Goal: Task Accomplishment & Management: Use online tool/utility

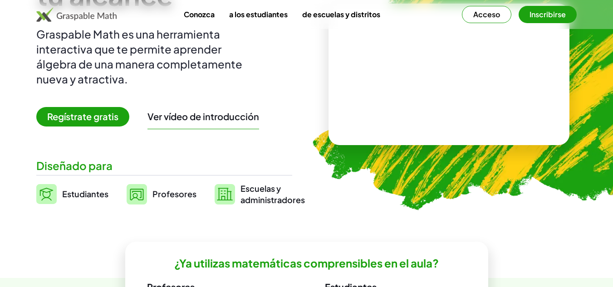
scroll to position [109, 0]
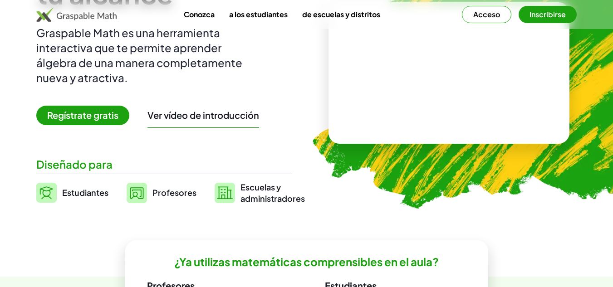
click at [79, 115] on font "Regístrate gratis" at bounding box center [82, 114] width 71 height 11
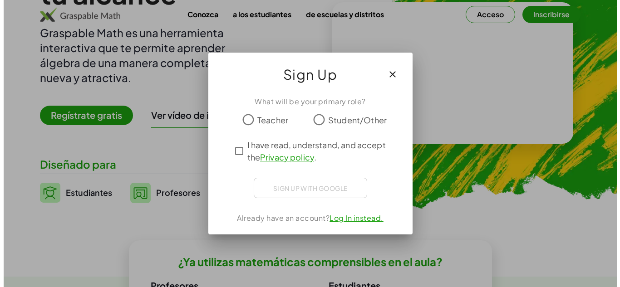
scroll to position [0, 0]
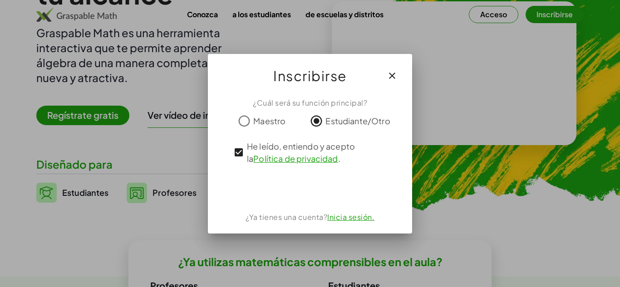
click at [344, 216] on font "Inicia sesión." at bounding box center [350, 217] width 47 height 10
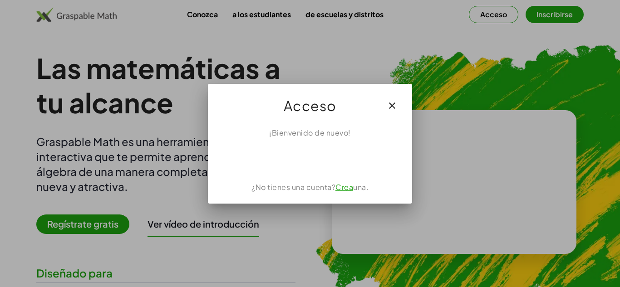
click at [337, 188] on font "Crea" at bounding box center [344, 187] width 18 height 10
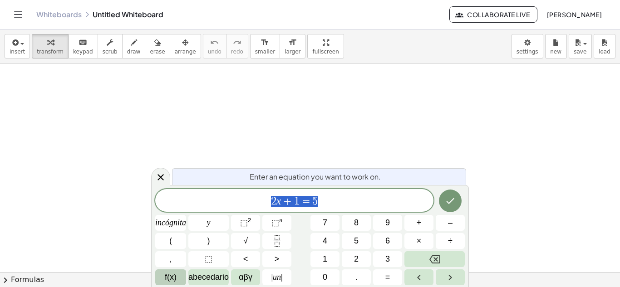
click at [174, 282] on span "f(x)" at bounding box center [171, 277] width 12 height 12
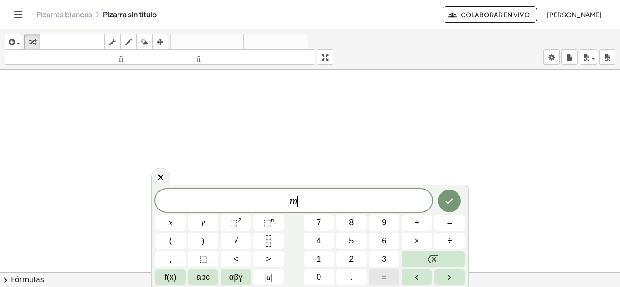
click at [386, 275] on span "=" at bounding box center [384, 277] width 5 height 12
click at [202, 224] on span "y" at bounding box center [203, 223] width 4 height 12
click at [165, 280] on span "f(x)" at bounding box center [171, 277] width 12 height 12
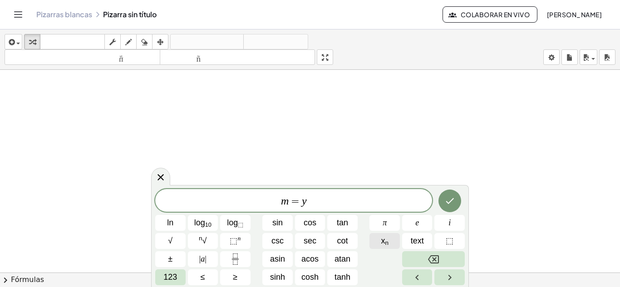
click at [387, 242] on sub "n" at bounding box center [387, 243] width 4 height 7
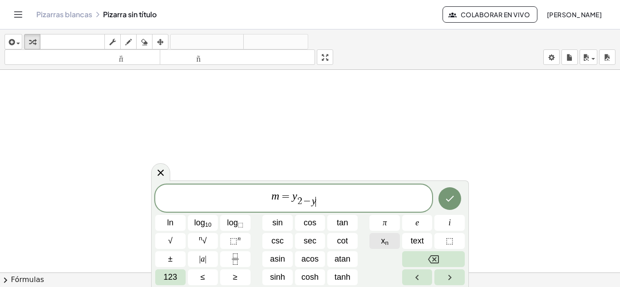
click at [377, 238] on button "x n" at bounding box center [384, 241] width 30 height 16
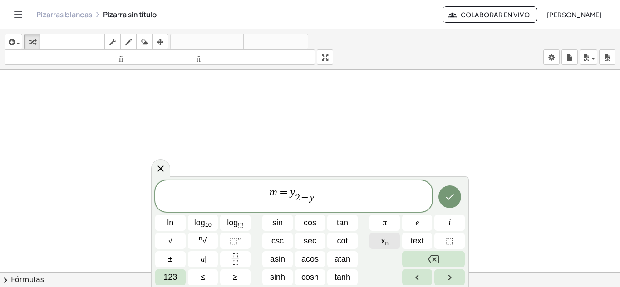
click at [377, 238] on button "x n" at bounding box center [384, 241] width 30 height 16
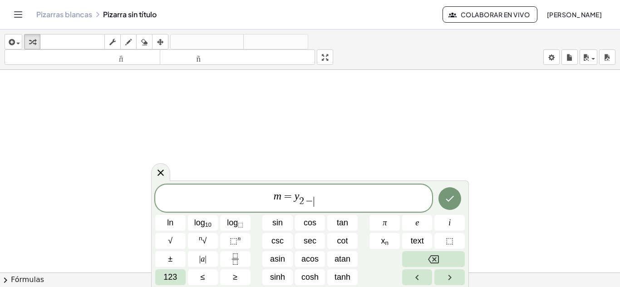
click at [313, 196] on span "m = y 2 − ​ ​" at bounding box center [293, 199] width 277 height 18
click at [308, 195] on span "m = y 2 ​ − ​" at bounding box center [293, 199] width 277 height 18
click at [311, 195] on span "m = y 2 − ​ ​" at bounding box center [293, 199] width 277 height 18
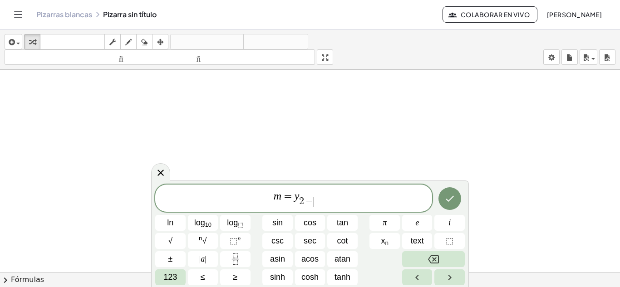
click at [311, 195] on span "m = y 2 − ​ ​" at bounding box center [293, 199] width 277 height 18
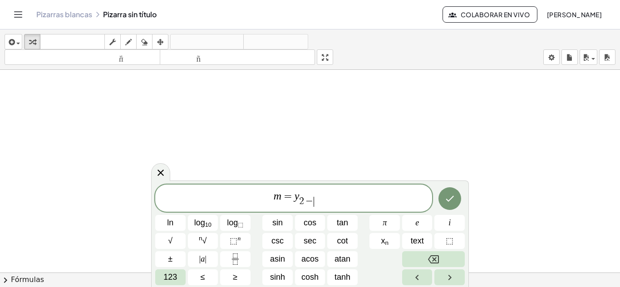
click at [311, 195] on span "m = y 2 − ​ ​" at bounding box center [293, 199] width 277 height 18
click at [312, 194] on span "m = y 2 − ​ ​" at bounding box center [293, 199] width 277 height 18
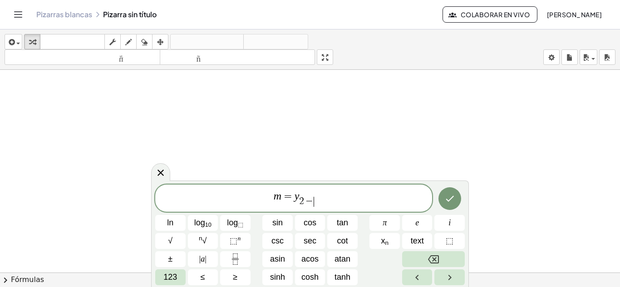
click at [312, 194] on span "m = y 2 − ​ ​" at bounding box center [293, 199] width 277 height 18
click at [311, 191] on span "m = y 2 − ​ ​" at bounding box center [293, 199] width 277 height 18
click at [294, 199] on span "m = y 2 − ​ ​" at bounding box center [293, 199] width 277 height 18
click at [293, 199] on span "=" at bounding box center [287, 196] width 13 height 11
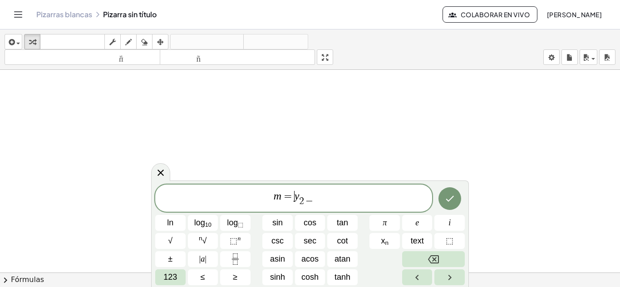
click at [293, 199] on span "=" at bounding box center [287, 196] width 13 height 11
drag, startPoint x: 293, startPoint y: 199, endPoint x: 309, endPoint y: 205, distance: 16.5
click at [309, 205] on span "m = y 2 − ​" at bounding box center [293, 199] width 277 height 18
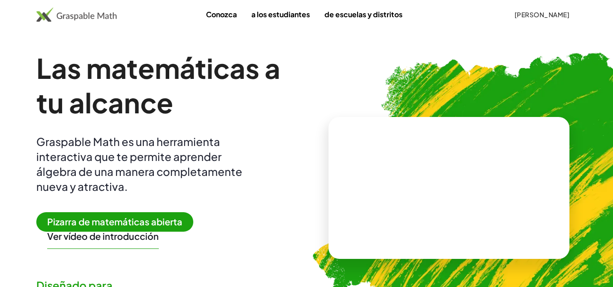
click at [104, 220] on font "Pizarra de matemáticas abierta" at bounding box center [114, 221] width 135 height 11
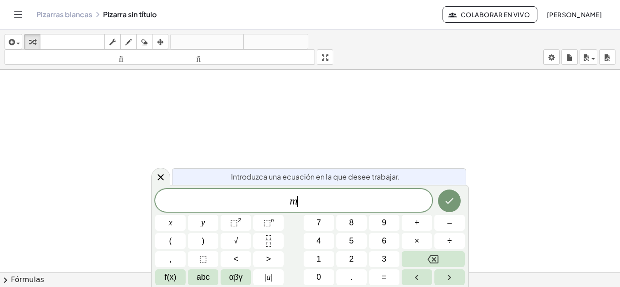
click at [342, 98] on div at bounding box center [310, 279] width 620 height 418
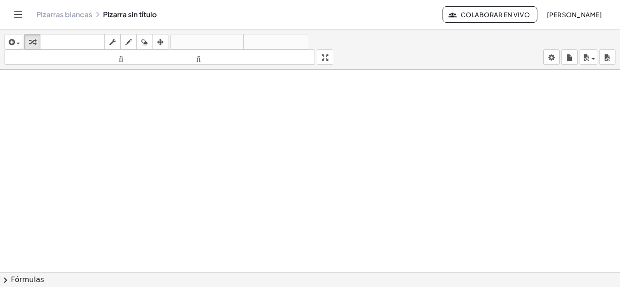
click at [13, 84] on div at bounding box center [310, 279] width 620 height 418
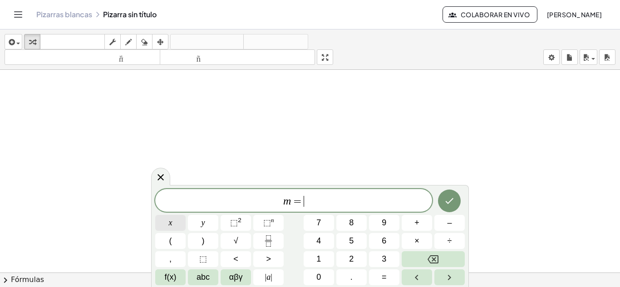
click at [163, 225] on button "x" at bounding box center [170, 223] width 30 height 16
click at [194, 228] on button "y" at bounding box center [203, 223] width 30 height 16
click at [438, 261] on icon "Backspace" at bounding box center [432, 259] width 11 height 8
click at [197, 221] on button "y" at bounding box center [203, 223] width 30 height 16
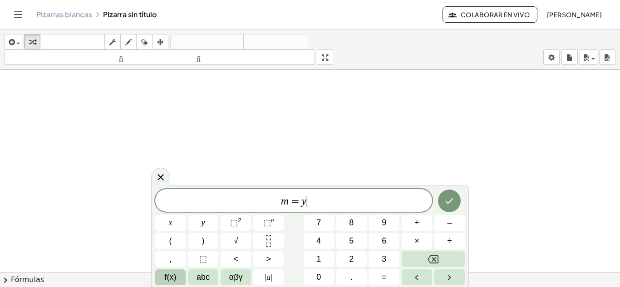
click at [167, 279] on span "f(x)" at bounding box center [171, 277] width 12 height 12
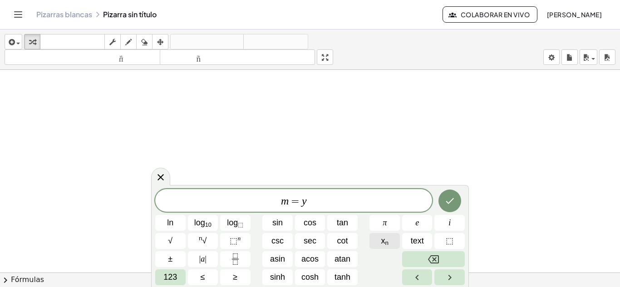
click at [381, 242] on span "x n" at bounding box center [385, 241] width 8 height 12
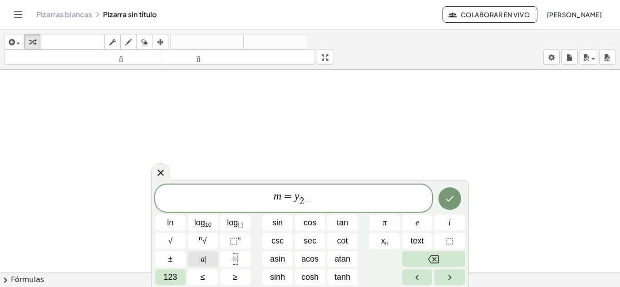
click at [201, 263] on span "| a |" at bounding box center [202, 259] width 7 height 12
click at [188, 264] on button "| a |" at bounding box center [203, 259] width 30 height 16
click at [314, 192] on span "m = y 2 − ​ ​" at bounding box center [293, 199] width 277 height 18
click at [318, 197] on span "m = y 2 − ​ ​" at bounding box center [293, 199] width 277 height 18
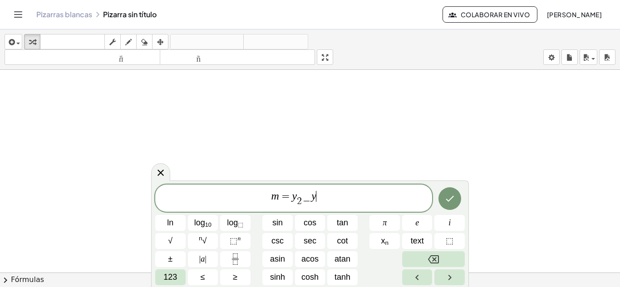
click at [173, 275] on span "123" at bounding box center [170, 277] width 14 height 12
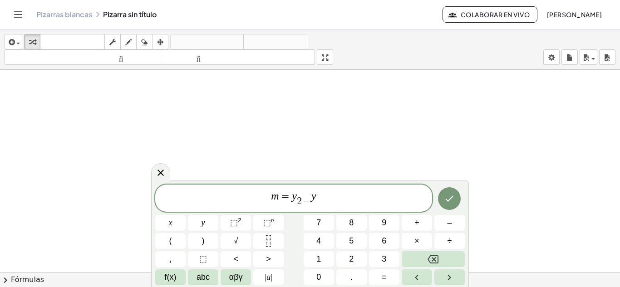
click at [178, 277] on button "f(x)" at bounding box center [170, 278] width 30 height 16
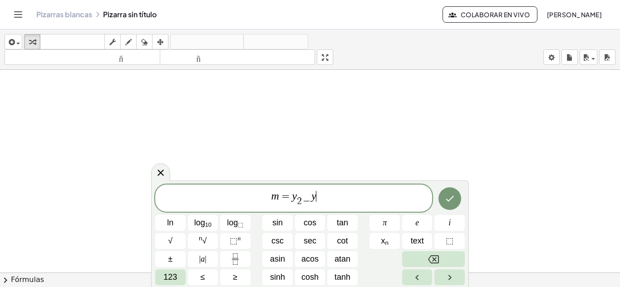
click at [386, 243] on sub "n" at bounding box center [387, 243] width 4 height 7
click at [166, 276] on span "123" at bounding box center [170, 277] width 14 height 12
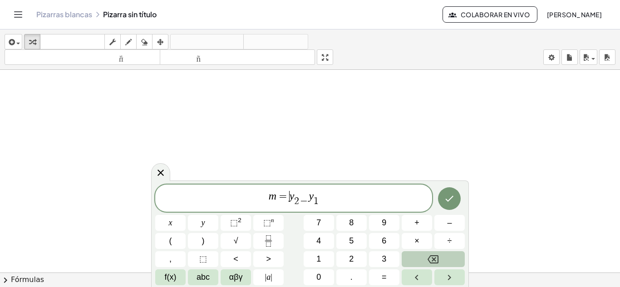
click at [285, 198] on span "=" at bounding box center [282, 196] width 13 height 11
click at [159, 243] on button "(" at bounding box center [170, 241] width 30 height 16
click at [323, 199] on span ")" at bounding box center [322, 197] width 6 height 19
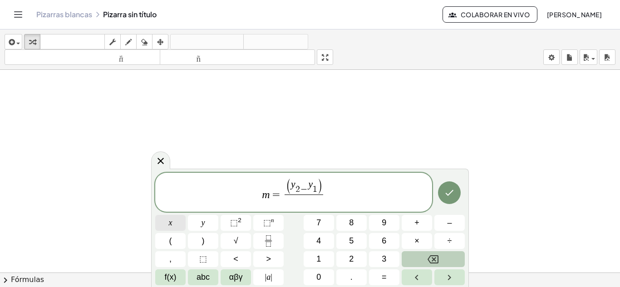
click at [164, 223] on button "x" at bounding box center [170, 223] width 30 height 16
click at [168, 276] on span "f(x)" at bounding box center [171, 277] width 12 height 12
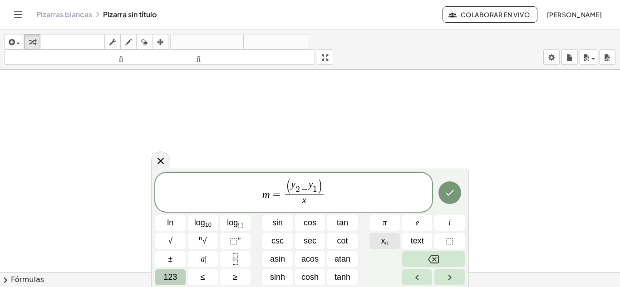
click at [389, 236] on button "x n" at bounding box center [384, 241] width 30 height 16
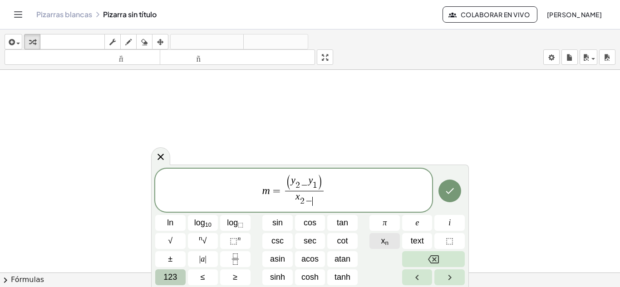
click at [389, 236] on button "x n" at bounding box center [384, 241] width 30 height 16
click at [313, 195] on span "x 2 − ​ ​" at bounding box center [304, 199] width 39 height 16
click at [386, 241] on sub "n" at bounding box center [387, 243] width 4 height 7
click at [307, 194] on span "x 2 − 1 ​ ​" at bounding box center [304, 199] width 39 height 16
click at [305, 190] on span "( y 2 − ​ y 1 ​ )" at bounding box center [304, 182] width 37 height 15
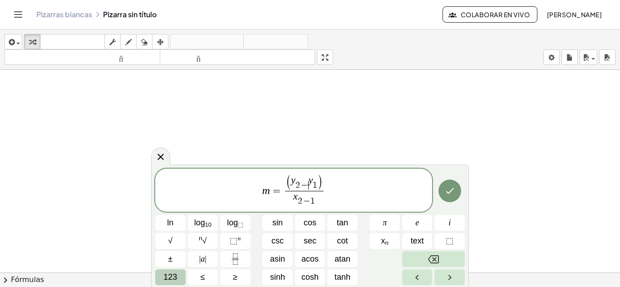
click at [312, 195] on span "x 2 − 1 ​" at bounding box center [304, 199] width 39 height 16
click at [312, 195] on span "x 2 − ​ 1 ​" at bounding box center [304, 199] width 39 height 16
click at [319, 200] on span "x 2 − ​ 1 ​" at bounding box center [304, 199] width 39 height 16
click at [307, 193] on span "x 2 − ​ ​" at bounding box center [304, 199] width 39 height 16
click at [318, 196] on span "x 2 ​ − ​" at bounding box center [304, 199] width 39 height 16
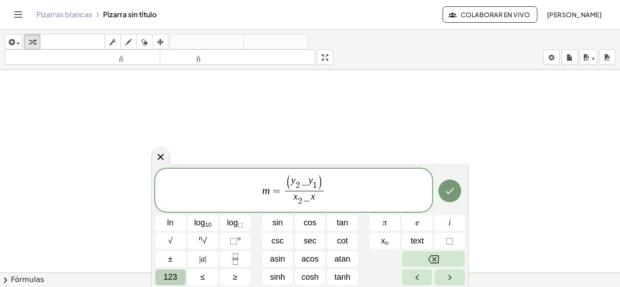
click at [324, 201] on span "( y 2 − ​ y 1 ​ ) x 2 − ​ x ​ ​" at bounding box center [304, 191] width 43 height 32
click at [314, 199] on span "x 2 − ​ x" at bounding box center [304, 199] width 39 height 16
click at [323, 198] on span "x 2 − ​ x" at bounding box center [304, 199] width 39 height 16
click at [388, 242] on sub "n" at bounding box center [387, 243] width 4 height 7
click at [314, 193] on span "x 2 − ​ 1 1 ​ ​" at bounding box center [304, 199] width 39 height 16
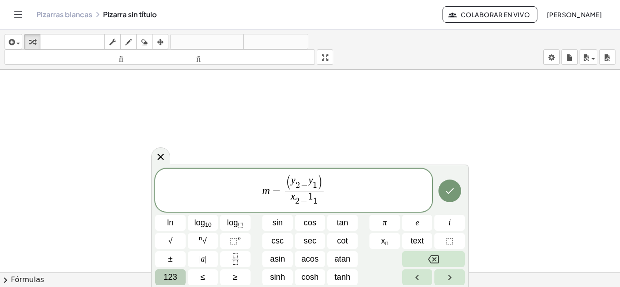
click at [314, 193] on span "x 2 − ​ 1 ​ 1 ​" at bounding box center [304, 199] width 39 height 16
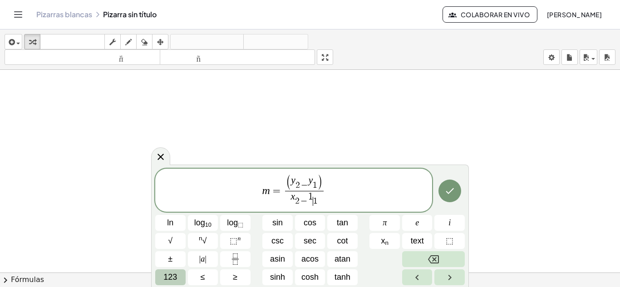
click at [314, 193] on span "x 2 − ​ 1 ​ 1 ​" at bounding box center [304, 199] width 39 height 16
click at [320, 193] on span "x 2 − ​ 1 ​ 1 ​" at bounding box center [304, 199] width 39 height 16
click at [314, 192] on span "x 2 − ​ 1 1 ​ ​" at bounding box center [304, 199] width 39 height 16
click at [314, 192] on span "x 2 − ​ 1 ​ 1 ​" at bounding box center [304, 199] width 39 height 16
click at [316, 188] on span "1" at bounding box center [315, 185] width 5 height 9
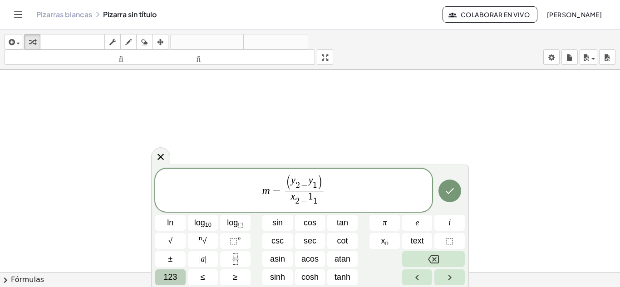
click at [316, 188] on span "1" at bounding box center [315, 185] width 5 height 9
click at [307, 194] on span "x 2 − ​ 1 1 ​" at bounding box center [304, 199] width 39 height 16
click at [313, 192] on span "x 2 − ​ ​ 1 1 ​" at bounding box center [304, 199] width 39 height 16
click at [313, 192] on span "x 2 − ​ 1 ​ 1 ​" at bounding box center [304, 199] width 39 height 16
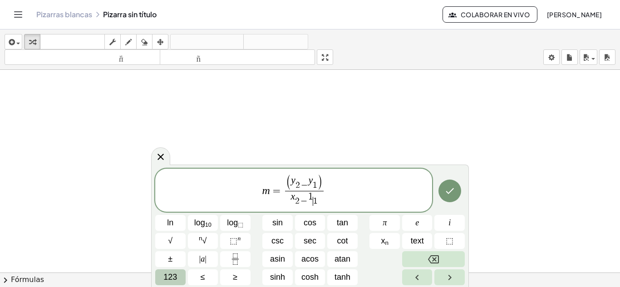
click at [317, 194] on span "x 2 − ​ 1 ​ 1 ​" at bounding box center [304, 199] width 39 height 16
click at [383, 238] on span "x n" at bounding box center [385, 241] width 8 height 12
click at [450, 193] on icon "Done" at bounding box center [449, 191] width 11 height 11
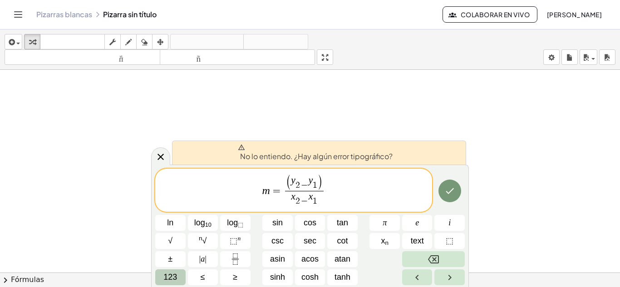
click at [383, 155] on font "No lo entiendo. ¿Hay algún error tipográfico?" at bounding box center [316, 157] width 152 height 10
click at [284, 188] on span "​ ( y 2 − ​ y 1 ​ ) x 2 − ​ x 1 ​ ​" at bounding box center [304, 191] width 43 height 32
click at [283, 191] on span "( y 2 − ​ y 1 ​ ) x 2 − ​ x 1 ​ ​" at bounding box center [304, 191] width 43 height 32
click at [171, 277] on span "123" at bounding box center [170, 277] width 14 height 12
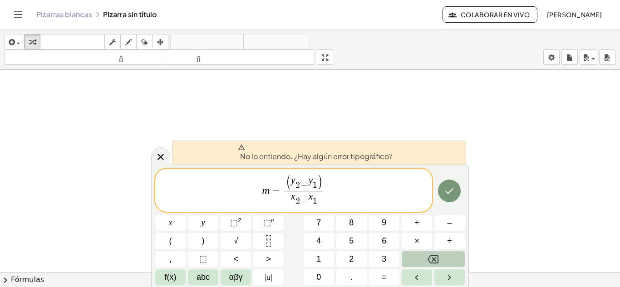
click at [176, 243] on button "(" at bounding box center [170, 241] width 30 height 16
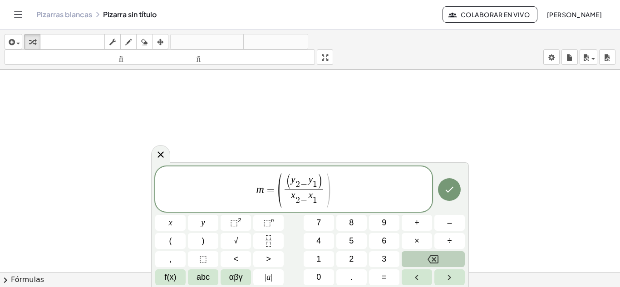
click at [322, 179] on span "( y 2 − ​ y 1 ​ )" at bounding box center [304, 181] width 39 height 15
click at [322, 179] on span "( y 2 − ​ y 1 ​ ) ​" at bounding box center [304, 181] width 39 height 15
click at [327, 179] on span ")" at bounding box center [327, 191] width 7 height 38
click at [320, 183] on span ")" at bounding box center [319, 182] width 5 height 16
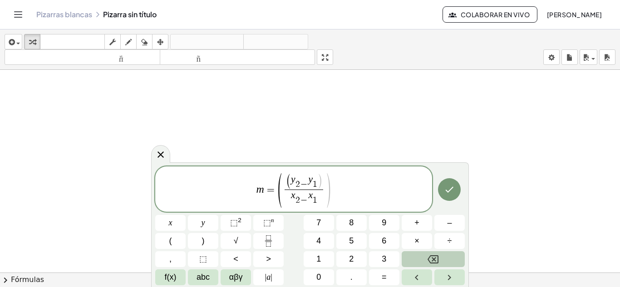
click at [290, 177] on span "( y 2 − ​ y 1 ​ ​ )" at bounding box center [304, 181] width 37 height 15
click at [451, 198] on button "Done" at bounding box center [449, 190] width 23 height 23
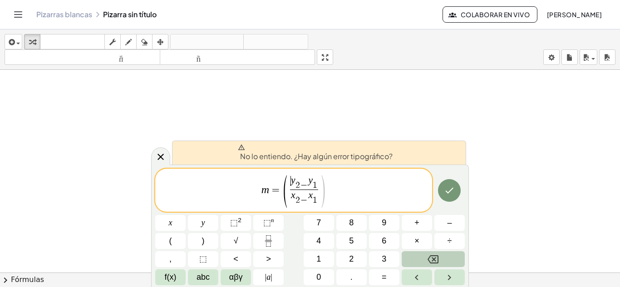
click at [367, 147] on span at bounding box center [315, 147] width 155 height 7
click at [378, 153] on font "No lo entiendo. ¿Hay algún error tipográfico?" at bounding box center [316, 157] width 152 height 10
click at [389, 158] on font "No lo entiendo. ¿Hay algún error tipográfico?" at bounding box center [316, 157] width 152 height 10
click at [323, 197] on span ")" at bounding box center [322, 191] width 7 height 36
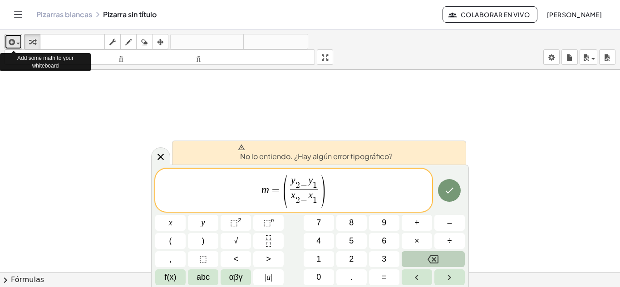
click at [15, 35] on button "insertar" at bounding box center [14, 41] width 18 height 15
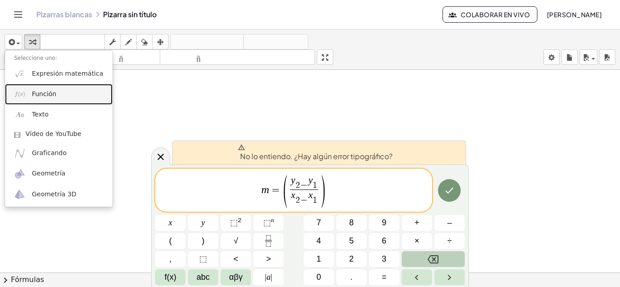
click at [25, 90] on img at bounding box center [19, 93] width 11 height 11
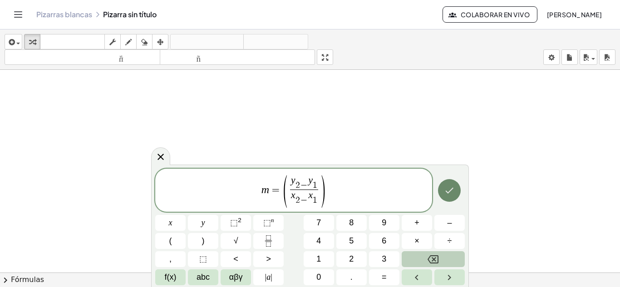
click at [442, 194] on button "Hecho" at bounding box center [449, 190] width 23 height 23
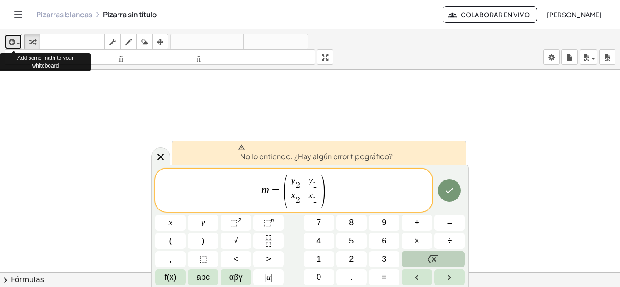
click at [13, 42] on icon "button" at bounding box center [11, 42] width 8 height 11
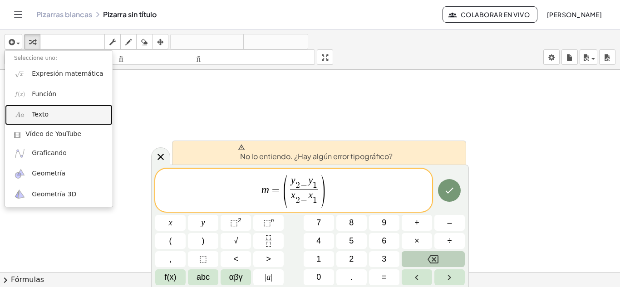
click at [45, 113] on font "Texto" at bounding box center [40, 114] width 17 height 7
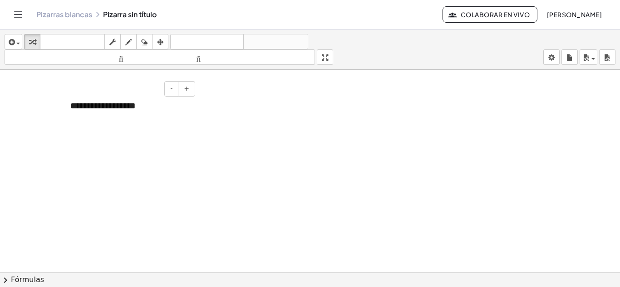
click at [164, 105] on div "**********" at bounding box center [129, 105] width 136 height 31
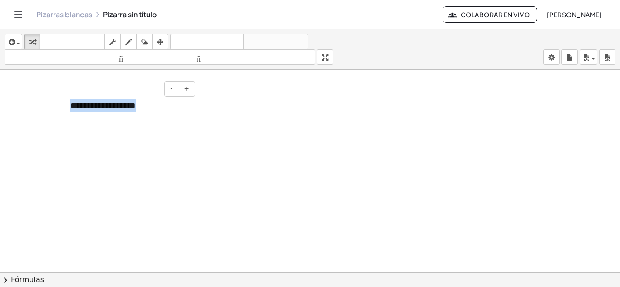
click at [164, 105] on div "**********" at bounding box center [129, 105] width 136 height 31
click at [176, 127] on div at bounding box center [310, 279] width 620 height 418
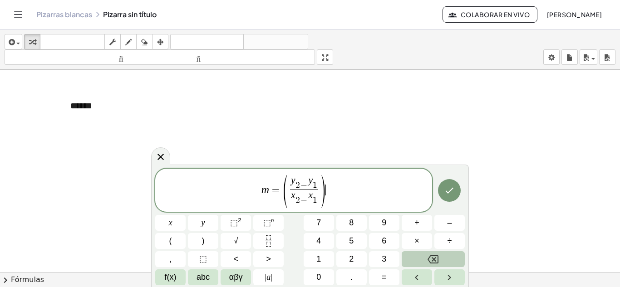
click at [176, 127] on div at bounding box center [310, 279] width 620 height 418
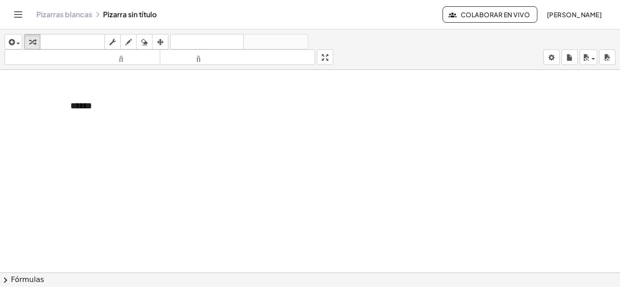
click at [176, 127] on div at bounding box center [310, 279] width 620 height 418
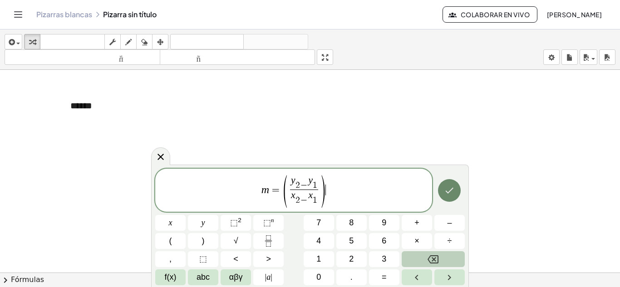
click at [448, 188] on icon "Hecho" at bounding box center [449, 190] width 11 height 11
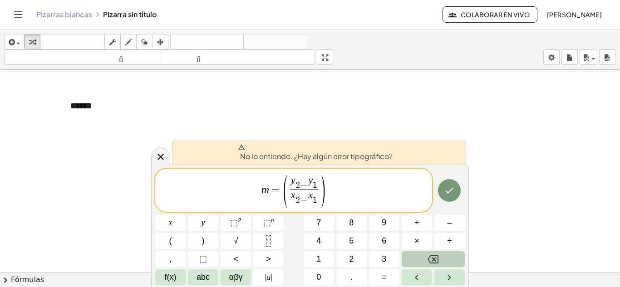
click at [243, 148] on icon at bounding box center [241, 147] width 7 height 6
click at [294, 182] on var "y" at bounding box center [293, 180] width 5 height 11
click at [173, 281] on span "f(x)" at bounding box center [171, 277] width 12 height 12
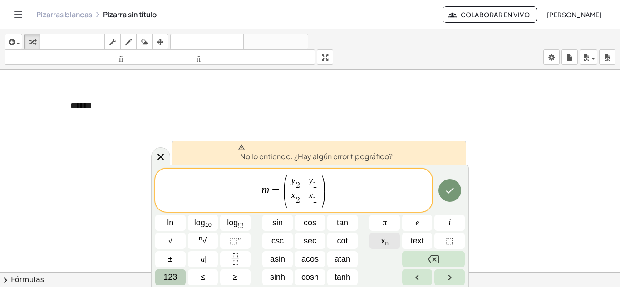
click at [394, 243] on button "x n" at bounding box center [384, 241] width 30 height 16
click at [446, 272] on icon "Right arrow" at bounding box center [449, 277] width 11 height 11
click at [407, 278] on button "Left arrow" at bounding box center [417, 278] width 30 height 16
click at [456, 278] on button "Right arrow" at bounding box center [449, 278] width 30 height 16
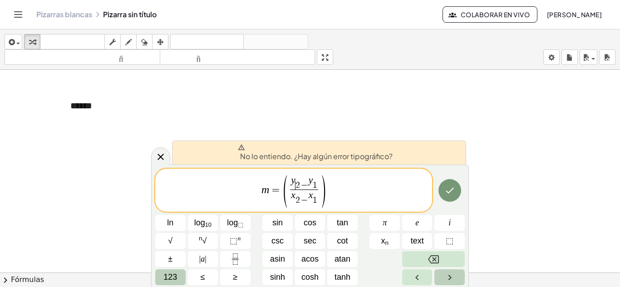
click at [456, 278] on button "Right arrow" at bounding box center [449, 278] width 30 height 16
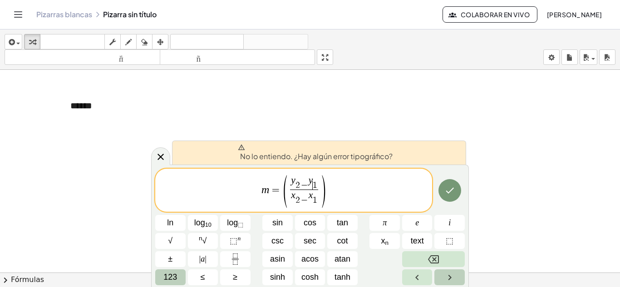
click at [456, 278] on button "Right arrow" at bounding box center [449, 278] width 30 height 16
click at [208, 281] on button "≤" at bounding box center [203, 278] width 30 height 16
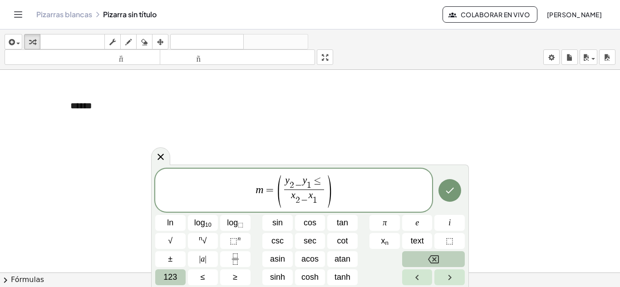
click at [423, 259] on button "Backspace" at bounding box center [433, 259] width 63 height 16
click at [414, 260] on button "Backspace" at bounding box center [433, 259] width 63 height 16
click at [167, 271] on button "123" at bounding box center [170, 278] width 30 height 16
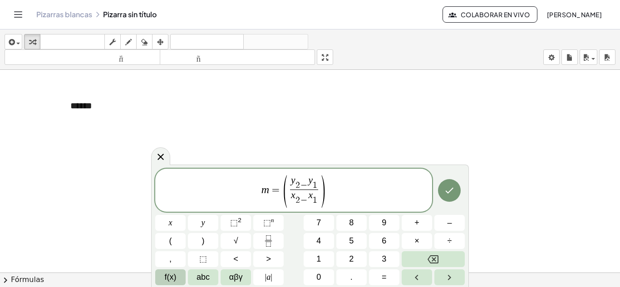
click at [175, 280] on span "f(x)" at bounding box center [171, 277] width 12 height 12
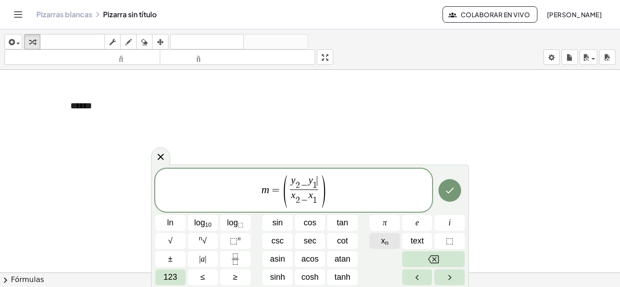
click at [386, 247] on span "x n" at bounding box center [385, 241] width 8 height 12
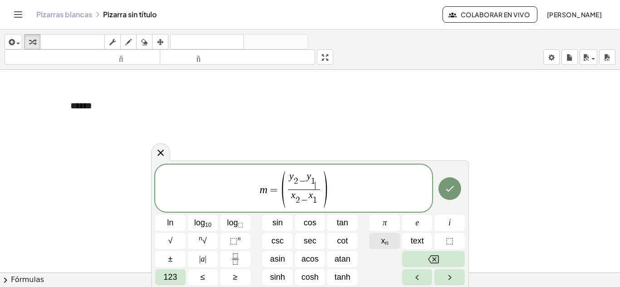
click at [386, 247] on span "x n" at bounding box center [385, 241] width 8 height 12
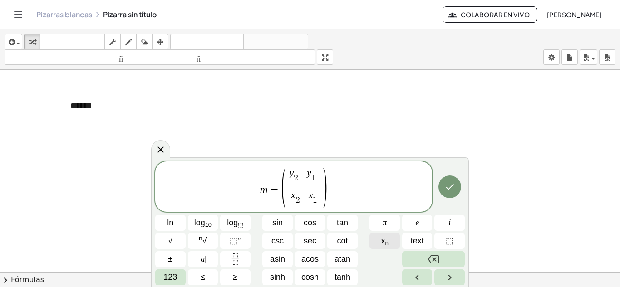
click at [386, 247] on span "x n" at bounding box center [385, 241] width 8 height 12
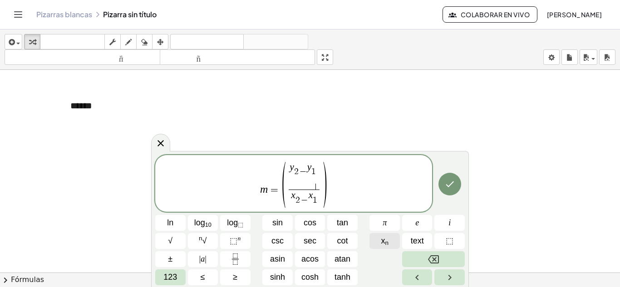
click at [386, 247] on span "x n" at bounding box center [385, 241] width 8 height 12
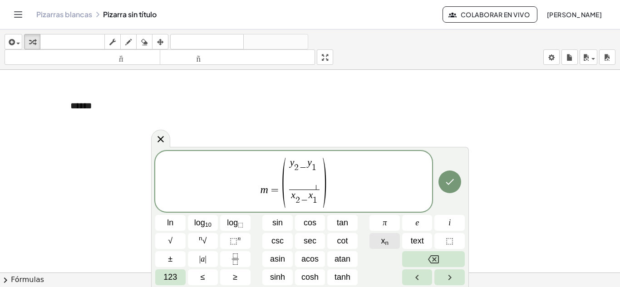
click at [386, 247] on span "x n" at bounding box center [385, 241] width 8 height 12
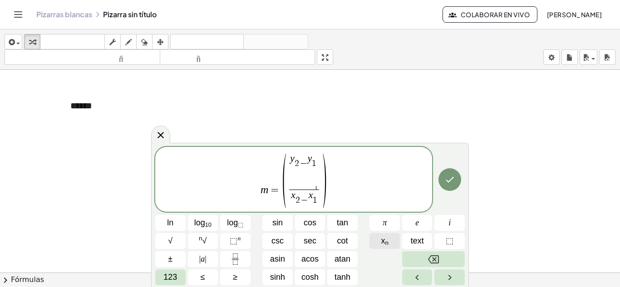
click at [386, 247] on span "x n" at bounding box center [385, 241] width 8 height 12
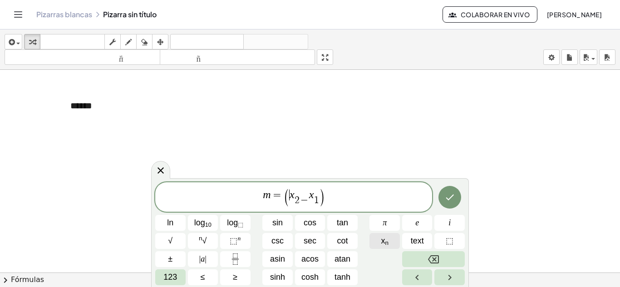
click at [386, 247] on span "x n" at bounding box center [385, 241] width 8 height 12
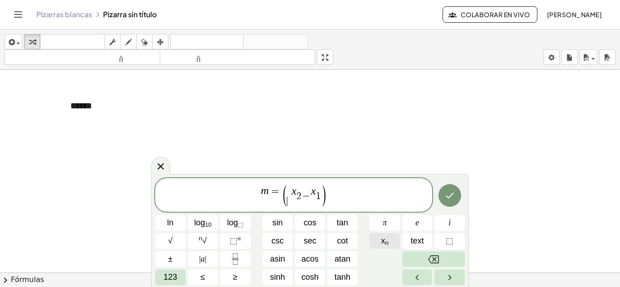
click at [386, 247] on span "x n" at bounding box center [385, 241] width 8 height 12
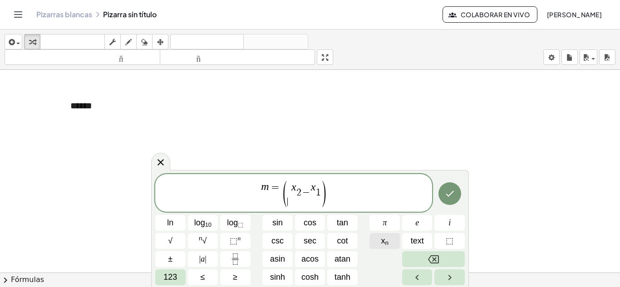
click at [386, 247] on span "x n" at bounding box center [385, 241] width 8 height 12
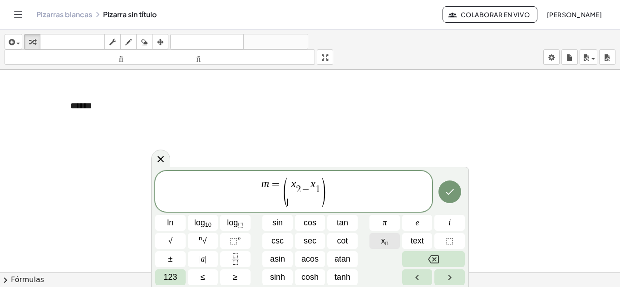
click at [386, 247] on span "x n" at bounding box center [385, 241] width 8 height 12
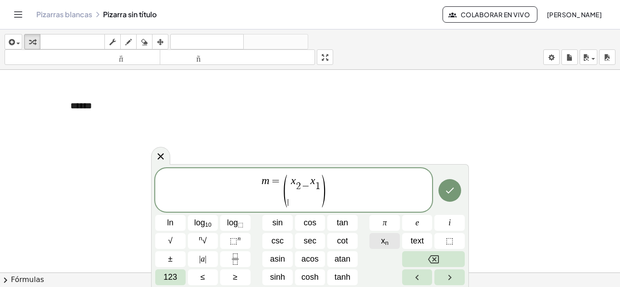
click at [386, 247] on span "x n" at bounding box center [385, 241] width 8 height 12
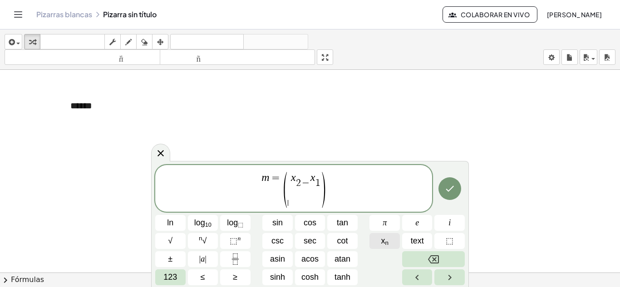
click at [386, 247] on span "x n" at bounding box center [385, 241] width 8 height 12
click at [330, 206] on div "m = ( ​ ​ ​ ​ ​ ​ ​ ​ x 2 − ​ x 1 ​ ) ln log 10 log ⬚ sin cos tan π e i √ n √ ⬚…" at bounding box center [309, 224] width 309 height 123
click at [309, 184] on span "−" at bounding box center [305, 182] width 10 height 10
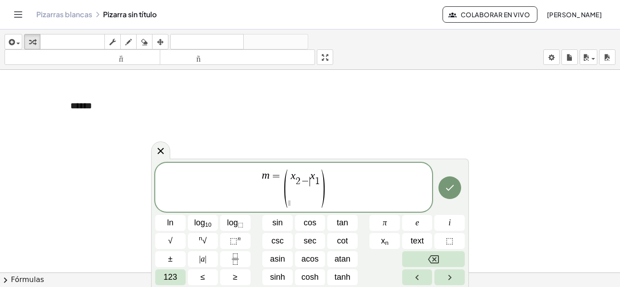
click at [309, 184] on span "−" at bounding box center [305, 182] width 10 height 10
drag, startPoint x: 309, startPoint y: 184, endPoint x: 320, endPoint y: 172, distance: 16.7
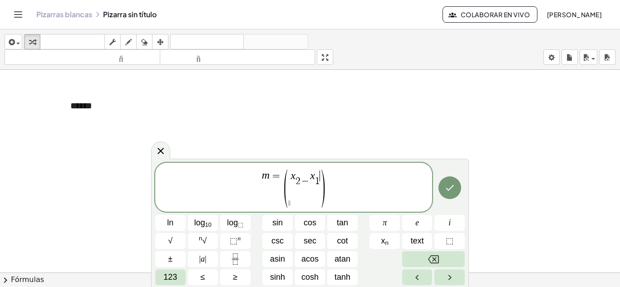
click at [320, 172] on span ")" at bounding box center [322, 188] width 7 height 43
drag, startPoint x: 320, startPoint y: 172, endPoint x: 332, endPoint y: 196, distance: 27.4
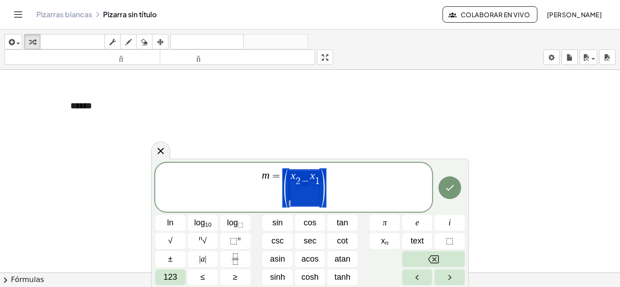
click at [332, 196] on span "m = ( ​ ​ ​ ​ ​ ​ ​ x 2 − ​ x 1 ​ )" at bounding box center [293, 187] width 277 height 39
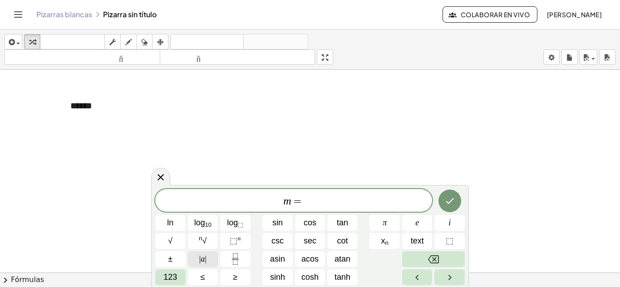
click at [203, 261] on span "| a |" at bounding box center [202, 259] width 7 height 12
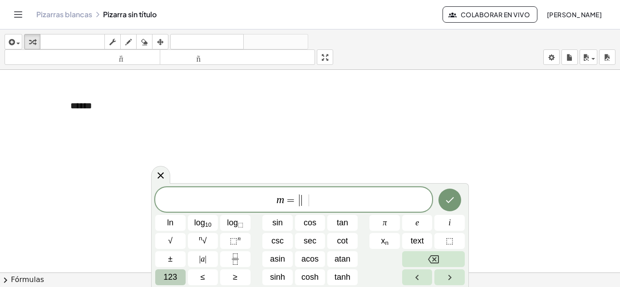
click at [166, 281] on span "123" at bounding box center [170, 277] width 14 height 12
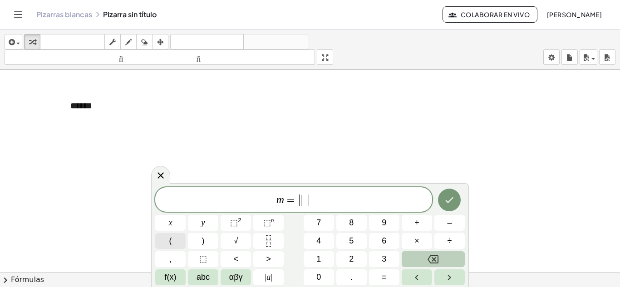
click at [175, 241] on button "(" at bounding box center [170, 241] width 30 height 16
click at [186, 244] on div "m = x y ⬚ 2 ⬚ n 7 8 9 + – ( ) √ 4 5 6 × ÷ , ⬚ < > 1 2 3 f(x) abc αβγ | a | 0 . =" at bounding box center [309, 237] width 309 height 96
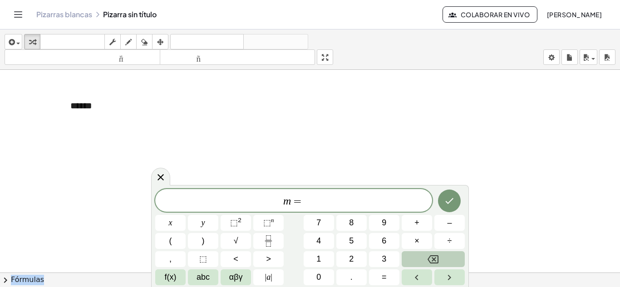
click at [186, 244] on div "m = x y ⬚ 2 ⬚ n 7 8 9 + – ( ) √ 4 5 6 × ÷ , ⬚ < > 1 2 3 f(x) abc αβγ | a | 0 . =" at bounding box center [309, 237] width 309 height 96
drag, startPoint x: 187, startPoint y: 244, endPoint x: 173, endPoint y: 242, distance: 13.7
click at [173, 242] on div "m = x y ⬚ 2 ⬚ n 7 8 9 + – ( ) √ 4 5 6 × ÷ , ⬚ < > 1 2 3 f(x) abc αβγ | a | 0 . =" at bounding box center [309, 237] width 309 height 96
click at [173, 242] on button "(" at bounding box center [170, 241] width 30 height 16
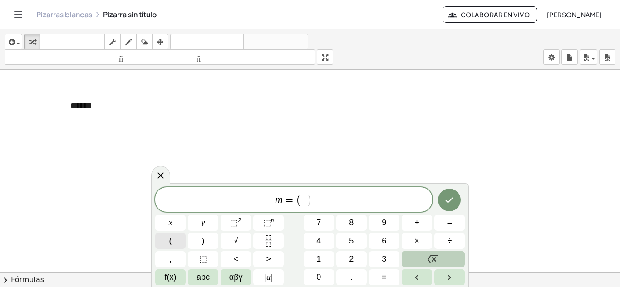
click at [170, 223] on span "x" at bounding box center [171, 223] width 4 height 12
click at [163, 281] on button "f(x)" at bounding box center [170, 278] width 30 height 16
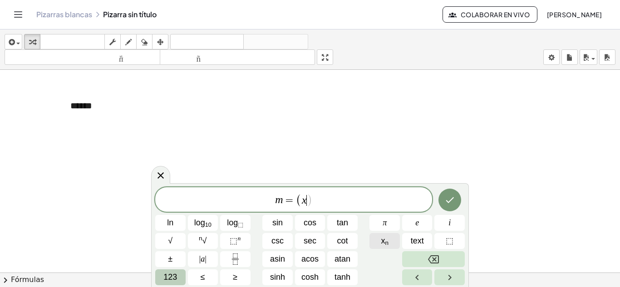
click at [387, 244] on sub "n" at bounding box center [387, 243] width 4 height 7
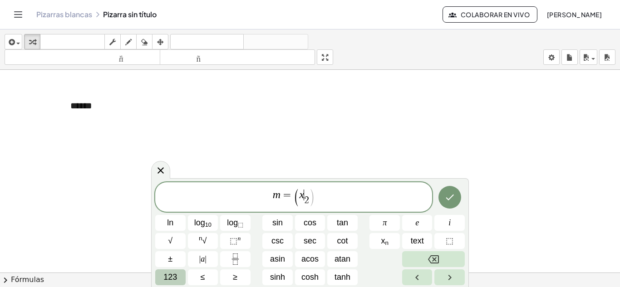
click at [302, 195] on var "x" at bounding box center [301, 195] width 5 height 12
click at [178, 275] on button "123" at bounding box center [170, 278] width 30 height 16
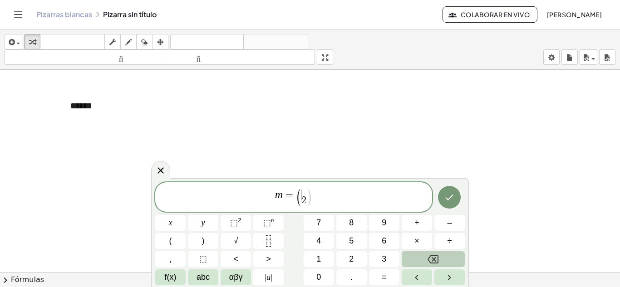
click at [203, 223] on span "y" at bounding box center [203, 223] width 4 height 12
click at [439, 218] on button "–" at bounding box center [449, 223] width 30 height 16
click at [311, 195] on span ")" at bounding box center [312, 197] width 6 height 19
click at [201, 224] on span "y" at bounding box center [203, 223] width 4 height 12
click at [169, 280] on span "f(x)" at bounding box center [171, 277] width 12 height 12
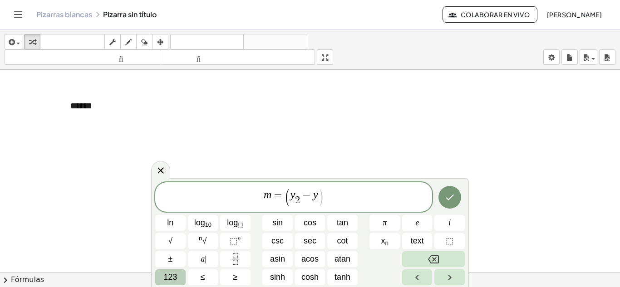
click at [386, 242] on sub "n" at bounding box center [387, 243] width 4 height 7
click at [328, 205] on span "m = ( y 2 ​ − y 1 ​ ) ​" at bounding box center [293, 198] width 277 height 20
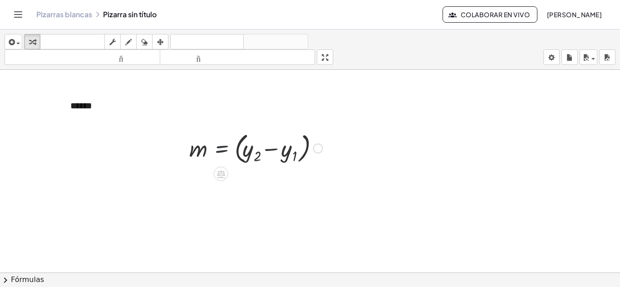
click at [225, 161] on div at bounding box center [256, 147] width 142 height 37
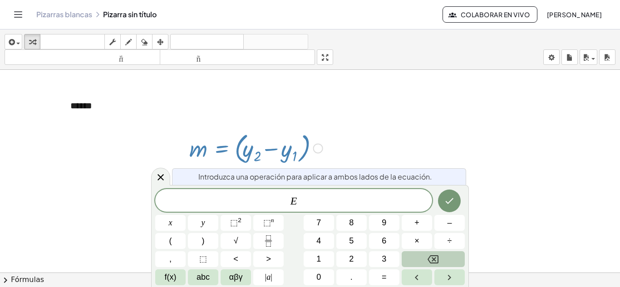
click at [320, 151] on div at bounding box center [318, 148] width 10 height 10
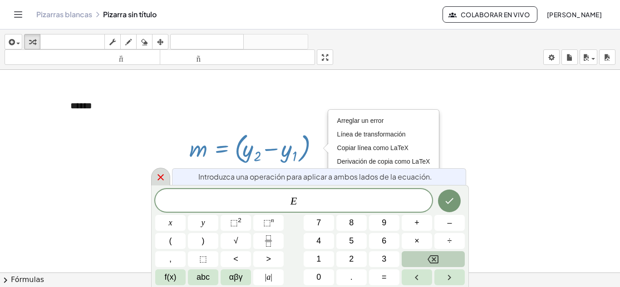
click at [160, 172] on div at bounding box center [160, 177] width 19 height 18
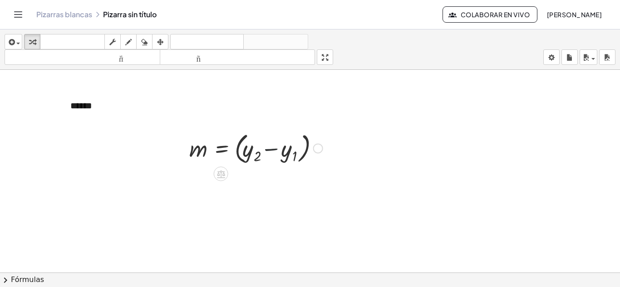
click at [273, 153] on div at bounding box center [256, 147] width 142 height 37
click at [305, 147] on div at bounding box center [256, 147] width 142 height 37
click at [221, 149] on div "m = ( + y 2 − y 1 ) Arreglar un error Línea de transformación Copiar línea como…" at bounding box center [221, 149] width 0 height 0
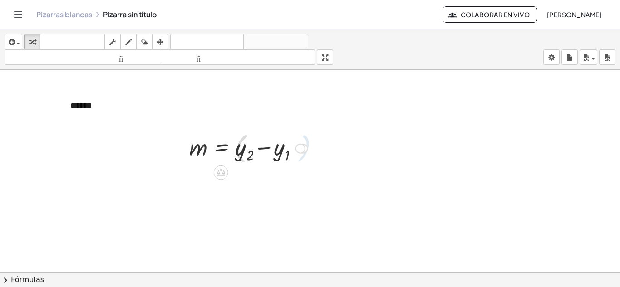
click at [305, 147] on div "Arreglar un error Línea de transformación Copiar línea como LaTeX Derivación de…" at bounding box center [303, 149] width 10 height 10
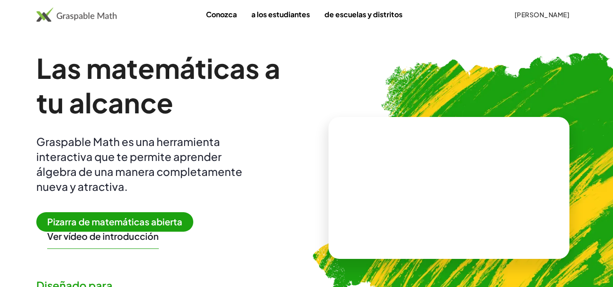
click at [172, 221] on font "Pizarra de matemáticas abierta" at bounding box center [114, 221] width 135 height 11
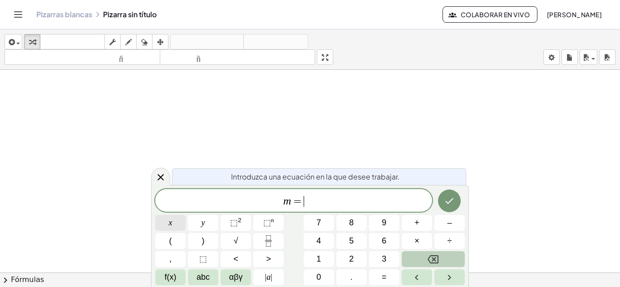
click at [173, 224] on button "x" at bounding box center [170, 223] width 30 height 16
click at [176, 278] on span "f(x)" at bounding box center [171, 277] width 12 height 12
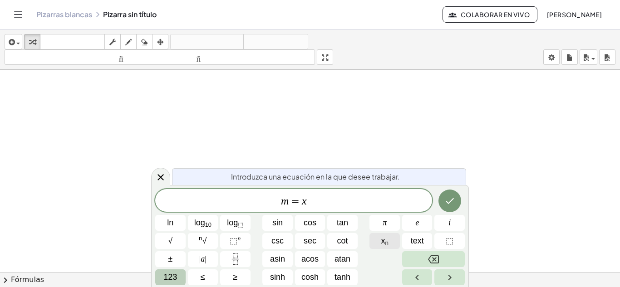
click at [388, 239] on span "x n" at bounding box center [385, 241] width 8 height 12
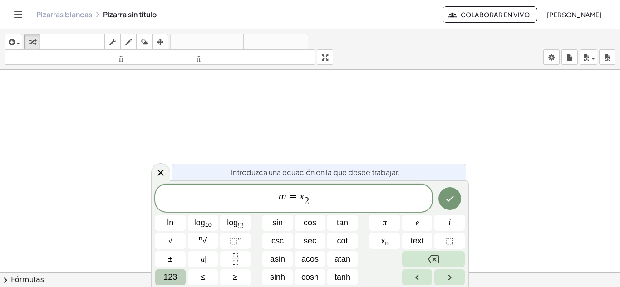
click at [304, 196] on span "m = x ​ 2 ​" at bounding box center [293, 199] width 277 height 18
click at [303, 193] on span "m = x ​ 2 ​" at bounding box center [293, 199] width 277 height 18
click at [174, 278] on span "123" at bounding box center [170, 277] width 14 height 12
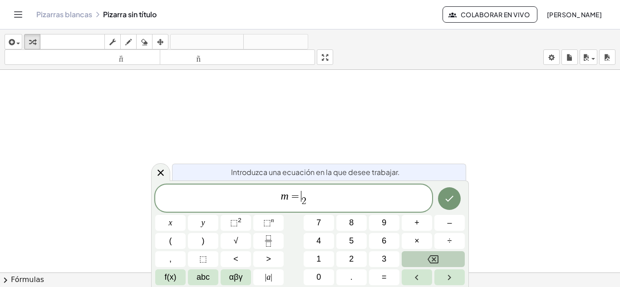
click at [203, 223] on span "y" at bounding box center [203, 223] width 4 height 12
click at [311, 198] on span "m = y 2 ​ ​" at bounding box center [293, 199] width 277 height 18
click at [168, 278] on span "f(x)" at bounding box center [171, 277] width 12 height 12
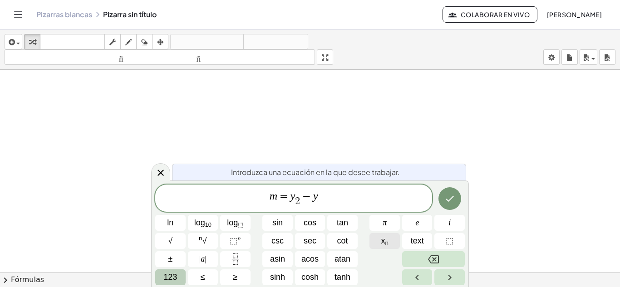
click at [388, 240] on sub "n" at bounding box center [387, 243] width 4 height 7
click at [171, 277] on span "123" at bounding box center [170, 277] width 14 height 12
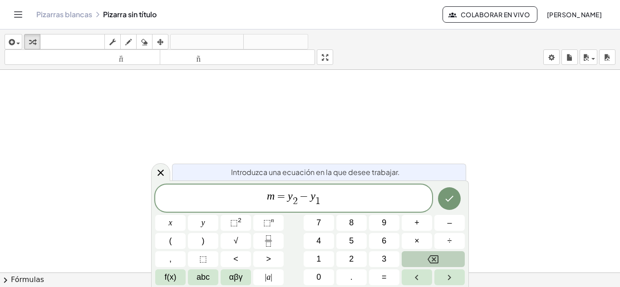
click at [203, 240] on span ")" at bounding box center [203, 241] width 3 height 12
click at [284, 196] on span "=" at bounding box center [281, 196] width 13 height 11
click at [172, 236] on button "(" at bounding box center [170, 241] width 30 height 16
click at [329, 197] on span "m = ( y 2 ​ − y 1 ​ ) ​" at bounding box center [293, 198] width 277 height 20
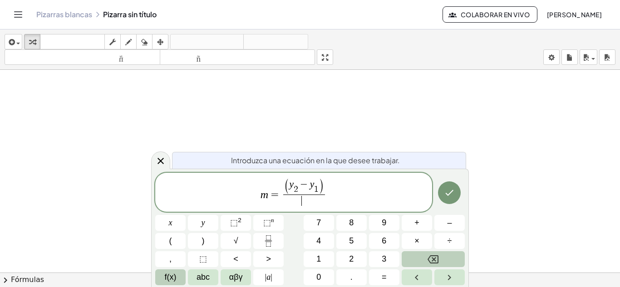
click at [165, 279] on span "f(x)" at bounding box center [171, 277] width 12 height 12
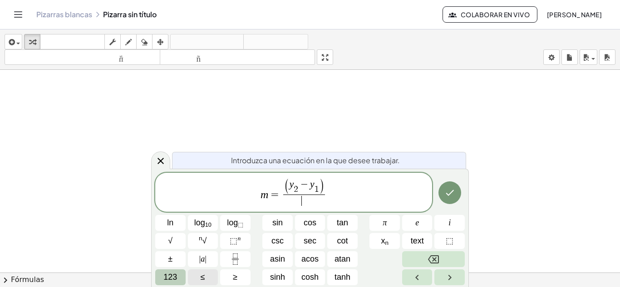
click at [165, 279] on span "123" at bounding box center [170, 277] width 14 height 12
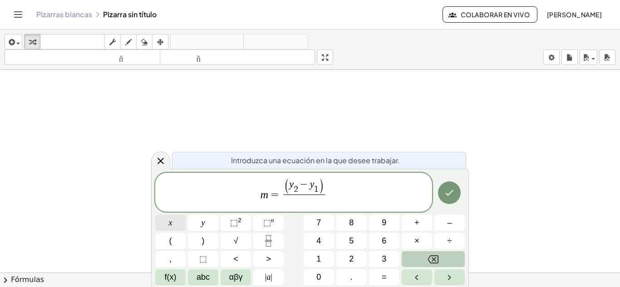
click at [166, 222] on button "x" at bounding box center [170, 223] width 30 height 16
click at [173, 281] on span "f(x)" at bounding box center [171, 277] width 12 height 12
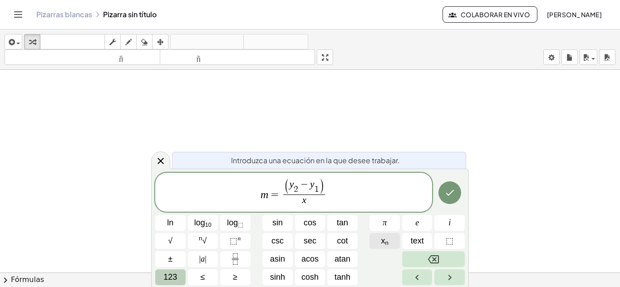
click at [376, 245] on button "x n" at bounding box center [384, 241] width 30 height 16
click at [384, 244] on span "x n" at bounding box center [385, 241] width 8 height 12
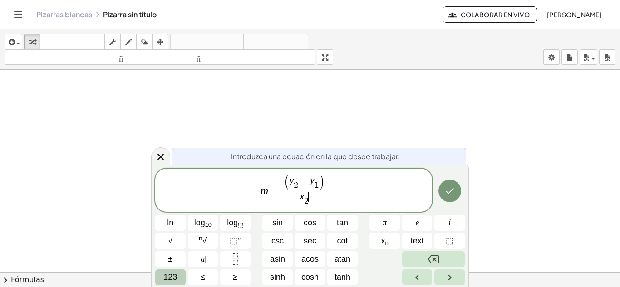
click at [310, 198] on span "x 2 ​ ​" at bounding box center [304, 199] width 42 height 16
click at [172, 276] on span "123" at bounding box center [170, 277] width 14 height 12
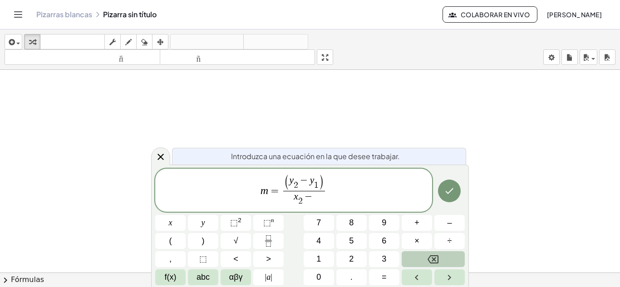
click at [176, 227] on button "x" at bounding box center [170, 223] width 30 height 16
click at [180, 281] on button "f(x)" at bounding box center [170, 278] width 30 height 16
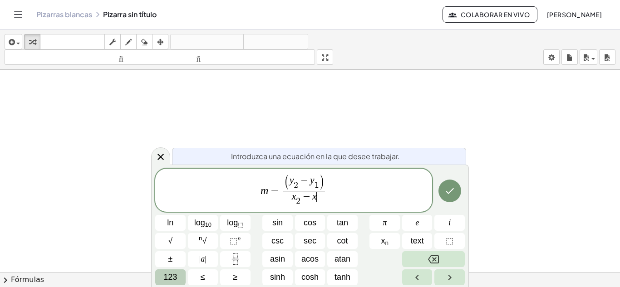
click at [383, 241] on span "x n" at bounding box center [385, 241] width 8 height 12
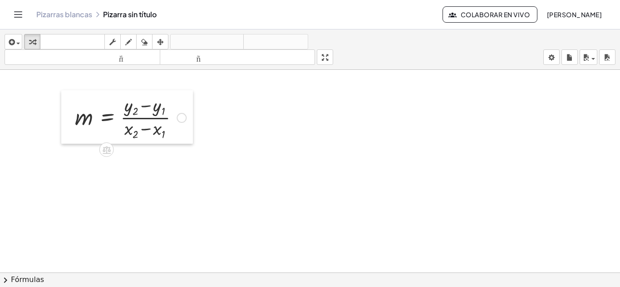
click at [67, 115] on div at bounding box center [68, 117] width 14 height 54
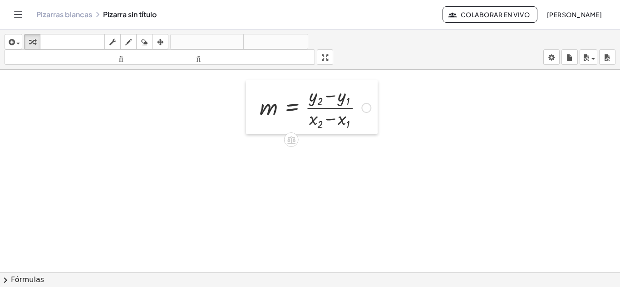
drag, startPoint x: 67, startPoint y: 115, endPoint x: 252, endPoint y: 105, distance: 185.0
click at [252, 105] on div at bounding box center [253, 107] width 14 height 54
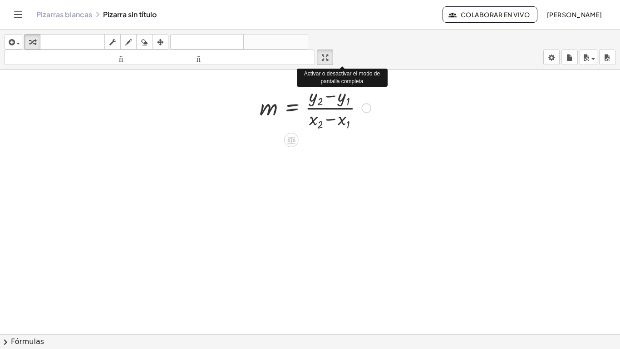
drag, startPoint x: 327, startPoint y: 58, endPoint x: 327, endPoint y: 97, distance: 39.5
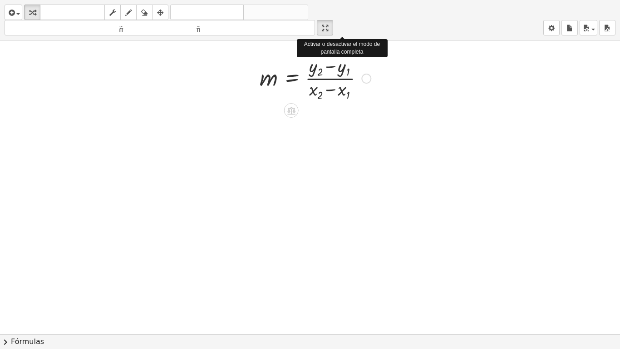
click at [327, 97] on div "insertar Seleccione uno: Expresión matemática Función Texto Vídeo de YouTube Gr…" at bounding box center [310, 174] width 620 height 349
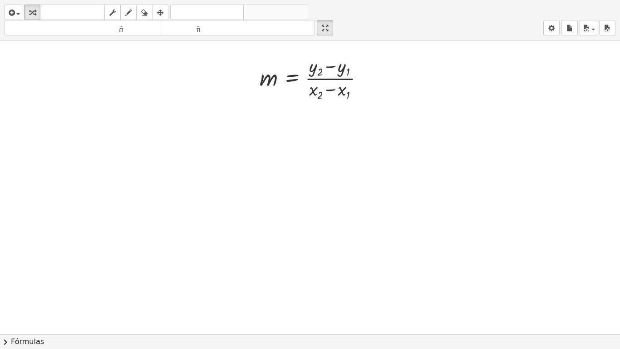
click at [62, 70] on div at bounding box center [310, 333] width 620 height 587
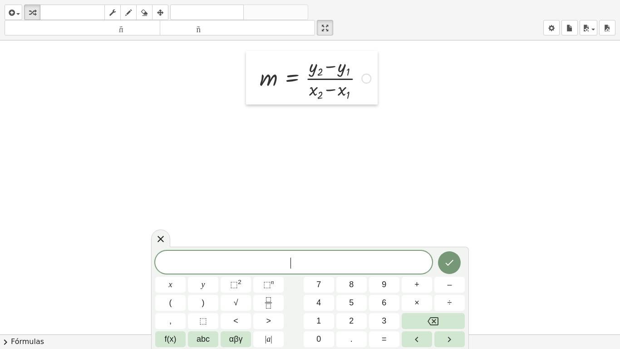
click at [252, 72] on div at bounding box center [253, 78] width 14 height 54
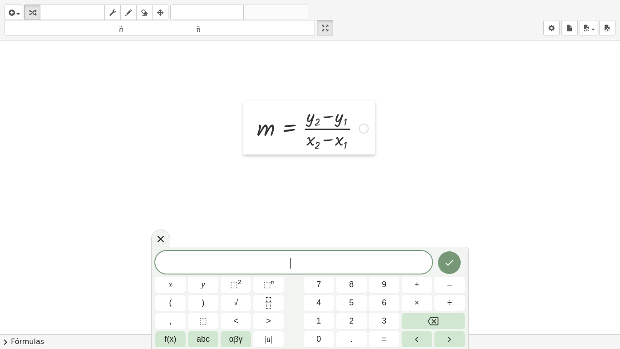
drag, startPoint x: 252, startPoint y: 71, endPoint x: 250, endPoint y: 122, distance: 50.9
click at [250, 122] on div at bounding box center [250, 128] width 14 height 54
click at [257, 69] on div at bounding box center [310, 333] width 620 height 587
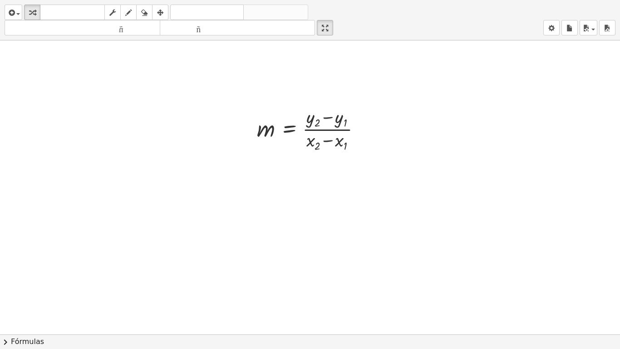
click at [257, 69] on div at bounding box center [310, 333] width 620 height 587
click at [263, 164] on div at bounding box center [310, 333] width 620 height 587
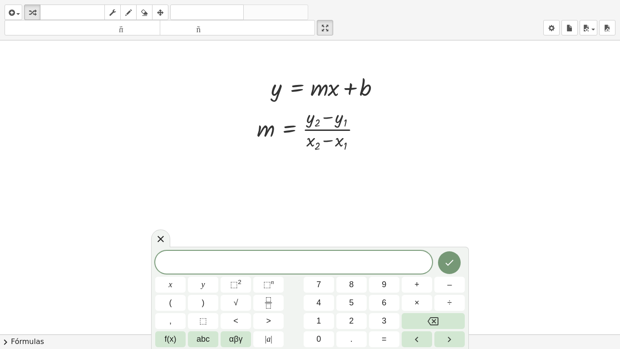
click at [53, 82] on div at bounding box center [310, 333] width 620 height 587
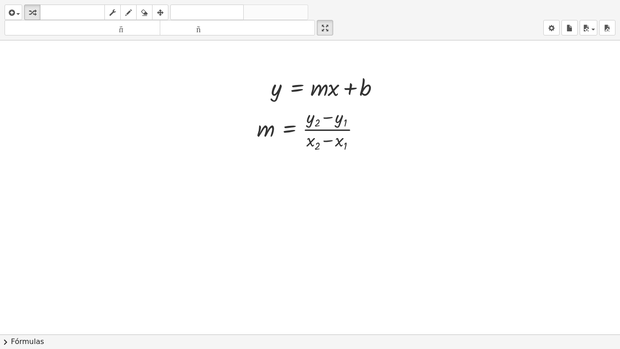
click at [42, 72] on div at bounding box center [310, 333] width 620 height 587
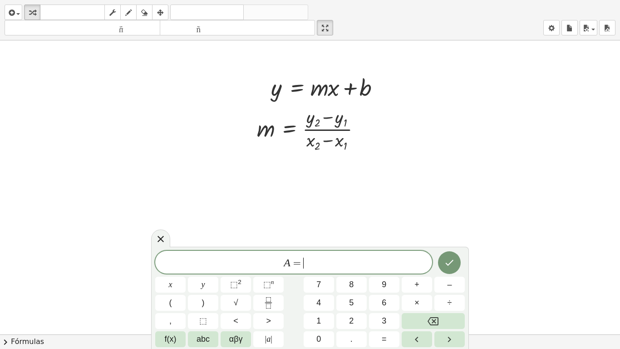
click at [42, 72] on div at bounding box center [310, 333] width 620 height 587
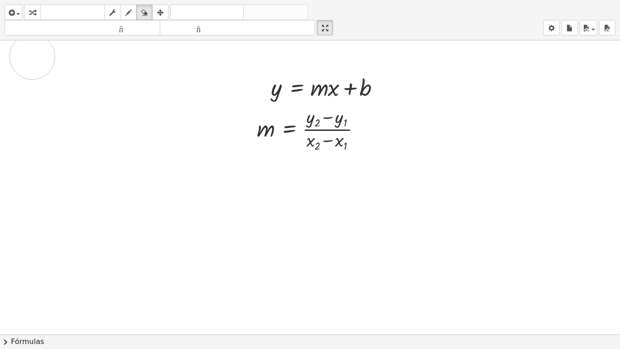
click at [32, 57] on div at bounding box center [310, 333] width 620 height 587
click at [30, 72] on div at bounding box center [310, 333] width 620 height 587
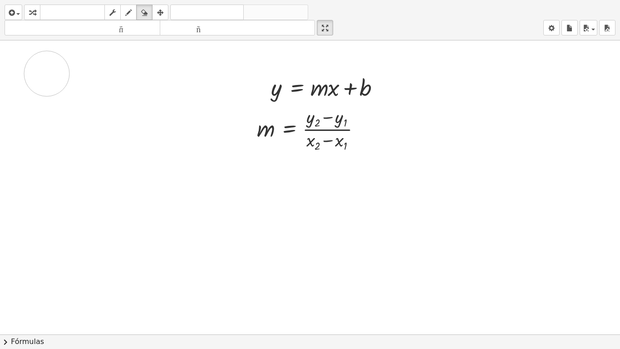
click at [47, 74] on div at bounding box center [310, 333] width 620 height 587
click at [161, 135] on div at bounding box center [310, 333] width 620 height 587
click at [91, 105] on div at bounding box center [310, 333] width 620 height 587
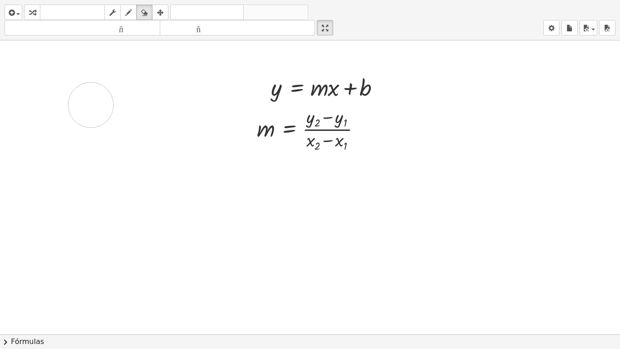
click at [91, 105] on div at bounding box center [310, 333] width 620 height 587
click at [346, 136] on div at bounding box center [310, 333] width 620 height 587
click at [131, 206] on div at bounding box center [310, 333] width 620 height 587
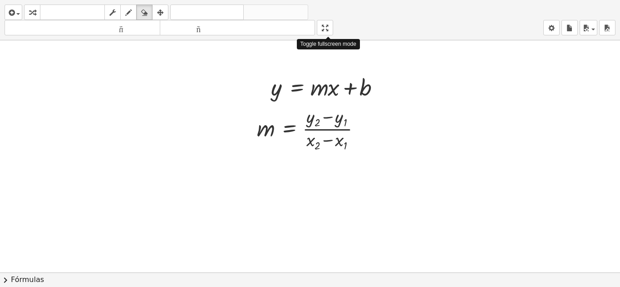
drag, startPoint x: 333, startPoint y: 27, endPoint x: 333, endPoint y: -13, distance: 39.5
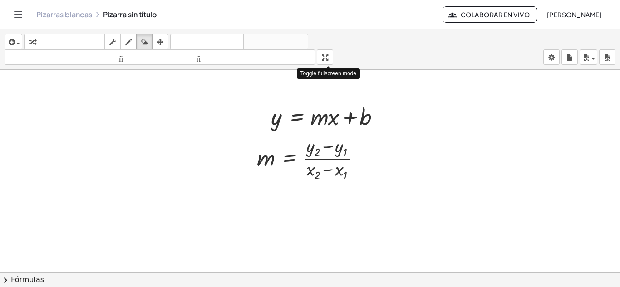
click at [333, 0] on html "Actividades matemáticas fáciles de comprender Pizarras blancas Clases Cuenta ve…" at bounding box center [310, 143] width 620 height 287
click at [52, 107] on div at bounding box center [310, 279] width 620 height 418
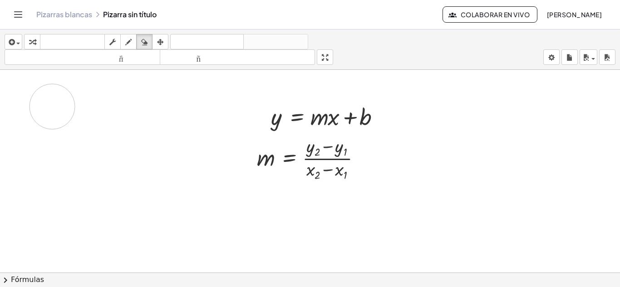
click at [52, 107] on div at bounding box center [310, 279] width 620 height 418
click at [192, 94] on div at bounding box center [310, 279] width 620 height 418
click at [124, 140] on div at bounding box center [310, 279] width 620 height 418
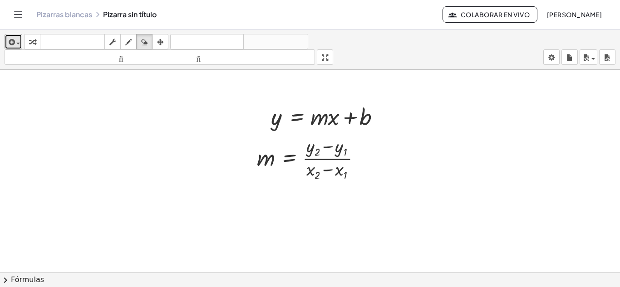
click at [15, 48] on button "insertar" at bounding box center [14, 41] width 18 height 15
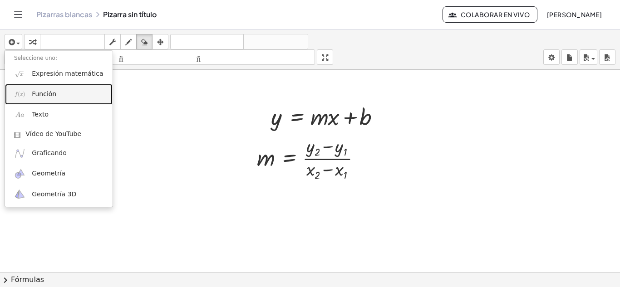
click at [72, 94] on link "Función" at bounding box center [59, 94] width 108 height 20
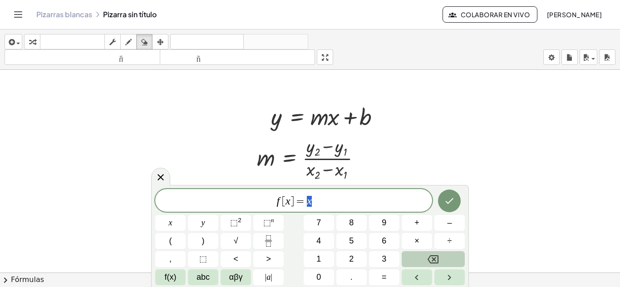
click at [432, 265] on button "Backspace" at bounding box center [433, 259] width 63 height 16
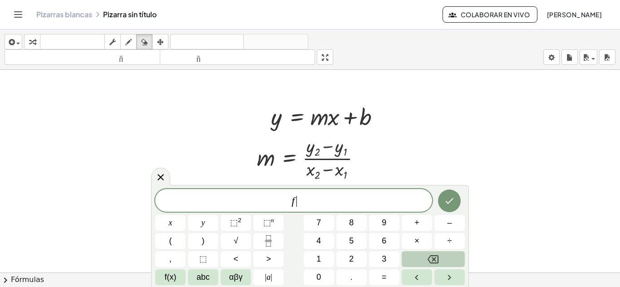
click at [432, 265] on button "Backspace" at bounding box center [433, 259] width 63 height 16
click at [447, 199] on div "​ x y ⬚ 2 ⬚ n 7 8 9 + – ( ) √ 4 5 6 × ÷ , ⬚ < > 1 2 3 f(x) abc αβγ | a | 0 . =" at bounding box center [309, 237] width 309 height 96
click at [447, 199] on icon "Hecho" at bounding box center [449, 201] width 11 height 11
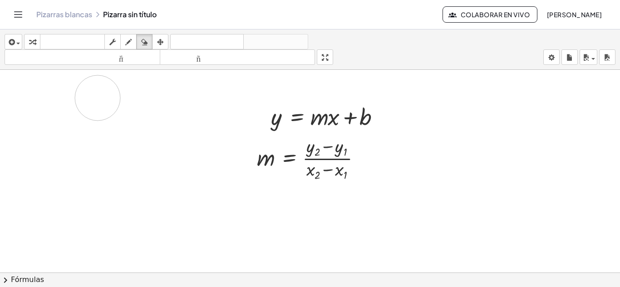
click at [98, 98] on div at bounding box center [310, 279] width 620 height 418
click at [58, 115] on div at bounding box center [310, 279] width 620 height 418
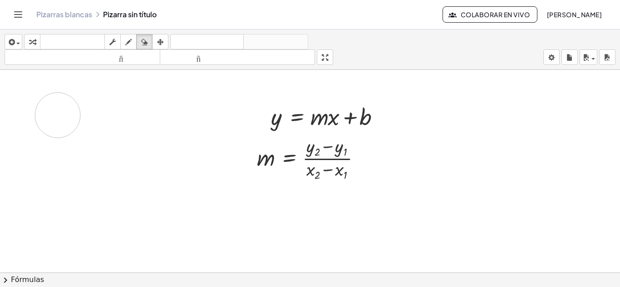
click at [58, 115] on div at bounding box center [310, 279] width 620 height 418
click at [270, 108] on div at bounding box center [310, 279] width 620 height 418
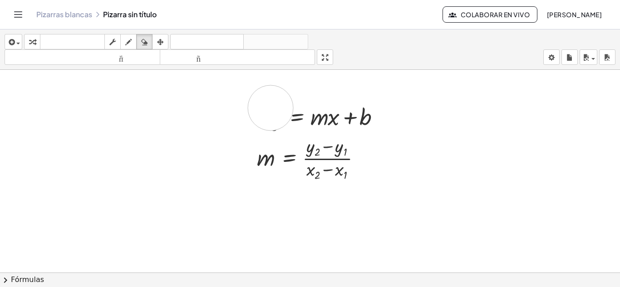
click at [270, 108] on div at bounding box center [310, 279] width 620 height 418
drag, startPoint x: 303, startPoint y: 113, endPoint x: 30, endPoint y: 126, distance: 273.0
click at [30, 126] on div at bounding box center [310, 279] width 620 height 418
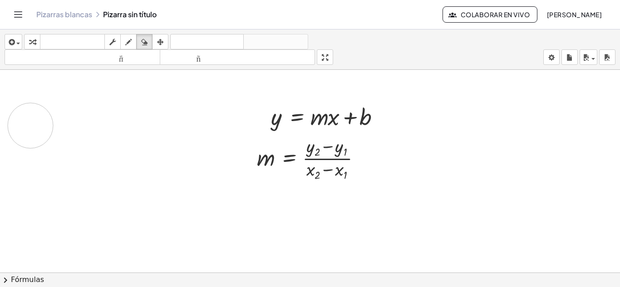
click at [30, 126] on div at bounding box center [310, 279] width 620 height 418
click at [329, 142] on div at bounding box center [310, 279] width 620 height 418
click at [587, 52] on icon "button" at bounding box center [586, 57] width 8 height 11
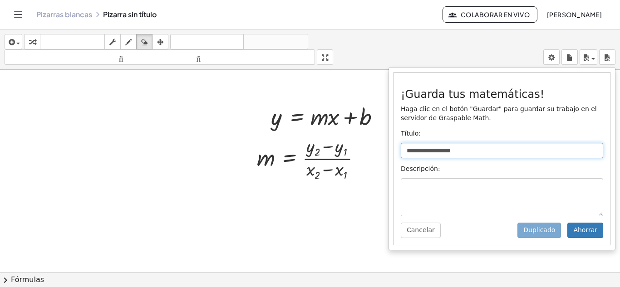
click at [471, 153] on input "**********" at bounding box center [502, 150] width 202 height 15
type input "*"
type input "**********"
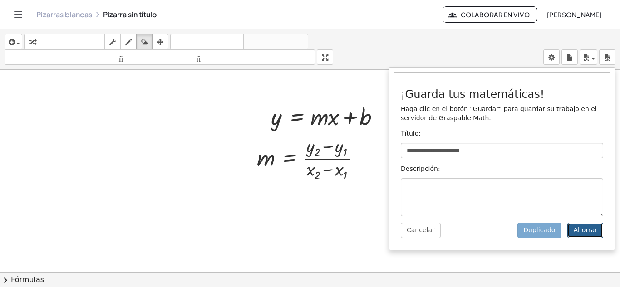
click at [589, 231] on font "Ahorrar" at bounding box center [585, 229] width 24 height 7
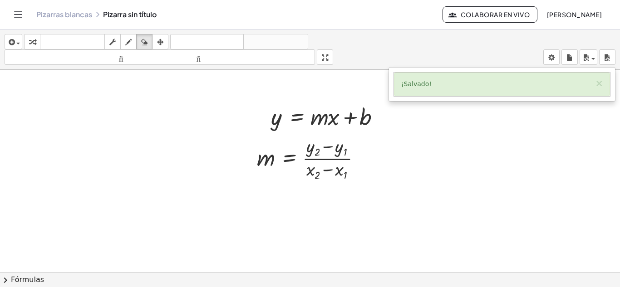
click at [500, 86] on div "¡Salvado! ×" at bounding box center [502, 85] width 216 height 24
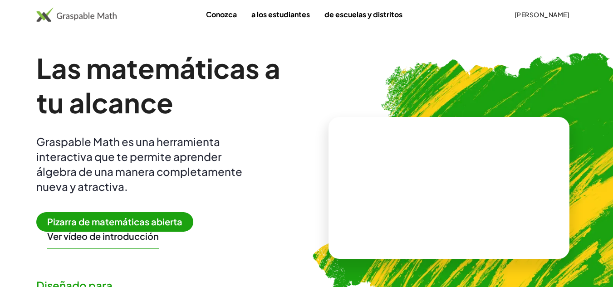
click at [114, 220] on font "Pizarra de matemáticas abierta" at bounding box center [114, 221] width 135 height 11
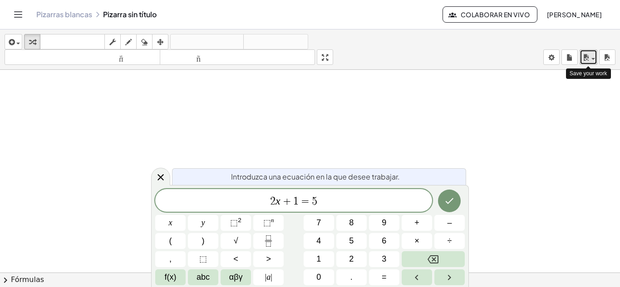
click at [592, 53] on div "button" at bounding box center [588, 57] width 13 height 11
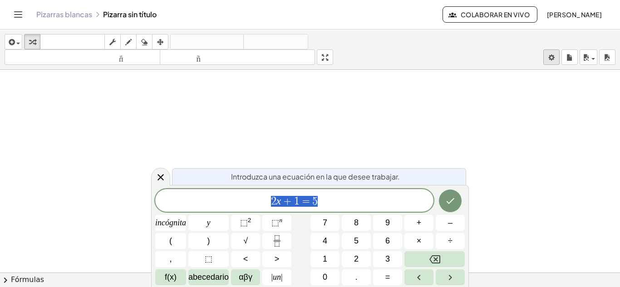
click at [555, 58] on body "Actividades matemáticas fáciles de comprender Pizarras blancas Clases Cuenta ve…" at bounding box center [310, 143] width 620 height 287
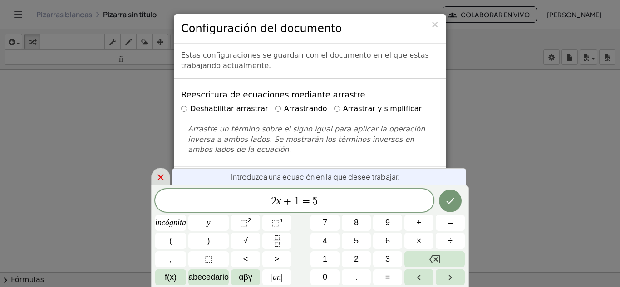
click at [165, 178] on icon at bounding box center [160, 177] width 11 height 11
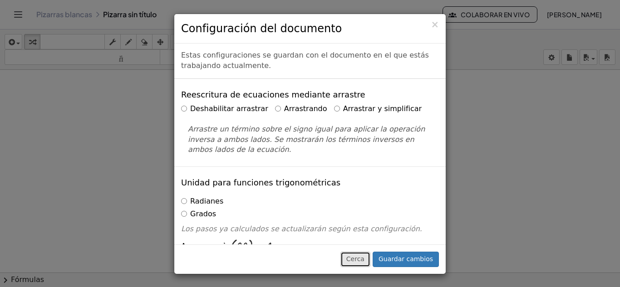
click at [364, 259] on font "Cerca" at bounding box center [355, 258] width 18 height 7
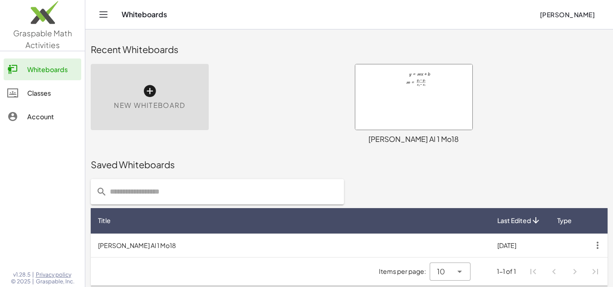
click at [404, 69] on div at bounding box center [413, 96] width 117 height 65
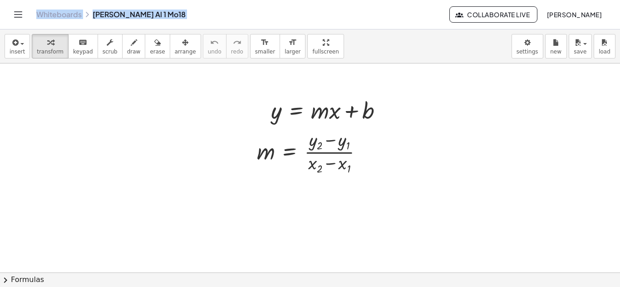
click at [67, 103] on div at bounding box center [310, 273] width 620 height 418
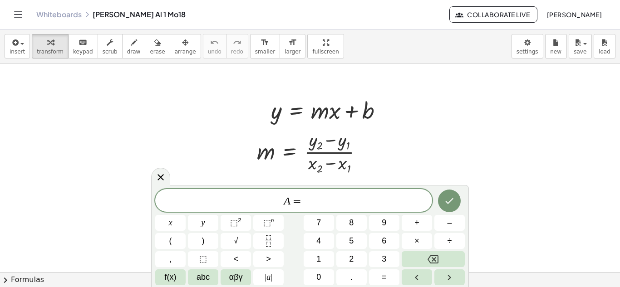
click at [177, 243] on button "(" at bounding box center [170, 241] width 30 height 16
click at [351, 202] on span "A = ( 2 2 5 0 , 1 8 0 ​ )" at bounding box center [293, 200] width 277 height 15
click at [448, 198] on icon "Done" at bounding box center [449, 200] width 11 height 11
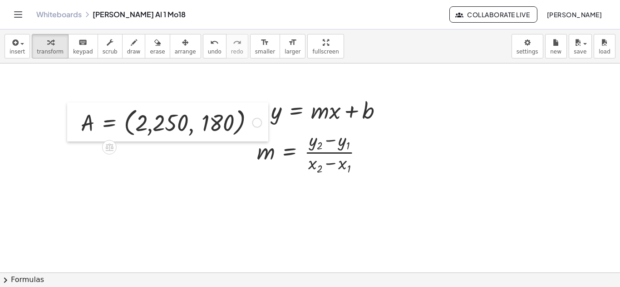
click at [76, 123] on div at bounding box center [74, 122] width 14 height 39
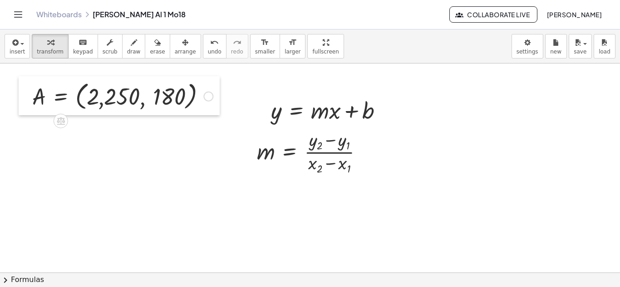
drag, startPoint x: 76, startPoint y: 123, endPoint x: 28, endPoint y: 97, distance: 55.2
click at [28, 97] on div at bounding box center [26, 95] width 14 height 39
click at [205, 98] on div at bounding box center [208, 97] width 10 height 10
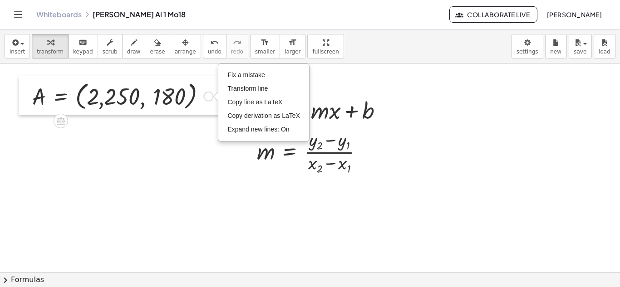
click at [21, 98] on div at bounding box center [26, 95] width 14 height 39
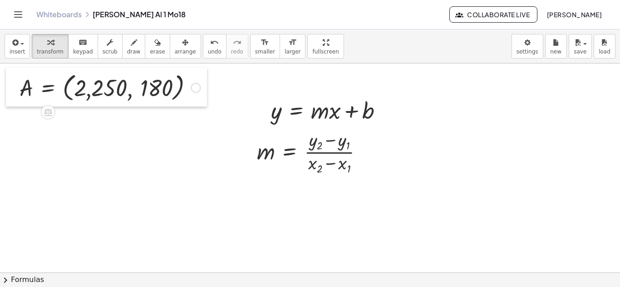
drag, startPoint x: 49, startPoint y: 94, endPoint x: 11, endPoint y: 85, distance: 38.7
click at [11, 85] on div at bounding box center [13, 87] width 14 height 39
click at [25, 110] on div at bounding box center [310, 273] width 620 height 418
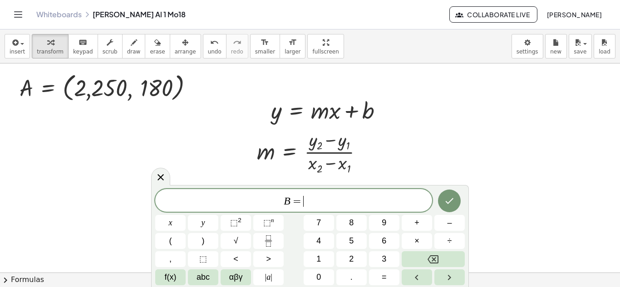
click at [178, 238] on button "(" at bounding box center [170, 241] width 30 height 16
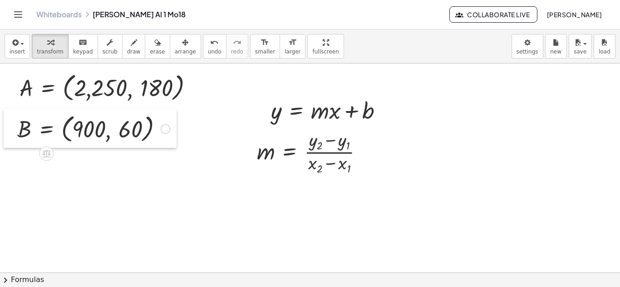
drag, startPoint x: 32, startPoint y: 123, endPoint x: 10, endPoint y: 122, distance: 21.8
click at [10, 122] on div at bounding box center [11, 128] width 14 height 39
click at [260, 109] on div at bounding box center [264, 109] width 14 height 35
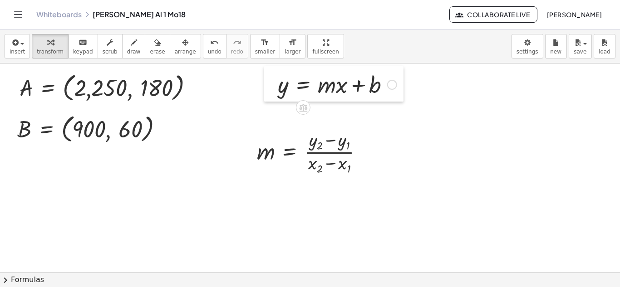
drag, startPoint x: 266, startPoint y: 103, endPoint x: 273, endPoint y: 78, distance: 26.7
click at [273, 78] on div at bounding box center [271, 83] width 14 height 35
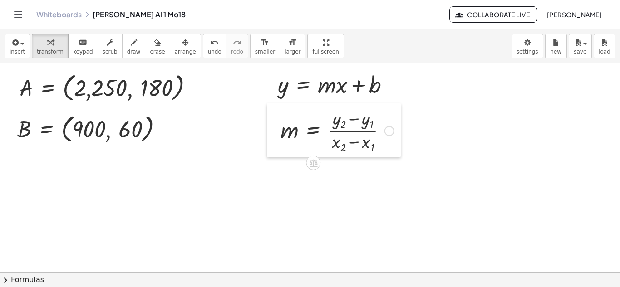
drag, startPoint x: 248, startPoint y: 148, endPoint x: 272, endPoint y: 126, distance: 32.1
click at [272, 126] on div at bounding box center [274, 130] width 14 height 54
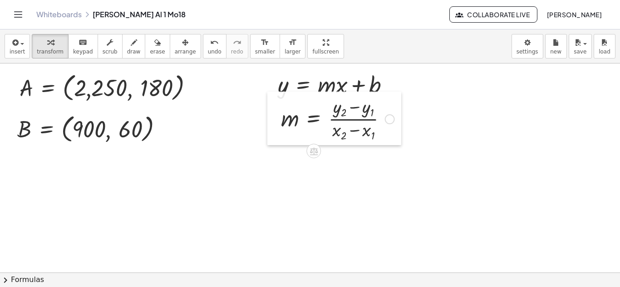
drag, startPoint x: 272, startPoint y: 126, endPoint x: 272, endPoint y: 113, distance: 13.2
click at [272, 113] on div at bounding box center [274, 119] width 14 height 54
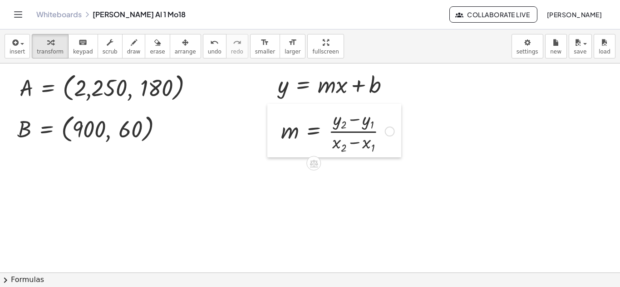
drag, startPoint x: 272, startPoint y: 113, endPoint x: 272, endPoint y: 127, distance: 14.1
click at [272, 127] on div at bounding box center [274, 131] width 14 height 54
click at [287, 164] on div at bounding box center [310, 273] width 620 height 418
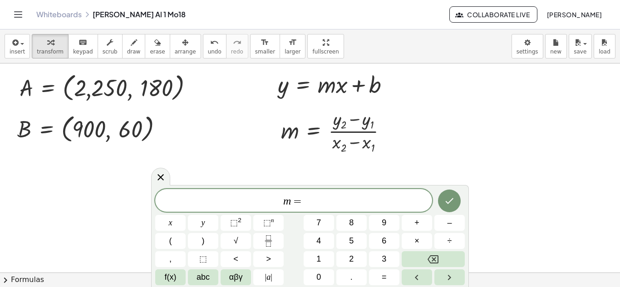
click at [284, 163] on div at bounding box center [310, 273] width 620 height 418
click at [441, 260] on button "Backspace" at bounding box center [433, 259] width 63 height 16
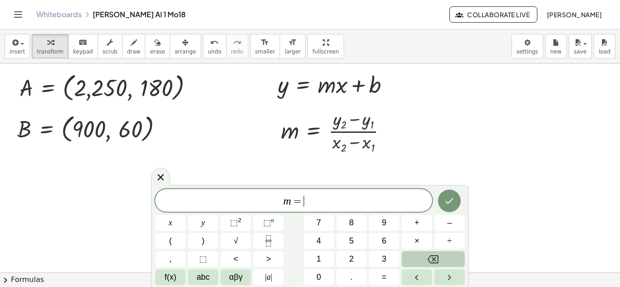
click at [441, 260] on button "Backspace" at bounding box center [433, 259] width 63 height 16
click at [162, 174] on icon at bounding box center [160, 177] width 11 height 11
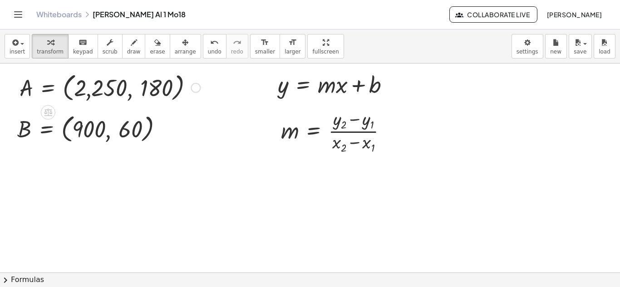
click at [103, 88] on div at bounding box center [110, 87] width 190 height 34
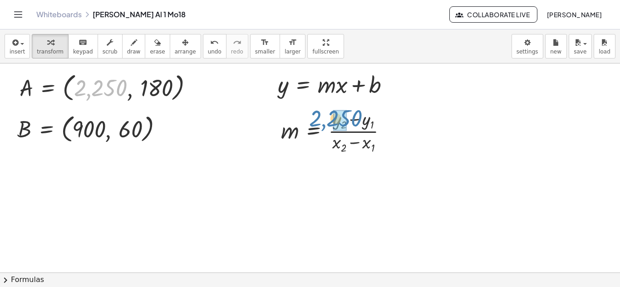
drag, startPoint x: 79, startPoint y: 86, endPoint x: 314, endPoint y: 116, distance: 237.5
click at [314, 116] on div "m = · ( + y 2 − y 1 ) · ( + x 2 − x 1 ) y = + · m · x + b 2,250 A = ( , 2,250 ,…" at bounding box center [310, 273] width 620 height 418
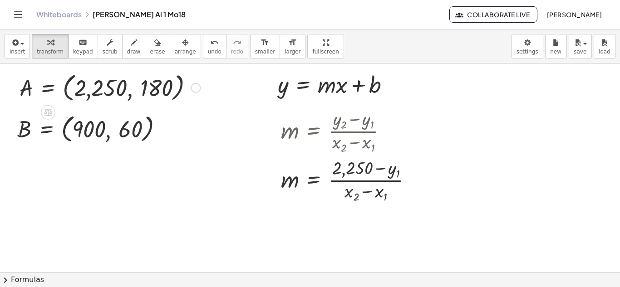
click at [162, 80] on div at bounding box center [110, 87] width 190 height 34
drag, startPoint x: 162, startPoint y: 80, endPoint x: 401, endPoint y: 155, distance: 250.5
click at [401, 155] on div "m = · ( + y 2 − y 1 ) · ( + x 2 − x 1 ) m = · ( + − y 1 ) · ( + x 2 − x 1 ) 2,2…" at bounding box center [310, 273] width 620 height 418
click at [89, 121] on div at bounding box center [94, 128] width 162 height 34
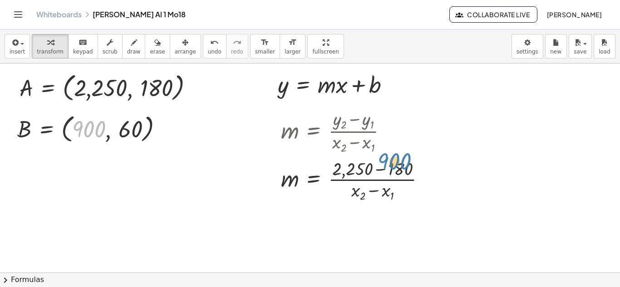
drag, startPoint x: 89, startPoint y: 121, endPoint x: 396, endPoint y: 155, distance: 308.6
click at [396, 155] on div "m = · ( + y 2 − y 1 ) · ( + x 2 − x 1 ) m = · ( + 2,250 − y 1 ) · ( + x 2 − x 1…" at bounding box center [310, 273] width 620 height 418
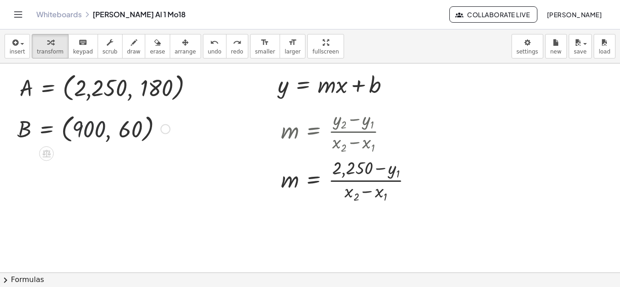
click at [97, 132] on div at bounding box center [94, 128] width 162 height 34
drag, startPoint x: 97, startPoint y: 132, endPoint x: 402, endPoint y: 163, distance: 307.1
click at [402, 163] on div "m = · ( + y 2 − y 1 ) · ( + x 2 − x 1 ) m = · ( + 2,250 − y 1 ) · ( + x 2 − x 1…" at bounding box center [310, 273] width 620 height 418
click at [153, 91] on div at bounding box center [110, 87] width 190 height 34
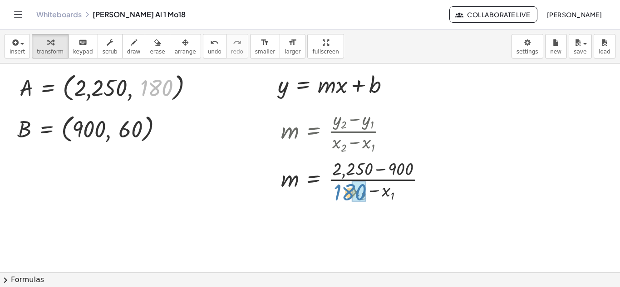
drag, startPoint x: 153, startPoint y: 91, endPoint x: 348, endPoint y: 196, distance: 220.9
click at [129, 121] on div at bounding box center [94, 128] width 162 height 34
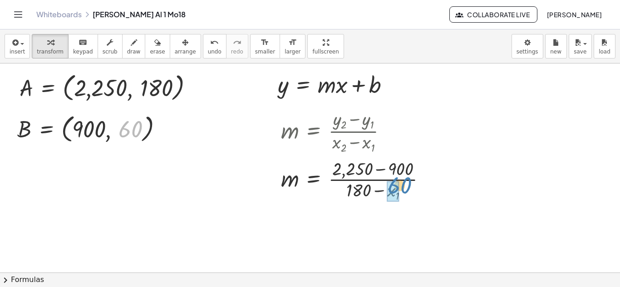
drag, startPoint x: 129, startPoint y: 121, endPoint x: 398, endPoint y: 177, distance: 274.9
click at [398, 177] on div "m = · ( + y 2 − y 1 ) · ( + x 2 − x 1 ) m = · ( + 2,250 − y 1 ) · ( + x 2 − x 1…" at bounding box center [310, 273] width 620 height 418
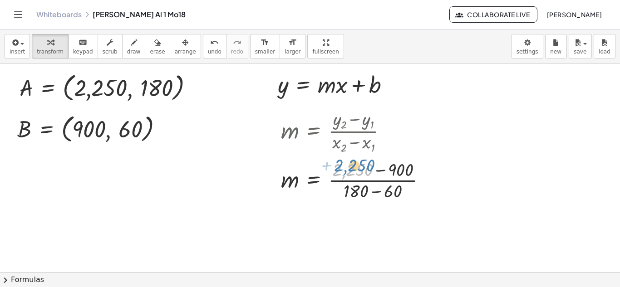
drag, startPoint x: 333, startPoint y: 164, endPoint x: 335, endPoint y: 158, distance: 6.3
click at [335, 158] on div at bounding box center [356, 179] width 161 height 45
drag, startPoint x: 318, startPoint y: 204, endPoint x: 314, endPoint y: 244, distance: 40.1
click at [314, 244] on div "m = · ( + y 2 − y 1 ) · ( + x 2 − x 1 ) m = · ( + 2,250 − y 1 ) · ( + x 2 − x 1…" at bounding box center [310, 273] width 620 height 418
click at [337, 216] on div at bounding box center [310, 273] width 620 height 418
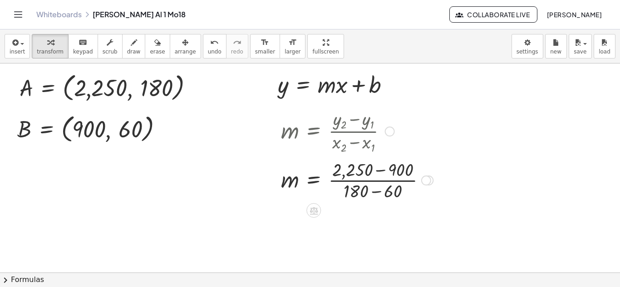
drag, startPoint x: 337, startPoint y: 216, endPoint x: 355, endPoint y: 197, distance: 25.4
click at [355, 197] on div "m = · ( + y 2 − y 1 ) · ( + x 2 − x 1 ) m = · ( + 2,250 − y 1 ) · ( + x 2 − x 1…" at bounding box center [310, 273] width 620 height 418
click at [355, 197] on div at bounding box center [356, 179] width 161 height 45
drag, startPoint x: 355, startPoint y: 197, endPoint x: 365, endPoint y: 201, distance: 10.5
click at [365, 201] on div at bounding box center [356, 179] width 161 height 45
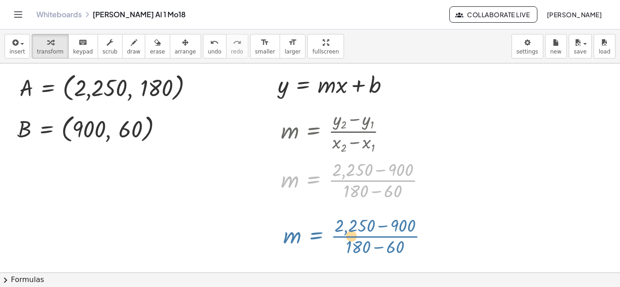
drag, startPoint x: 319, startPoint y: 178, endPoint x: 321, endPoint y: 236, distance: 57.7
click at [321, 236] on div "m = · ( + y 2 − y 1 ) · ( + x 2 − x 1 ) m = · ( + 2,250 − y 1 ) · ( + x 2 − x 1…" at bounding box center [310, 273] width 620 height 418
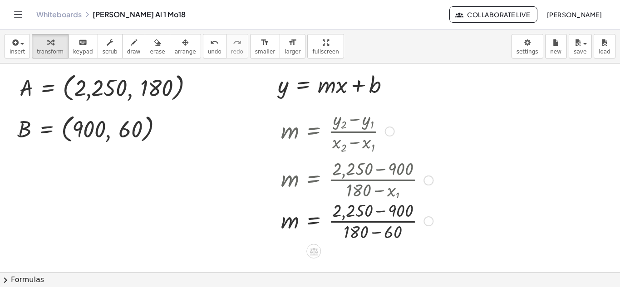
drag, startPoint x: 424, startPoint y: 183, endPoint x: 421, endPoint y: 238, distance: 55.0
click at [314, 221] on div "m = · ( + 2,250 − ) · ( + − ) 900 180 60" at bounding box center [314, 221] width 0 height 0
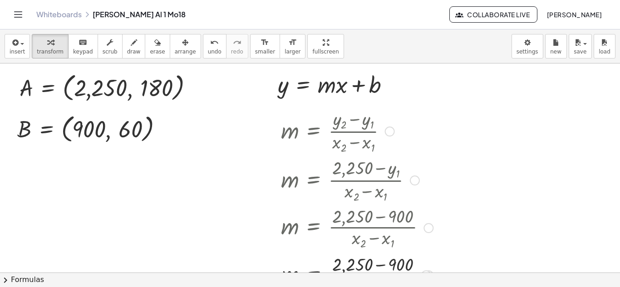
drag, startPoint x: 424, startPoint y: 179, endPoint x: 436, endPoint y: 246, distance: 67.7
click at [314, 228] on div "m = · ( + 2,250 − 900 ) · ( + x 2 − x 1 )" at bounding box center [314, 228] width 0 height 0
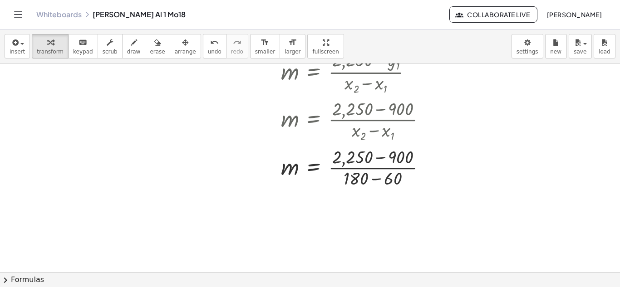
scroll to position [109, 0]
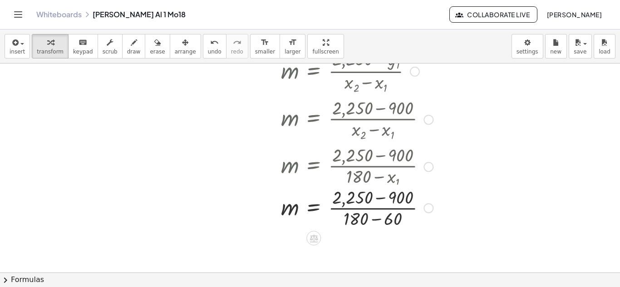
drag, startPoint x: 430, startPoint y: 165, endPoint x: 422, endPoint y: 211, distance: 47.4
click at [314, 208] on div "m = · ( + 2,250 − ) · ( + − ) 900 180 60" at bounding box center [314, 208] width 0 height 0
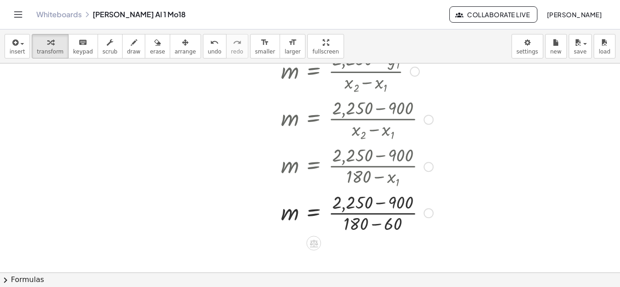
drag, startPoint x: 428, startPoint y: 215, endPoint x: 438, endPoint y: 246, distance: 32.0
click at [438, 246] on div "m = · ( + y 2 − y 1 ) · ( + x 2 − x 1 ) m = · ( + 2,250 − y 1 ) · ( + x 2 − x 1…" at bounding box center [310, 164] width 620 height 418
drag, startPoint x: 430, startPoint y: 216, endPoint x: 436, endPoint y: 267, distance: 52.1
click at [436, 267] on div "m = · ( + y 2 − y 1 ) · ( + x 2 − x 1 ) m = · ( + 2,250 − y 1 ) · ( + x 2 − x 1…" at bounding box center [310, 164] width 620 height 418
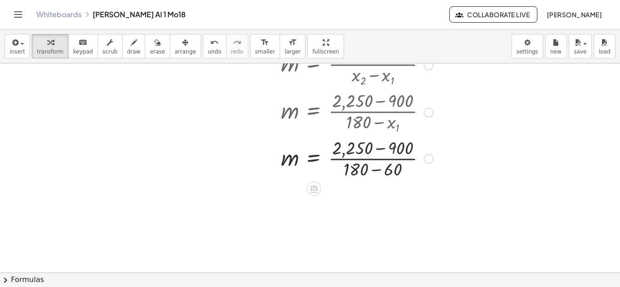
scroll to position [182, 0]
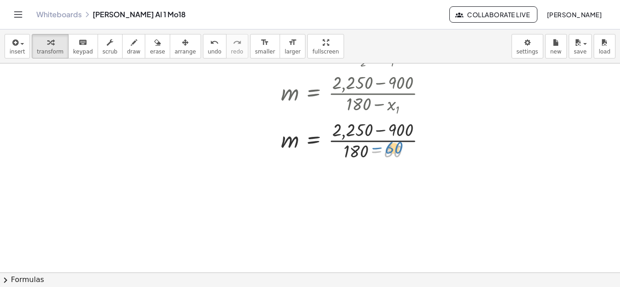
click at [403, 157] on div at bounding box center [356, 139] width 161 height 45
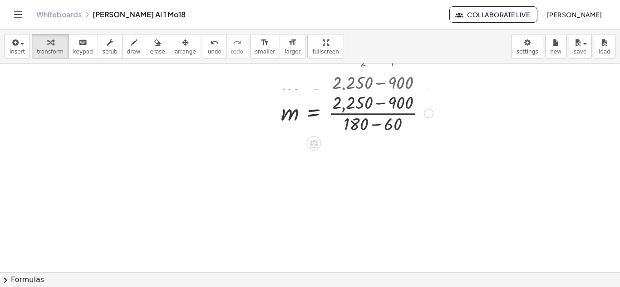
drag, startPoint x: 427, startPoint y: 138, endPoint x: 419, endPoint y: 149, distance: 14.1
click at [419, 149] on div "m = · ( + y 2 − y 1 ) · ( + x 2 − x 1 ) m = · ( + 2,250 − y 1 ) · ( + x 2 − x 1…" at bounding box center [310, 91] width 620 height 418
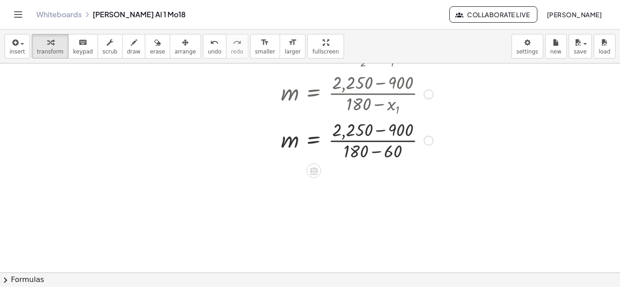
drag, startPoint x: 424, startPoint y: 96, endPoint x: 432, endPoint y: 158, distance: 62.6
click at [314, 141] on div "m = · ( + 2,250 − ) · ( + − ) 900 180 60" at bounding box center [314, 141] width 0 height 0
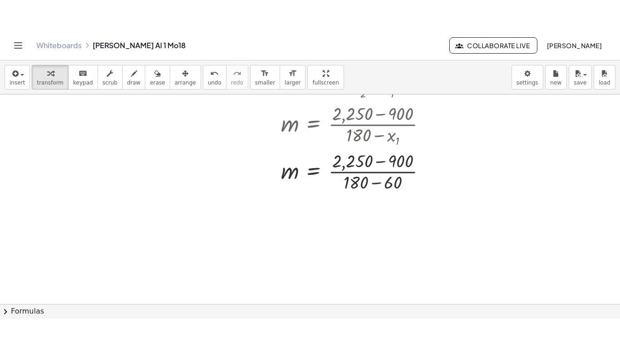
scroll to position [209, 0]
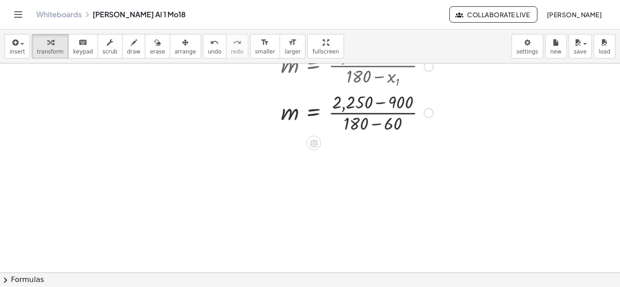
click at [373, 134] on div at bounding box center [356, 111] width 161 height 45
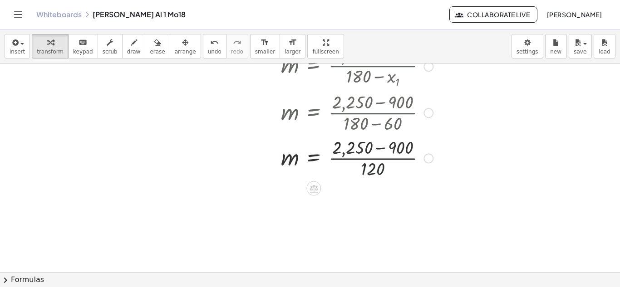
click at [360, 171] on div at bounding box center [356, 157] width 161 height 45
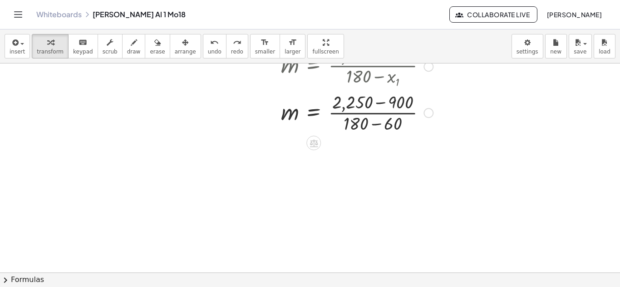
click at [380, 105] on div at bounding box center [356, 111] width 161 height 45
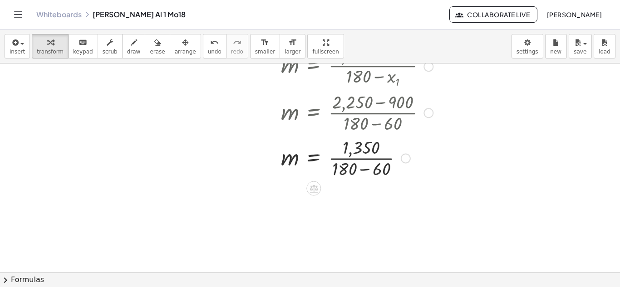
click at [364, 167] on div at bounding box center [356, 157] width 161 height 45
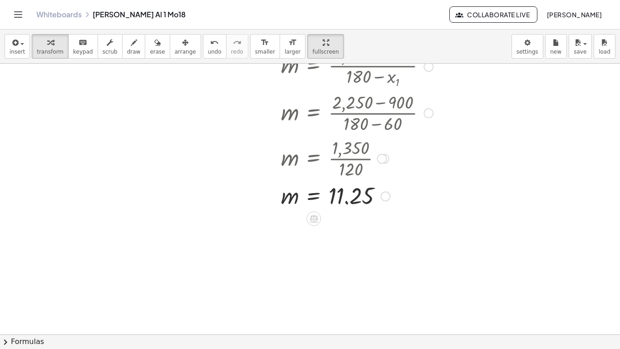
drag, startPoint x: 297, startPoint y: 54, endPoint x: 297, endPoint y: 94, distance: 39.5
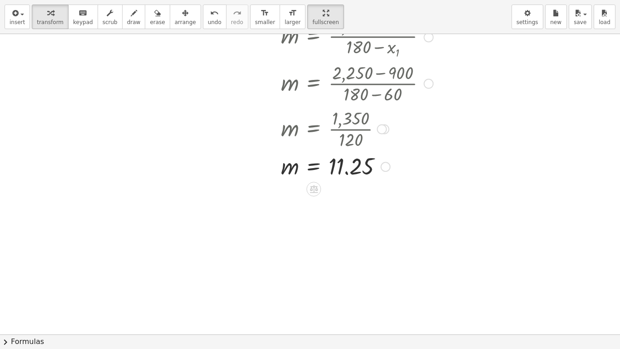
click at [297, 94] on div "insert select one: Math Expression Function Text Youtube Video Graphing Geometr…" at bounding box center [310, 174] width 620 height 349
click at [527, 67] on div at bounding box center [310, 139] width 620 height 628
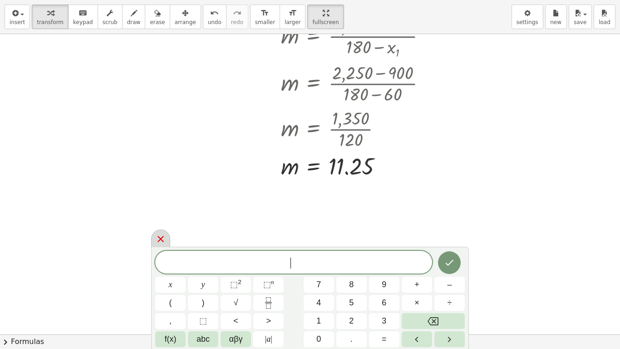
click at [162, 236] on icon at bounding box center [160, 238] width 11 height 11
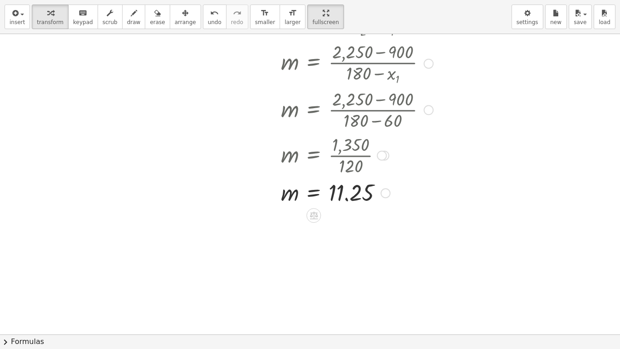
scroll to position [189, 0]
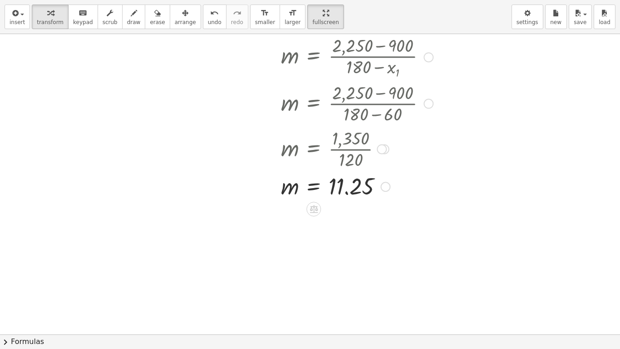
click at [386, 149] on div at bounding box center [382, 149] width 10 height 10
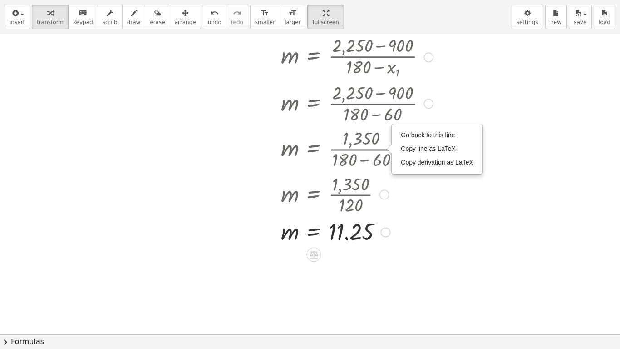
drag, startPoint x: 384, startPoint y: 150, endPoint x: 388, endPoint y: 201, distance: 51.4
click at [314, 195] on div "m = · 1,350 · 120 Go back to this line Copy line as LaTeX Copy derivation as La…" at bounding box center [314, 195] width 0 height 0
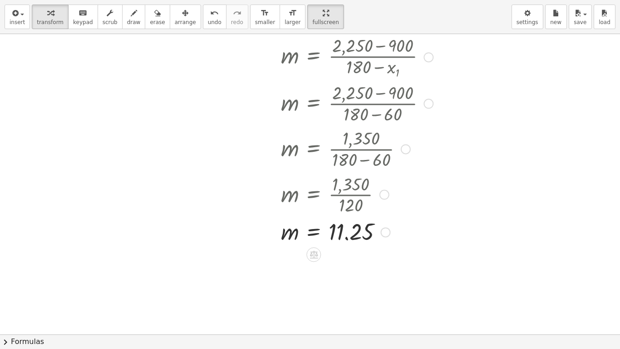
click at [350, 196] on div at bounding box center [356, 193] width 161 height 45
drag, startPoint x: 350, startPoint y: 196, endPoint x: 362, endPoint y: 230, distance: 36.5
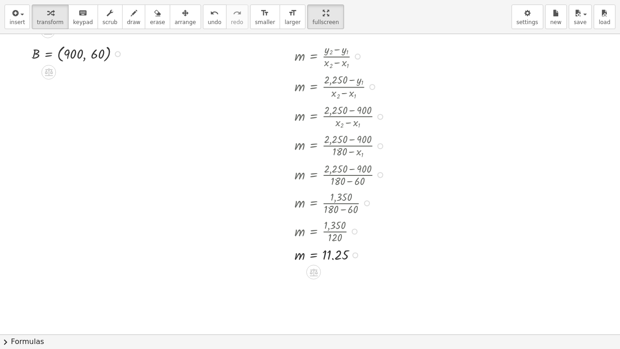
scroll to position [0, 0]
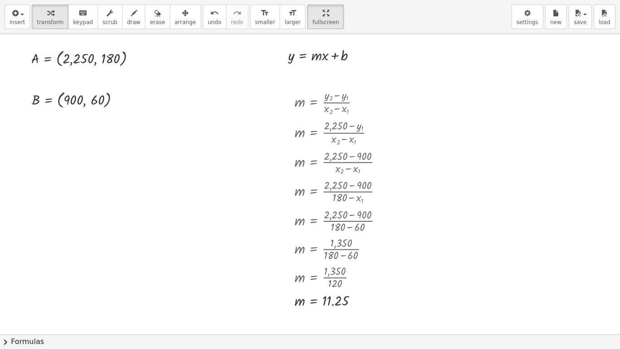
click at [224, 57] on div at bounding box center [310, 348] width 620 height 628
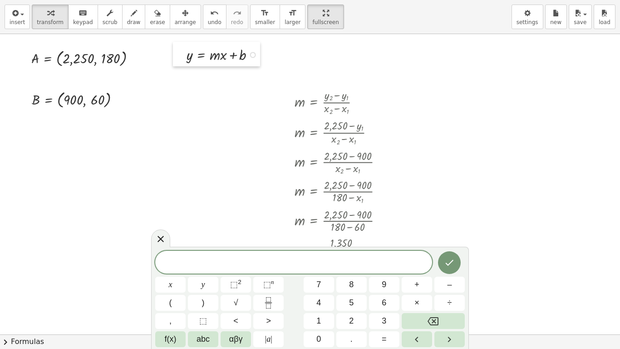
drag, startPoint x: 278, startPoint y: 56, endPoint x: 176, endPoint y: 55, distance: 101.7
click at [176, 55] on div at bounding box center [180, 54] width 14 height 25
click at [274, 102] on div at bounding box center [310, 348] width 620 height 628
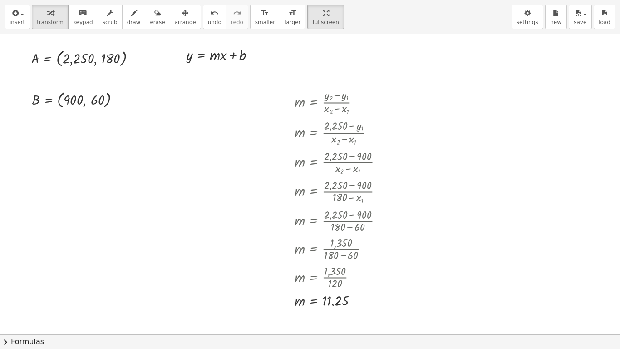
click at [274, 102] on div at bounding box center [310, 348] width 620 height 628
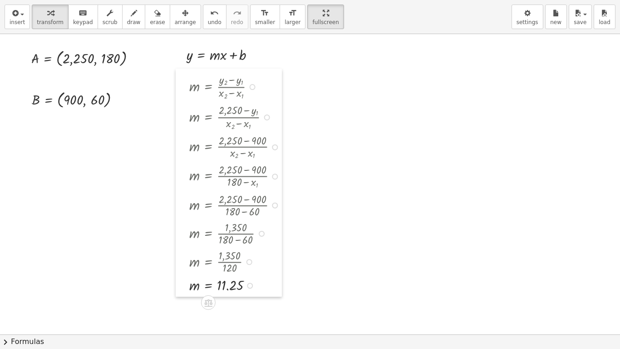
drag, startPoint x: 281, startPoint y: 102, endPoint x: 176, endPoint y: 86, distance: 106.4
click at [176, 86] on div at bounding box center [183, 183] width 14 height 228
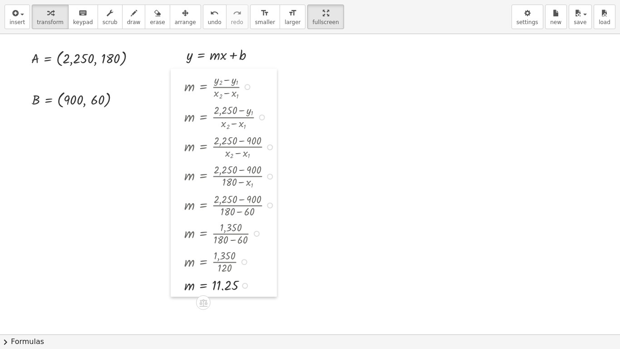
drag, startPoint x: 181, startPoint y: 84, endPoint x: 176, endPoint y: 84, distance: 5.0
click at [176, 84] on div at bounding box center [178, 183] width 14 height 228
click at [328, 47] on div at bounding box center [310, 348] width 620 height 628
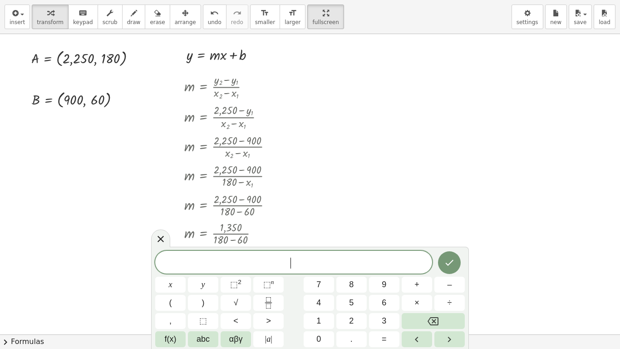
click at [328, 47] on div at bounding box center [310, 348] width 620 height 628
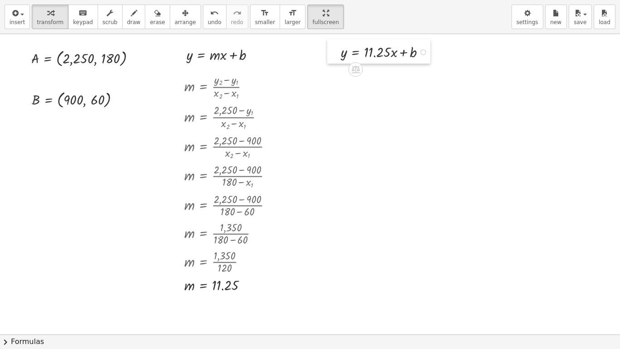
drag, startPoint x: 329, startPoint y: 64, endPoint x: 329, endPoint y: 55, distance: 8.2
click at [329, 55] on div at bounding box center [334, 51] width 14 height 25
click at [329, 53] on div at bounding box center [334, 51] width 14 height 25
click at [89, 100] on div at bounding box center [79, 99] width 104 height 22
click at [87, 99] on div at bounding box center [79, 99] width 104 height 22
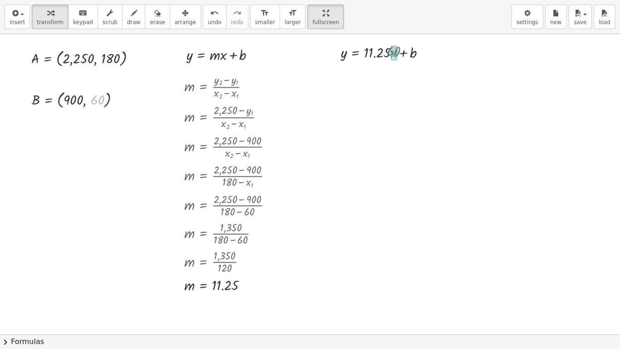
drag, startPoint x: 95, startPoint y: 100, endPoint x: 391, endPoint y: 51, distance: 299.8
drag, startPoint x: 76, startPoint y: 95, endPoint x: 339, endPoint y: 70, distance: 264.4
click at [78, 99] on div at bounding box center [79, 99] width 104 height 22
drag, startPoint x: 78, startPoint y: 99, endPoint x: 348, endPoint y: 74, distance: 271.2
click at [384, 70] on div at bounding box center [385, 72] width 124 height 20
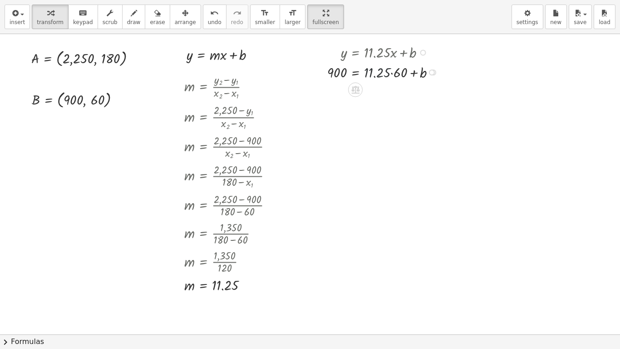
click at [384, 70] on div at bounding box center [385, 72] width 124 height 20
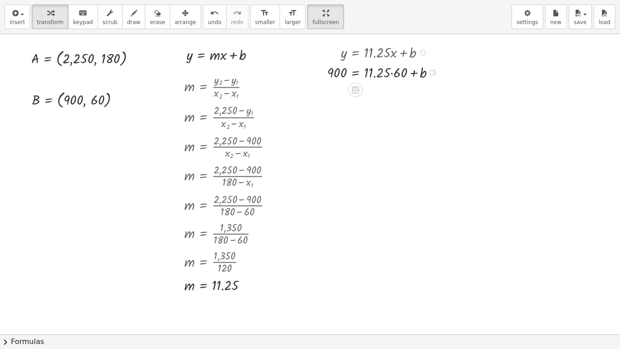
click at [384, 70] on div at bounding box center [385, 72] width 124 height 20
click at [394, 71] on div at bounding box center [385, 72] width 124 height 20
click at [394, 71] on div at bounding box center [380, 72] width 114 height 20
drag, startPoint x: 394, startPoint y: 71, endPoint x: 400, endPoint y: 73, distance: 6.2
click at [355, 53] on div "y = + · 11.25 · x + b y = + · 11.25 · 60 + b 900 = + · 11.25 · 60 + b + b = + +…" at bounding box center [355, 53] width 0 height 0
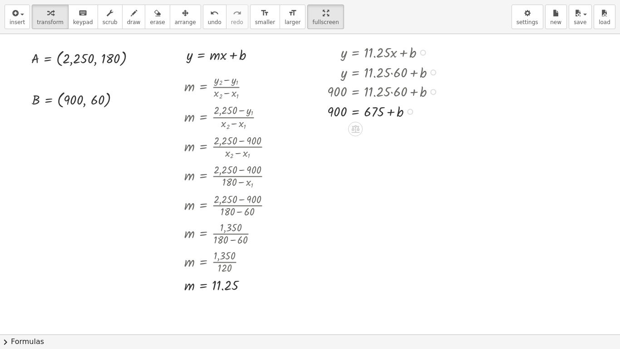
drag, startPoint x: 431, startPoint y: 71, endPoint x: 434, endPoint y: 94, distance: 23.3
click at [355, 92] on div "900 = + · 11.25 · 60 + b" at bounding box center [355, 92] width 0 height 0
click at [379, 107] on div at bounding box center [385, 111] width 124 height 20
drag, startPoint x: 379, startPoint y: 107, endPoint x: 316, endPoint y: 109, distance: 63.1
click at [316, 109] on div "y = + · 11.25 · x + b y = + · 11.25 · 60 + b 900 = + · 11.25 · 60 + b + 675 = +…" at bounding box center [377, 81] width 127 height 84
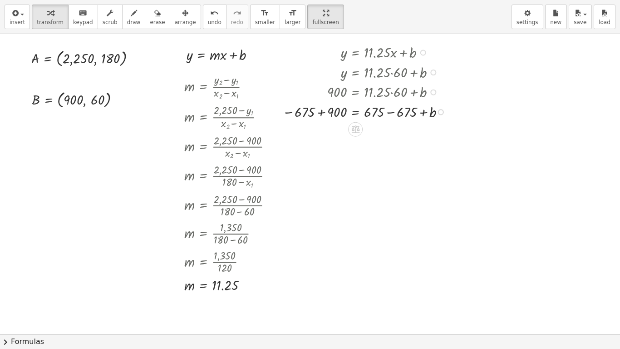
click at [320, 109] on div at bounding box center [366, 111] width 177 height 20
click at [320, 109] on div at bounding box center [319, 81] width 14 height 84
click at [390, 131] on div at bounding box center [367, 131] width 179 height 20
click at [390, 131] on div at bounding box center [366, 130] width 177 height 19
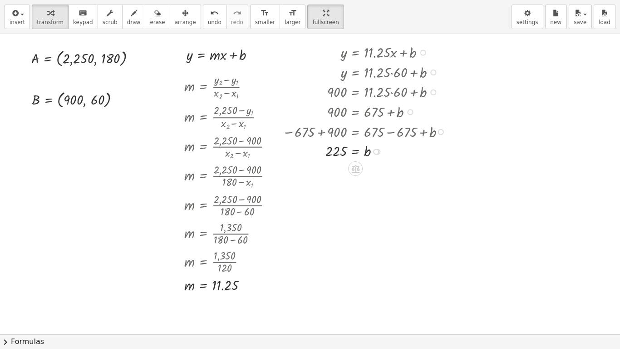
drag, startPoint x: 441, startPoint y: 109, endPoint x: 443, endPoint y: 147, distance: 38.2
click at [355, 53] on div "y = + · 11.25 · x + b y = + · 11.25 · 60 + b 900 = + · 11.25 · 60 + b 900 = + 6…" at bounding box center [355, 53] width 0 height 0
drag, startPoint x: 376, startPoint y: 153, endPoint x: 384, endPoint y: 205, distance: 52.4
click at [384, 205] on div "m = · ( + y 2 − y 1 ) · ( + x 2 − x 1 ) m = · ( + 2,250 − y 1 ) · ( + x 2 − x 1…" at bounding box center [310, 348] width 620 height 628
drag, startPoint x: 456, startPoint y: 48, endPoint x: 456, endPoint y: 44, distance: 4.6
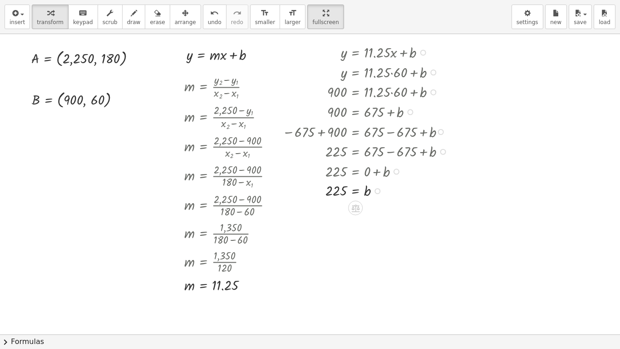
click at [456, 44] on div at bounding box center [367, 52] width 179 height 20
click at [334, 35] on div at bounding box center [310, 348] width 620 height 628
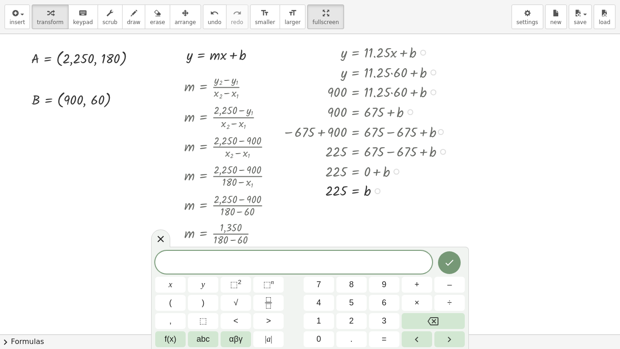
drag, startPoint x: 334, startPoint y: 35, endPoint x: 334, endPoint y: 41, distance: 6.4
click at [334, 41] on div "m = · ( + y 2 − y 1 ) · ( + x 2 − x 1 ) m = · ( + 2,250 − y 1 ) · ( + x 2 − x 1…" at bounding box center [310, 348] width 620 height 628
click at [334, 41] on div "y = + · 11.25 · x + b y = + · 11.25 · 60 + b 900 = + · 11.25 · 60 + b 900 = + 6…" at bounding box center [360, 120] width 182 height 162
click at [260, 265] on span at bounding box center [293, 262] width 277 height 14
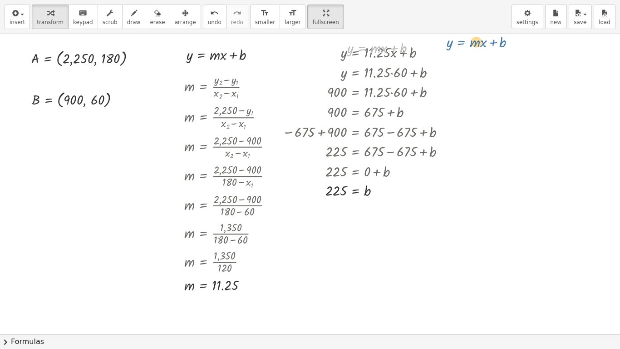
drag, startPoint x: 366, startPoint y: 44, endPoint x: 473, endPoint y: 37, distance: 107.3
click at [473, 37] on div "m = · ( + y 2 − y 1 ) · ( + x 2 − x 1 ) m = · ( + 2,250 − y 1 ) · ( + x 2 − x 1…" at bounding box center [310, 348] width 620 height 628
drag, startPoint x: 363, startPoint y: 46, endPoint x: 347, endPoint y: 37, distance: 18.5
click at [347, 37] on div "y = + · m · x + b y = + · m · x + b" at bounding box center [377, 47] width 87 height 25
drag, startPoint x: 333, startPoint y: 55, endPoint x: 335, endPoint y: 49, distance: 7.3
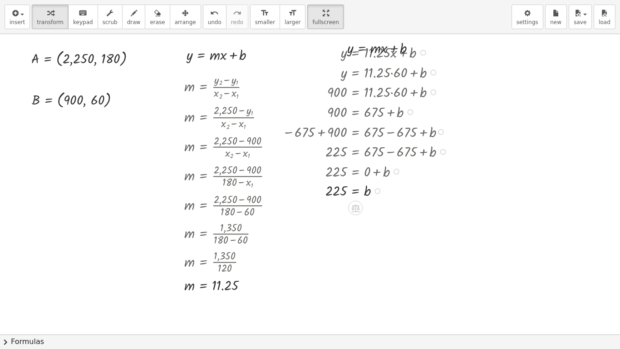
click at [335, 49] on div "m = · ( + y 2 − y 1 ) · ( + x 2 − x 1 ) m = · ( + 2,250 − y 1 ) · ( + x 2 − x 1…" at bounding box center [310, 348] width 620 height 628
drag, startPoint x: 335, startPoint y: 49, endPoint x: 437, endPoint y: 44, distance: 102.2
click at [442, 44] on div at bounding box center [449, 48] width 14 height 25
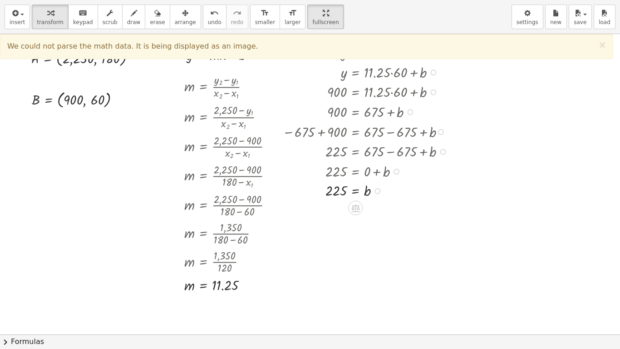
click at [308, 63] on div at bounding box center [367, 72] width 179 height 20
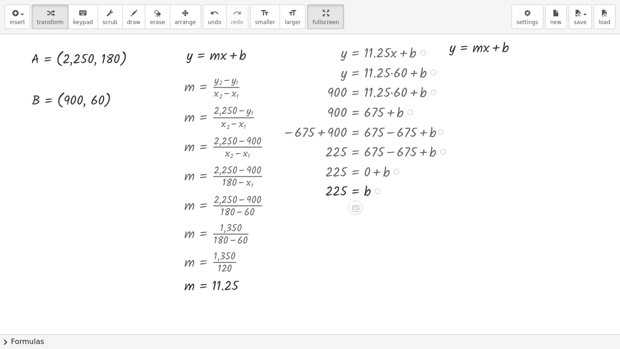
click at [331, 49] on div at bounding box center [367, 52] width 179 height 20
click at [334, 48] on div at bounding box center [367, 52] width 179 height 20
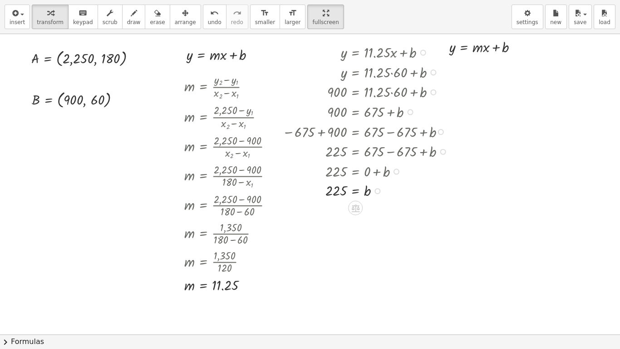
click at [441, 89] on div at bounding box center [367, 91] width 179 height 20
drag, startPoint x: 441, startPoint y: 89, endPoint x: 340, endPoint y: 59, distance: 105.5
click at [355, 53] on div "y = + · 11.25 · x + b y = + · 11.25 · 60 + b 900 = + · 11.25 · 60 + b 900 = + 6…" at bounding box center [355, 53] width 0 height 0
click at [413, 184] on div at bounding box center [367, 189] width 179 height 19
click at [415, 185] on div at bounding box center [367, 189] width 179 height 19
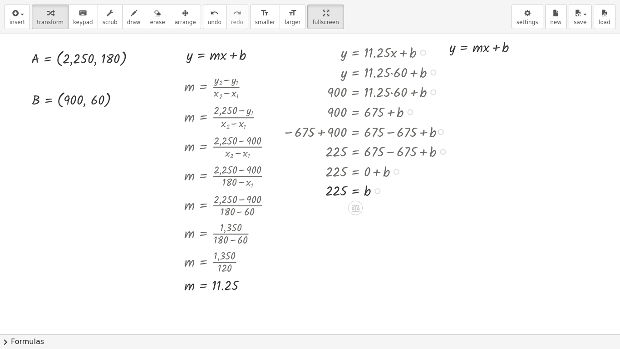
click at [295, 170] on div at bounding box center [367, 171] width 179 height 20
drag, startPoint x: 295, startPoint y: 170, endPoint x: 337, endPoint y: 154, distance: 45.1
click at [355, 53] on div "y = + · 11.25 · x + b y = + · 11.25 · 60 + b 900 = + · 11.25 · 60 + b 900 = + 6…" at bounding box center [355, 53] width 0 height 0
click at [324, 50] on div at bounding box center [367, 52] width 179 height 20
drag, startPoint x: 324, startPoint y: 50, endPoint x: 325, endPoint y: 66, distance: 16.4
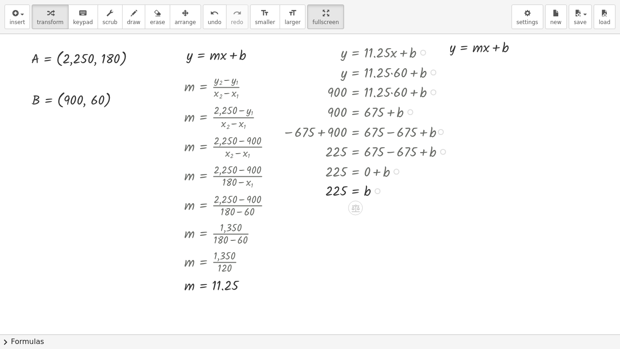
click at [355, 53] on div "y = + · 11.25 · x + b y = + · 11.25 · 60 + b 900 = + · 11.25 · 60 + b 900 = + 6…" at bounding box center [355, 53] width 0 height 0
click at [330, 47] on div at bounding box center [367, 52] width 179 height 20
click at [329, 58] on div at bounding box center [367, 52] width 179 height 20
click at [330, 53] on div at bounding box center [367, 52] width 179 height 20
click at [319, 57] on div at bounding box center [367, 52] width 179 height 20
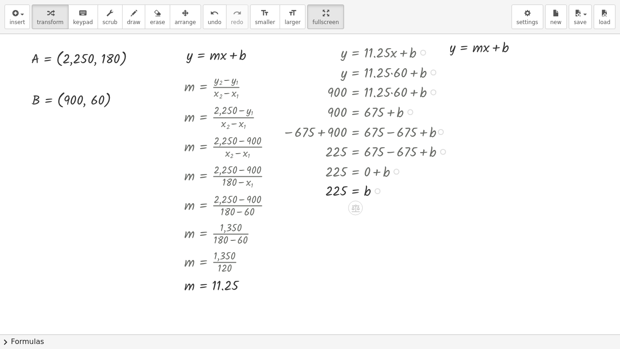
click at [328, 57] on div at bounding box center [367, 52] width 179 height 20
drag, startPoint x: 328, startPoint y: 57, endPoint x: 300, endPoint y: 7, distance: 57.5
click at [300, 7] on div "insert select one: Math Expression Function Text Youtube Video Graphing Geometr…" at bounding box center [310, 174] width 620 height 349
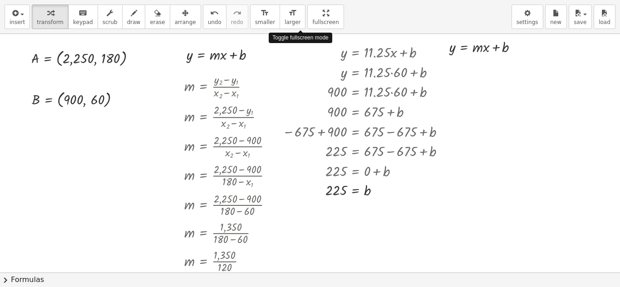
drag, startPoint x: 300, startPoint y: 7, endPoint x: 300, endPoint y: -33, distance: 39.5
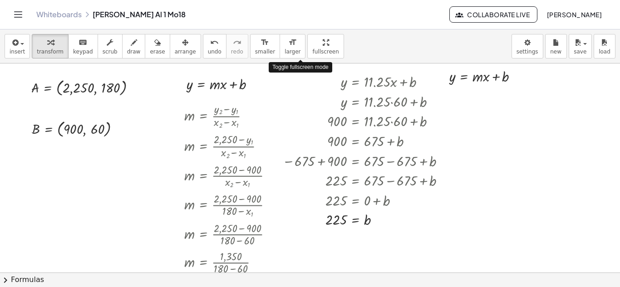
click at [300, 0] on html "Graspable Math Activities Whiteboards Classes Account v1.28.5 | Privacy policy …" at bounding box center [310, 143] width 620 height 287
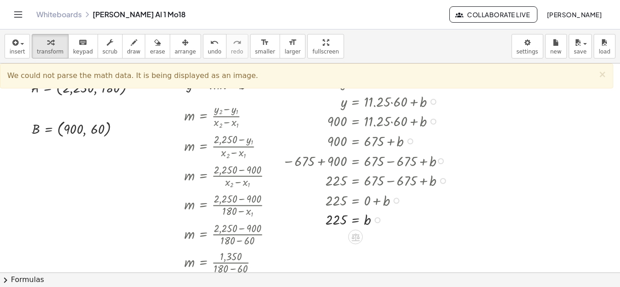
click at [319, 103] on div at bounding box center [367, 101] width 179 height 20
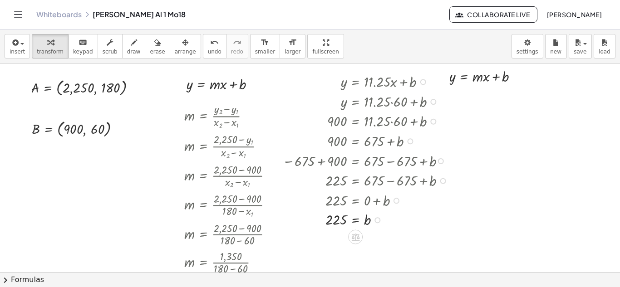
click at [359, 94] on div at bounding box center [367, 101] width 179 height 20
click at [334, 85] on div at bounding box center [367, 81] width 179 height 20
click at [343, 83] on div at bounding box center [367, 81] width 179 height 20
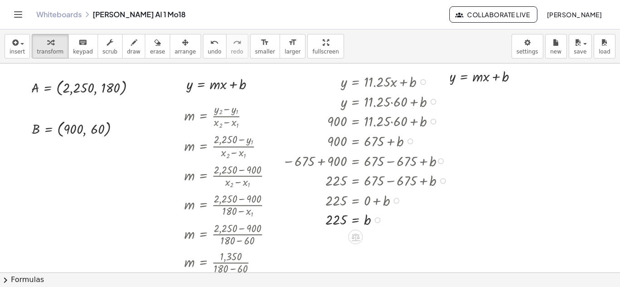
click at [338, 81] on div at bounding box center [367, 81] width 179 height 20
click at [358, 85] on div at bounding box center [367, 81] width 179 height 20
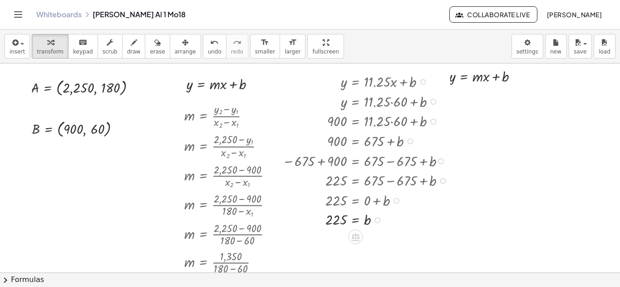
click at [358, 85] on div at bounding box center [367, 81] width 179 height 20
drag, startPoint x: 358, startPoint y: 85, endPoint x: 351, endPoint y: 80, distance: 8.2
click at [351, 80] on div at bounding box center [367, 81] width 179 height 20
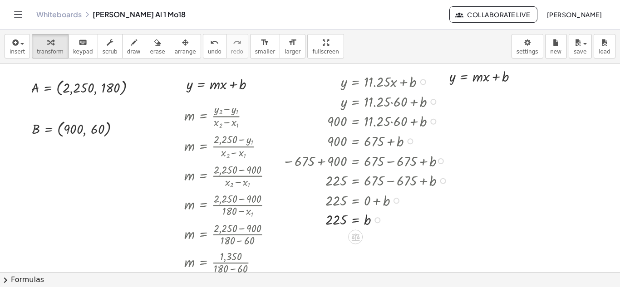
click at [351, 80] on div at bounding box center [367, 81] width 179 height 20
drag, startPoint x: 351, startPoint y: 80, endPoint x: 342, endPoint y: 64, distance: 18.9
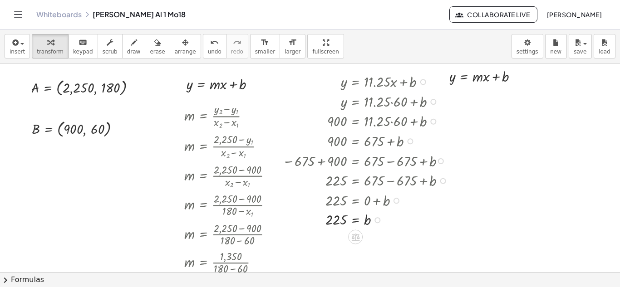
drag, startPoint x: 342, startPoint y: 64, endPoint x: 278, endPoint y: 177, distance: 129.5
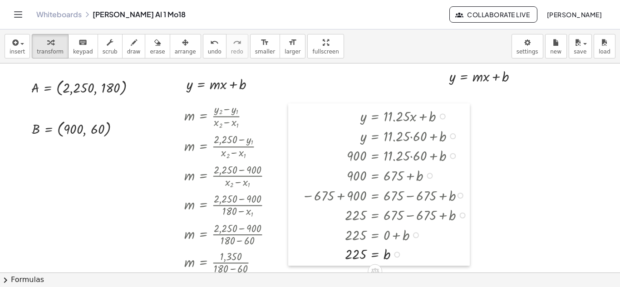
drag, startPoint x: 282, startPoint y: 205, endPoint x: 301, endPoint y: 242, distance: 41.6
click at [301, 242] on div at bounding box center [295, 184] width 14 height 162
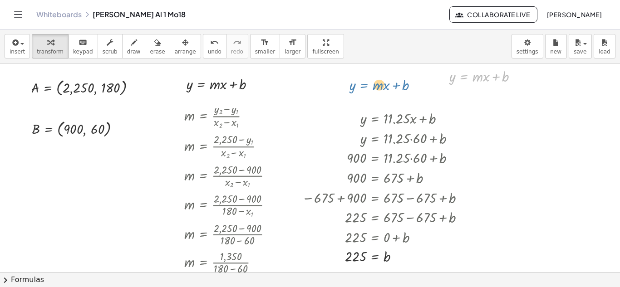
drag, startPoint x: 456, startPoint y: 79, endPoint x: 356, endPoint y: 88, distance: 100.2
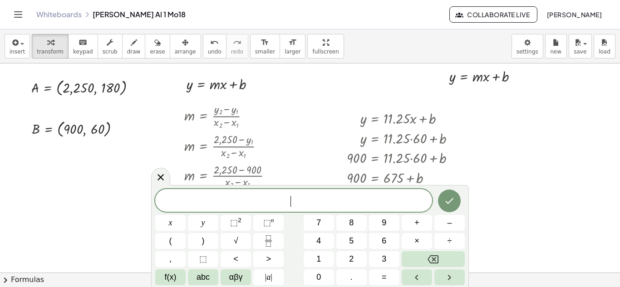
drag, startPoint x: 442, startPoint y: 78, endPoint x: 356, endPoint y: 88, distance: 86.8
click at [356, 88] on div at bounding box center [356, 86] width 14 height 25
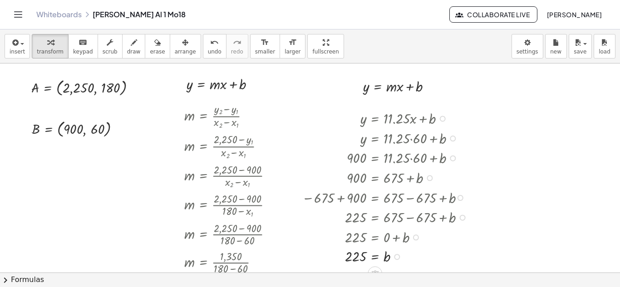
drag, startPoint x: 347, startPoint y: 128, endPoint x: 347, endPoint y: 122, distance: 6.8
click at [375, 119] on div "y = + · 11.25 · x + b y = + · 11.25 · 60 + b 900 = + · 11.25 · 60 + b 900 = + 6…" at bounding box center [375, 119] width 0 height 0
drag, startPoint x: 338, startPoint y: 178, endPoint x: 302, endPoint y: 147, distance: 47.6
click at [375, 119] on div "y = + · 11.25 · x + b y = + · 11.25 · 60 + b 900 = + · 11.25 · 60 + b 900 = + 6…" at bounding box center [375, 119] width 0 height 0
drag, startPoint x: 351, startPoint y: 123, endPoint x: 378, endPoint y: 88, distance: 44.3
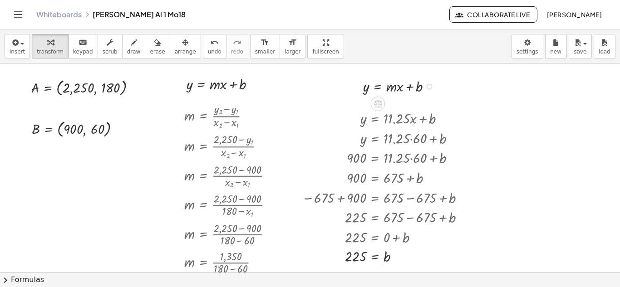
drag, startPoint x: 378, startPoint y: 88, endPoint x: 375, endPoint y: 98, distance: 9.9
drag, startPoint x: 355, startPoint y: 94, endPoint x: 356, endPoint y: 100, distance: 6.4
click at [356, 100] on div at bounding box center [357, 92] width 14 height 25
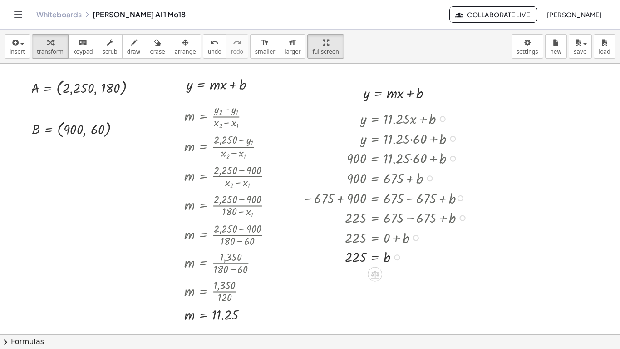
drag, startPoint x: 302, startPoint y: 42, endPoint x: 302, endPoint y: 82, distance: 39.5
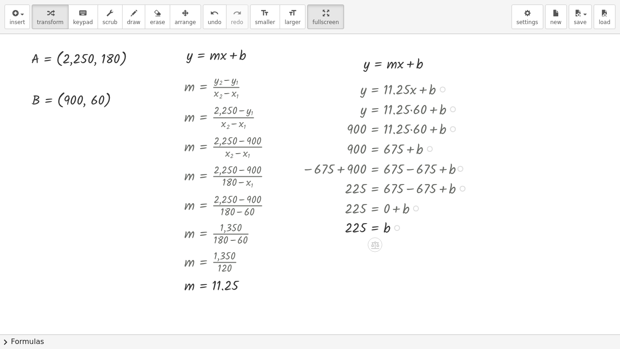
click at [302, 82] on div "insert select one: Math Expression Function Text Youtube Video Graphing Geometr…" at bounding box center [310, 174] width 620 height 349
drag, startPoint x: 349, startPoint y: 74, endPoint x: 347, endPoint y: 112, distance: 37.7
click at [347, 112] on div "m = · ( + y 2 − y 1 ) · ( + x 2 − x 1 ) m = · ( + 2,250 − y 1 ) · ( + x 2 − x 1…" at bounding box center [310, 348] width 620 height 628
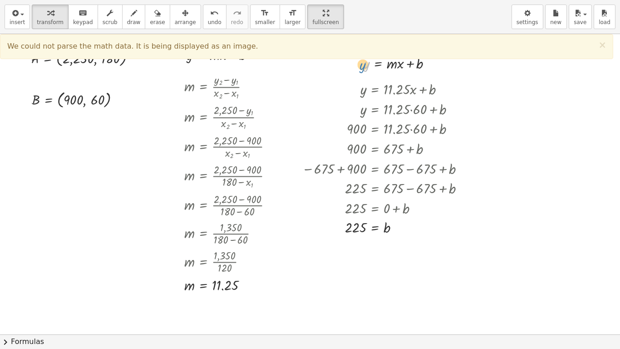
click at [367, 62] on div at bounding box center [401, 63] width 85 height 20
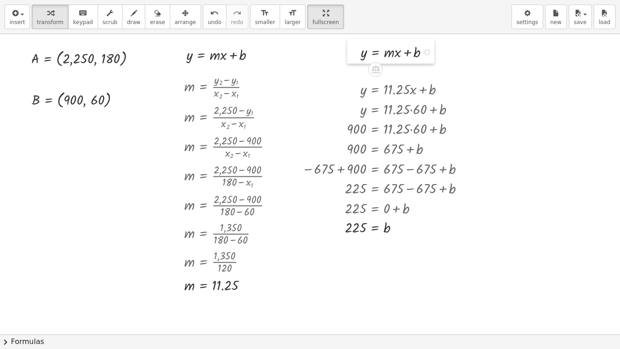
drag, startPoint x: 355, startPoint y: 57, endPoint x: 352, endPoint y: 45, distance: 11.7
click at [352, 45] on div at bounding box center [354, 51] width 14 height 25
drag, startPoint x: 356, startPoint y: 74, endPoint x: 353, endPoint y: 95, distance: 21.6
click at [353, 95] on div "m = · ( + y 2 − y 1 ) · ( + x 2 − x 1 ) m = · ( + 2,250 − y 1 ) · ( + x 2 − x 1…" at bounding box center [310, 348] width 620 height 628
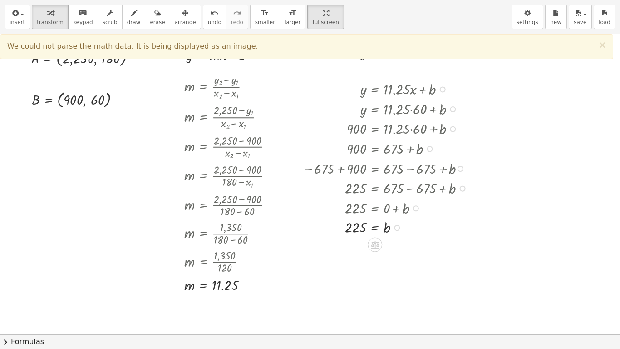
click at [330, 101] on div at bounding box center [386, 108] width 179 height 20
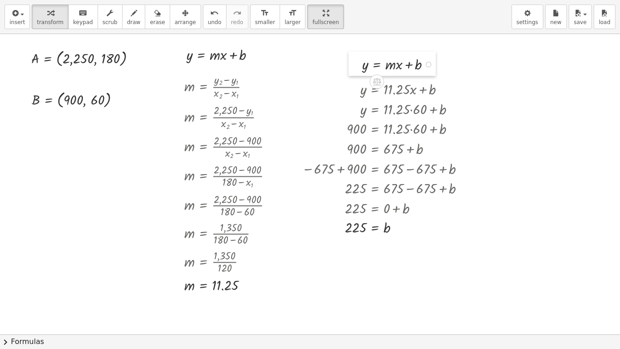
drag, startPoint x: 354, startPoint y: 50, endPoint x: 354, endPoint y: 63, distance: 12.7
click at [354, 63] on div at bounding box center [356, 63] width 14 height 25
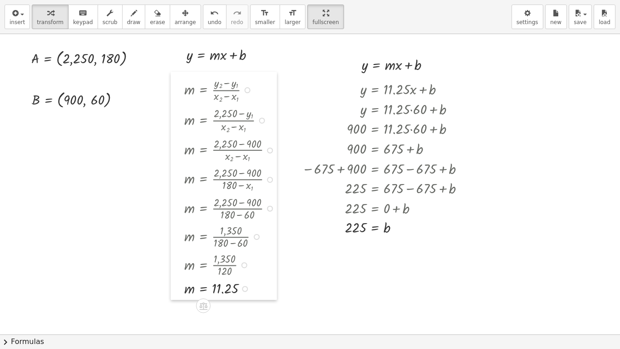
click at [177, 86] on div at bounding box center [178, 186] width 14 height 228
drag, startPoint x: 173, startPoint y: 56, endPoint x: 172, endPoint y: 64, distance: 8.2
click at [172, 64] on div at bounding box center [179, 62] width 14 height 25
click at [360, 70] on div at bounding box center [355, 64] width 14 height 25
click at [364, 70] on div at bounding box center [359, 64] width 14 height 25
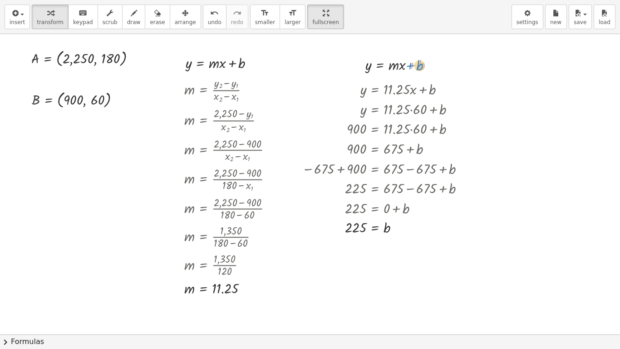
click at [406, 65] on div at bounding box center [403, 64] width 85 height 20
click at [371, 64] on div at bounding box center [403, 64] width 85 height 20
click at [398, 64] on div at bounding box center [403, 64] width 85 height 20
click at [399, 64] on div at bounding box center [403, 64] width 85 height 20
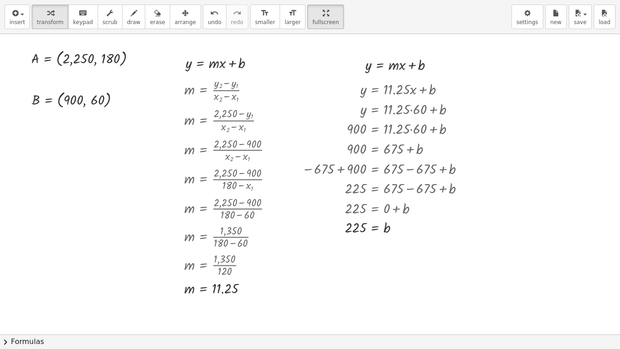
click at [354, 257] on div at bounding box center [310, 348] width 620 height 628
drag, startPoint x: 352, startPoint y: 273, endPoint x: 360, endPoint y: 265, distance: 11.9
click at [360, 265] on div "m = · ( + y 2 − y 1 ) · ( + x 2 − x 1 ) m = · ( + 2,250 − y 1 ) · ( + x 2 − x 1…" at bounding box center [310, 348] width 620 height 628
drag, startPoint x: 360, startPoint y: 265, endPoint x: 344, endPoint y: 264, distance: 16.8
click at [344, 264] on div at bounding box center [343, 268] width 14 height 25
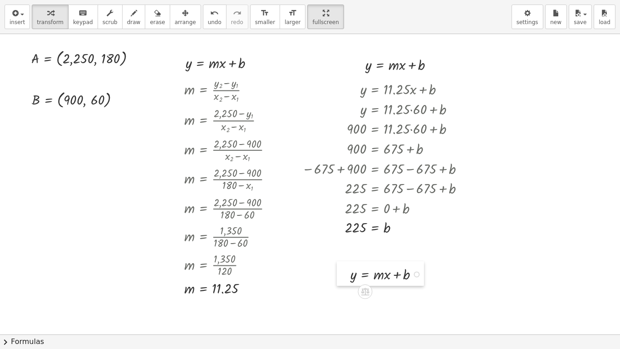
click at [340, 270] on div at bounding box center [344, 273] width 14 height 25
click at [352, 287] on div at bounding box center [310, 348] width 620 height 628
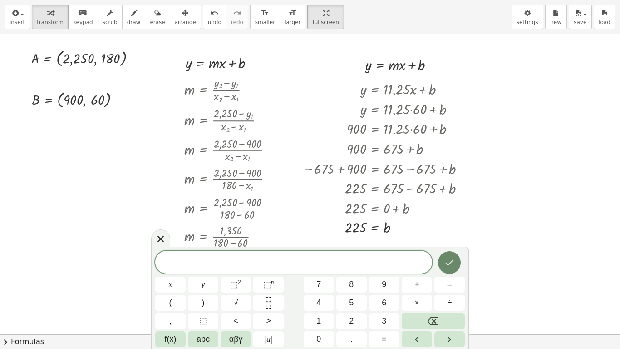
click at [452, 254] on button "Done" at bounding box center [449, 262] width 23 height 23
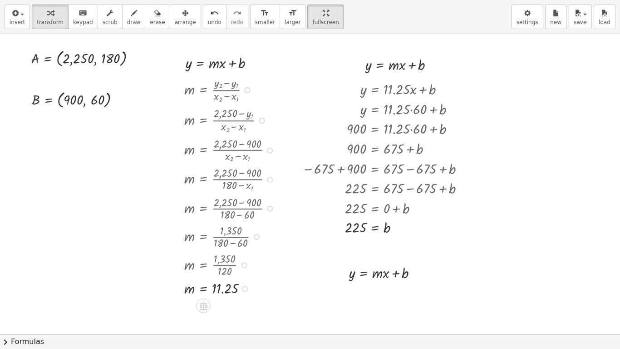
click at [225, 286] on div at bounding box center [232, 287] width 104 height 19
drag, startPoint x: 225, startPoint y: 286, endPoint x: 379, endPoint y: 272, distance: 155.0
drag, startPoint x: 351, startPoint y: 223, endPoint x: 418, endPoint y: 285, distance: 90.5
click at [447, 287] on div at bounding box center [401, 292] width 115 height 20
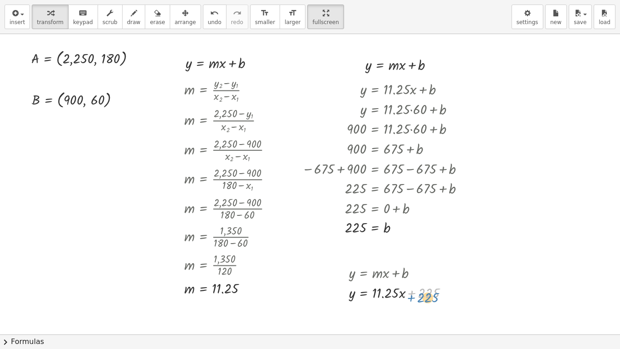
click at [446, 287] on div at bounding box center [401, 292] width 115 height 20
drag, startPoint x: 448, startPoint y: 293, endPoint x: 448, endPoint y: 312, distance: 18.6
click at [364, 287] on div "y = + · · x + 11.25 225" at bounding box center [364, 308] width 0 height 0
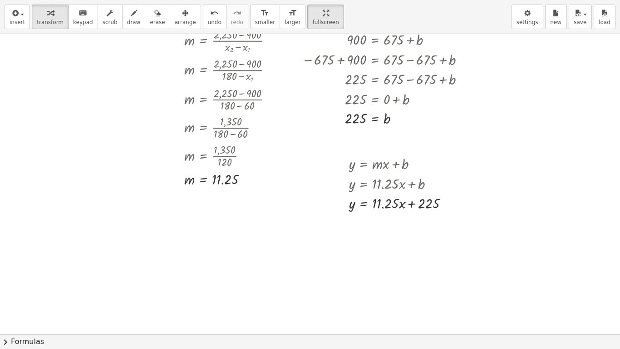
scroll to position [127, 0]
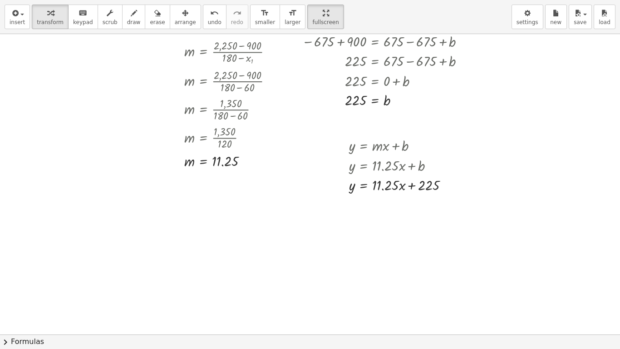
click at [98, 241] on div at bounding box center [310, 221] width 620 height 628
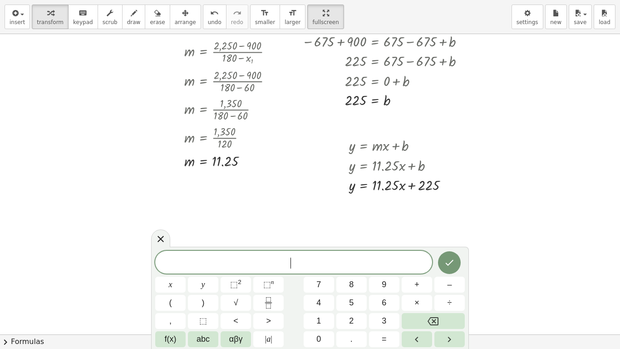
click at [98, 241] on div at bounding box center [310, 221] width 620 height 628
click at [163, 237] on icon at bounding box center [160, 238] width 6 height 6
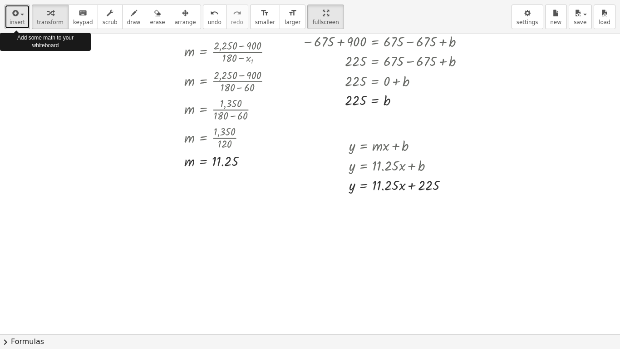
click at [7, 24] on button "insert" at bounding box center [17, 17] width 25 height 25
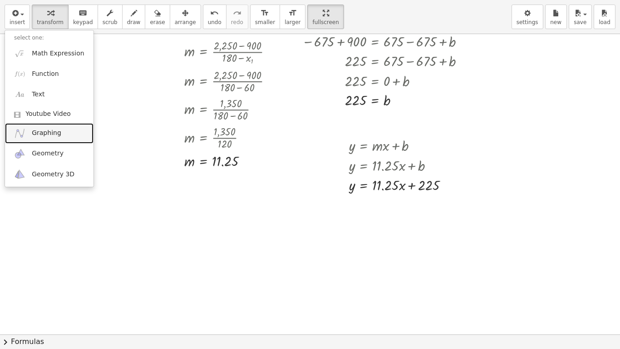
click at [35, 127] on link "Graphing" at bounding box center [49, 133] width 88 height 20
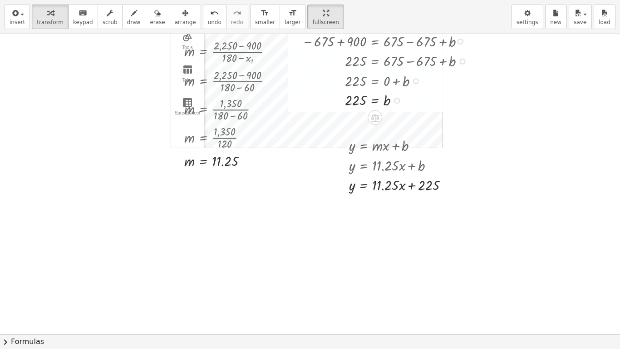
drag, startPoint x: 310, startPoint y: 125, endPoint x: 309, endPoint y: 110, distance: 15.5
click at [309, 110] on div "m = · ( + y 2 − y 1 ) · ( + x 2 − x 1 ) m = · ( + 2,250 − y 1 ) · ( + x 2 − x 1…" at bounding box center [310, 221] width 620 height 628
drag, startPoint x: 309, startPoint y: 110, endPoint x: 225, endPoint y: 265, distance: 176.6
click at [225, 265] on div "m = · ( + y 2 − y 1 ) · ( + x 2 − x 1 ) m = · ( + 2,250 − y 1 ) · ( + x 2 − x 1…" at bounding box center [310, 221] width 620 height 628
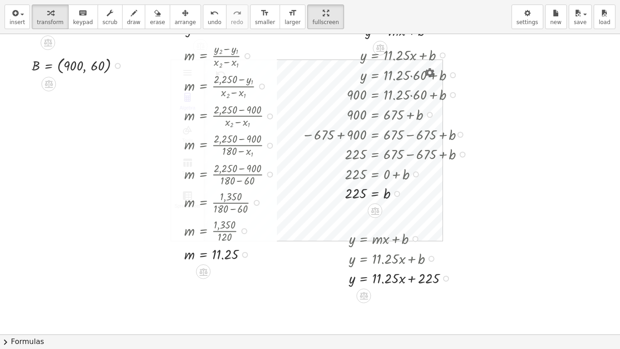
scroll to position [0, 0]
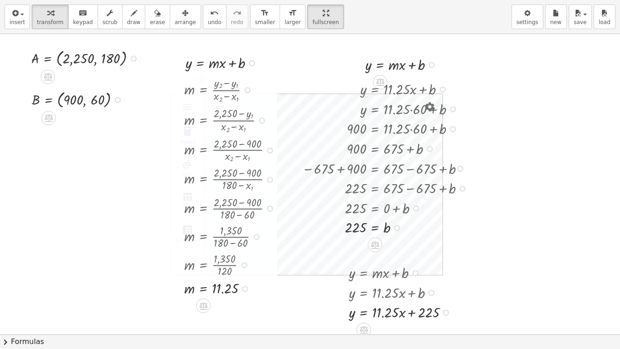
click at [310, 146] on div at bounding box center [386, 148] width 179 height 20
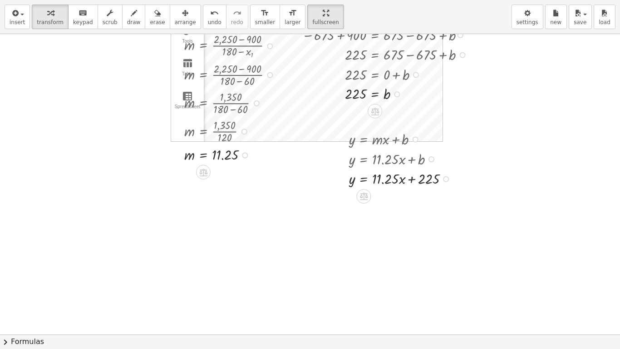
scroll to position [134, 0]
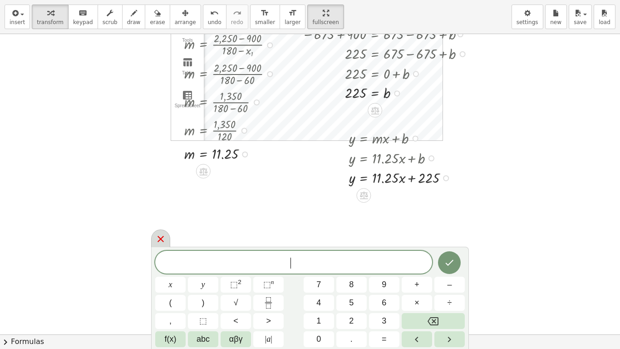
click at [162, 240] on icon at bounding box center [160, 239] width 6 height 6
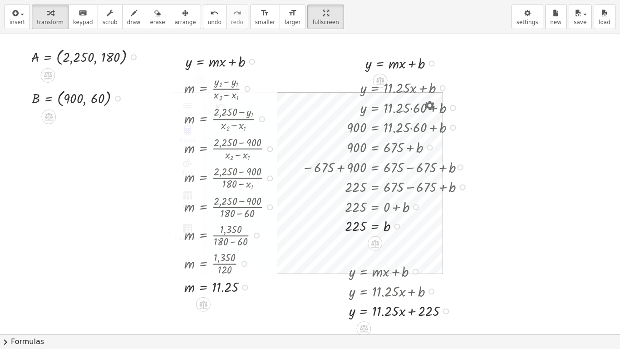
scroll to position [0, 0]
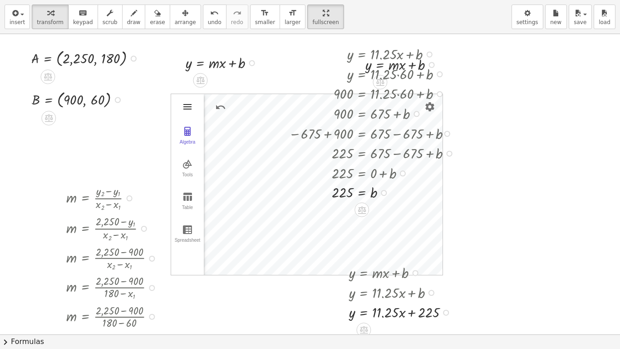
click at [188, 108] on img "Graphing Calculator" at bounding box center [187, 106] width 11 height 11
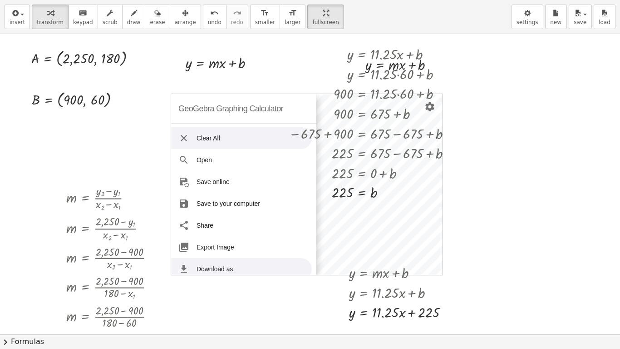
click at [181, 134] on img "Graphing Calculator" at bounding box center [183, 138] width 11 height 11
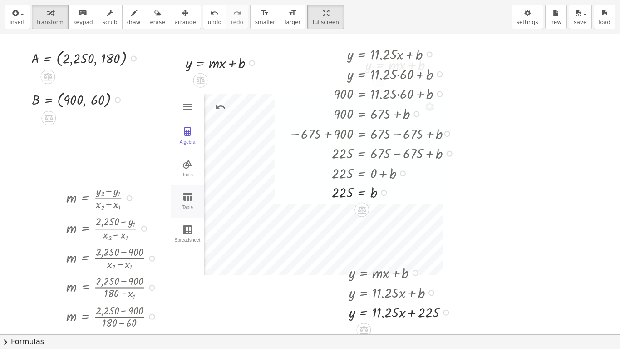
click at [190, 201] on img "Graphing Calculator" at bounding box center [187, 196] width 11 height 11
click at [187, 108] on img "Graphing Calculator" at bounding box center [187, 106] width 11 height 11
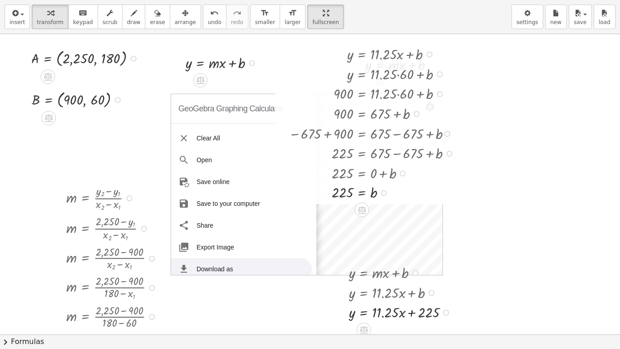
click at [196, 105] on div "GeoGebra Graphing Calculator" at bounding box center [230, 108] width 105 height 29
click at [180, 157] on img "Graphing Calculator" at bounding box center [183, 159] width 11 height 11
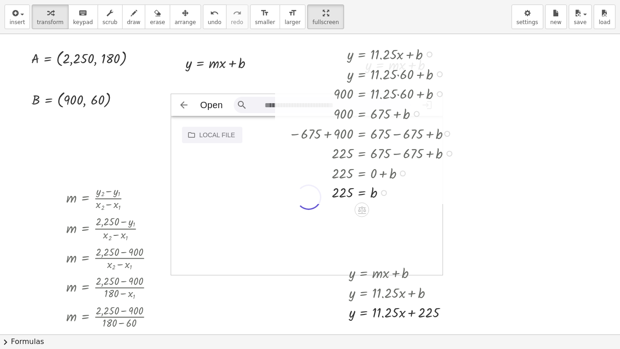
scroll to position [15, 265]
click at [186, 105] on img "Graphing Calculator" at bounding box center [183, 104] width 11 height 11
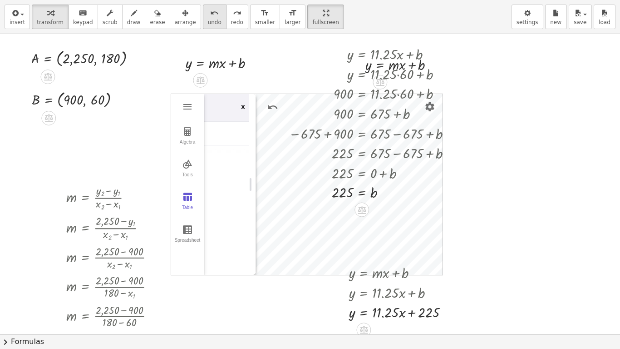
click at [203, 14] on button "undo undo" at bounding box center [215, 17] width 24 height 25
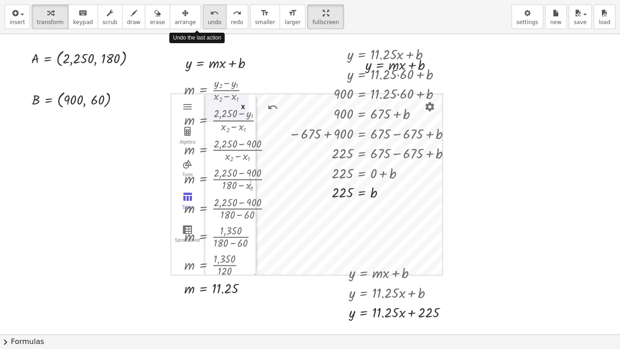
click at [203, 14] on button "undo undo" at bounding box center [215, 17] width 24 height 25
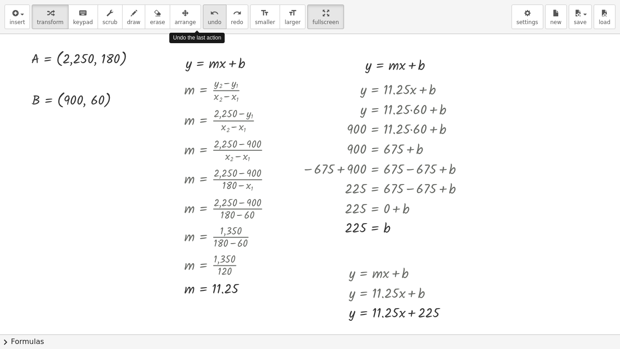
click at [203, 14] on button "undo undo" at bounding box center [215, 17] width 24 height 25
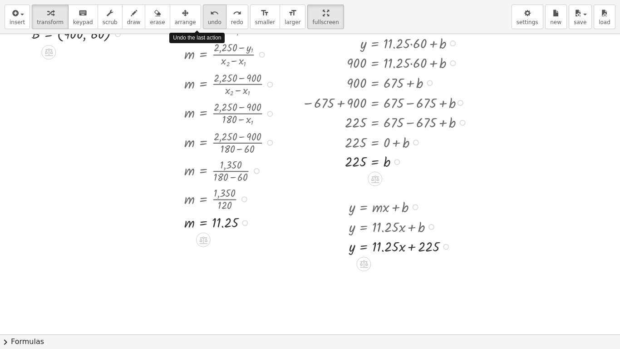
scroll to position [87, 0]
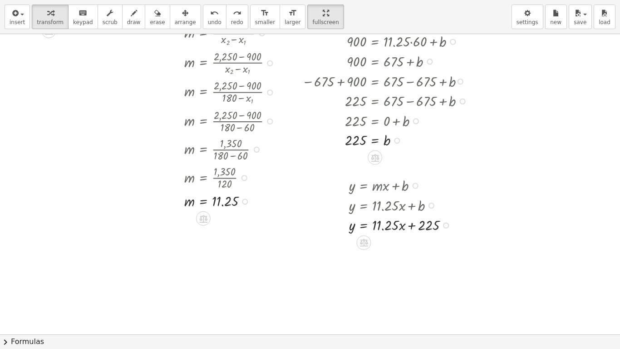
click at [71, 241] on div at bounding box center [310, 261] width 620 height 628
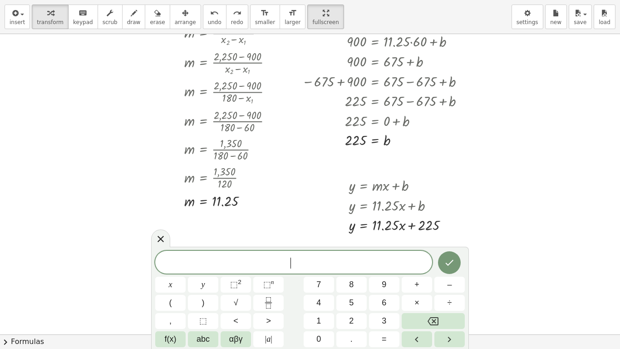
click at [71, 241] on div at bounding box center [310, 261] width 620 height 628
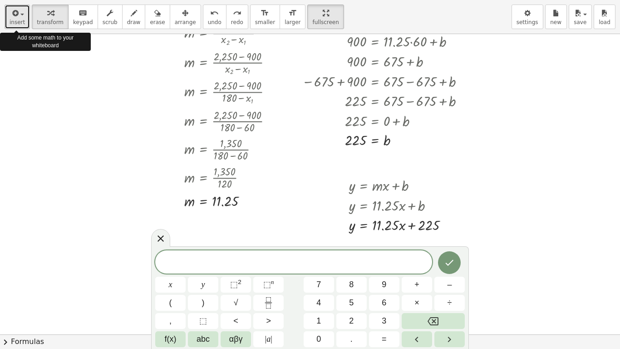
click at [17, 18] on icon "button" at bounding box center [14, 13] width 8 height 11
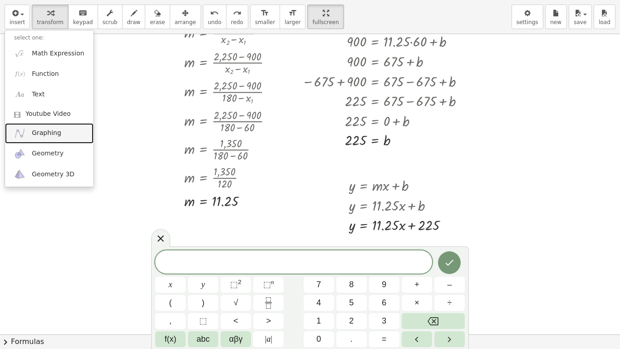
click at [34, 126] on link "Graphing" at bounding box center [49, 133] width 88 height 20
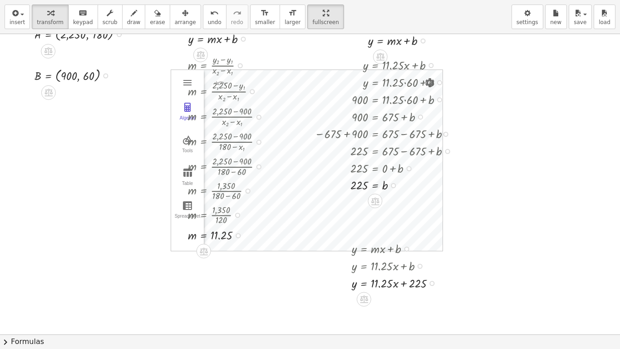
scroll to position [23, 0]
click at [185, 118] on div "m = · ( + y 2 − y 1 ) · ( + x 2 − x 1 ) m = · ( + 2,250 − y 1 ) · ( + x 2 − x 1…" at bounding box center [310, 325] width 620 height 628
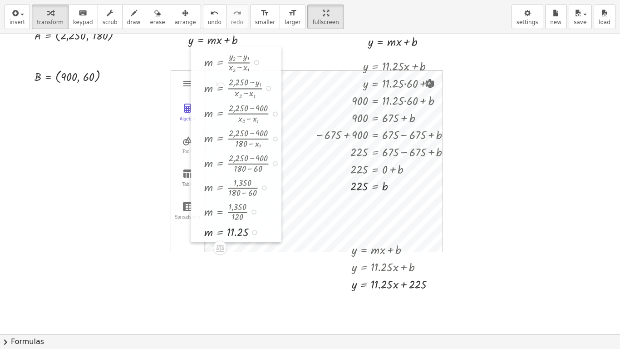
drag, startPoint x: 177, startPoint y: 74, endPoint x: 221, endPoint y: 69, distance: 44.4
click at [204, 69] on div at bounding box center [198, 144] width 14 height 196
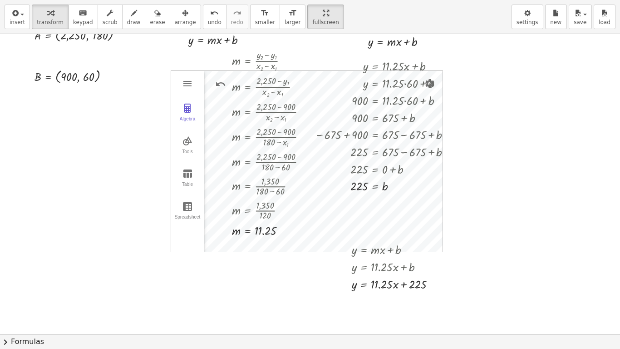
click at [177, 72] on div "Algebra Tools Table Spreadsheet" at bounding box center [187, 161] width 33 height 181
drag, startPoint x: 177, startPoint y: 72, endPoint x: 190, endPoint y: 69, distance: 13.5
click at [190, 69] on div "m = · ( + y 2 − y 1 ) · ( + x 2 − x 1 ) m = · ( + 2,250 − y 1 ) · ( + x 2 − x 1…" at bounding box center [310, 325] width 620 height 628
click at [190, 69] on div at bounding box center [310, 325] width 620 height 628
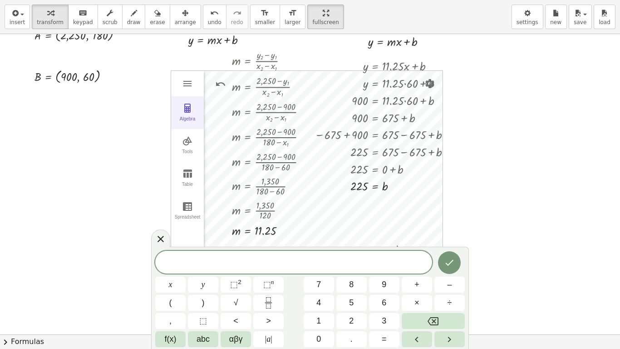
drag, startPoint x: 190, startPoint y: 69, endPoint x: 201, endPoint y: 117, distance: 49.1
click at [201, 117] on div "m = · ( + y 2 − y 1 ) · ( + x 2 − x 1 ) m = · ( + 2,250 − y 1 ) · ( + x 2 − x 1…" at bounding box center [310, 325] width 620 height 628
click at [221, 117] on div "m = · ( + y 2 − y 1 ) · ( + x 2 − x 1 ) m = · ( + 2,250 − y 1 ) · ( + x 2 − x 1…" at bounding box center [310, 325] width 620 height 628
click at [184, 184] on div "Algebra Tools Table Spreadsheet GeoGebra Graphing Calculator Basic Tools Move P…" at bounding box center [306, 161] width 271 height 181
click at [186, 205] on img "Graphing Calculator" at bounding box center [187, 206] width 11 height 11
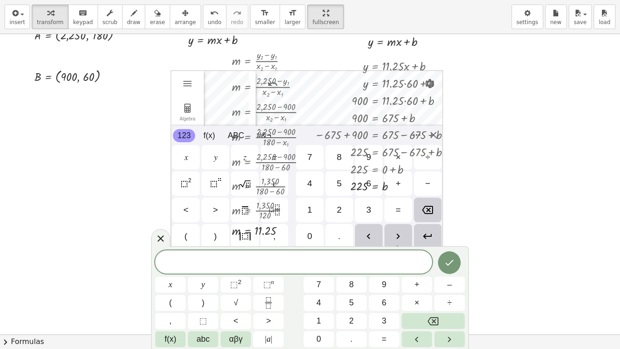
click at [182, 239] on div "Algebra Tools Table Spreadsheet GeoGebra Graphing Calculator Basic Tools Move P…" at bounding box center [307, 161] width 272 height 182
click at [159, 240] on icon at bounding box center [160, 238] width 6 height 6
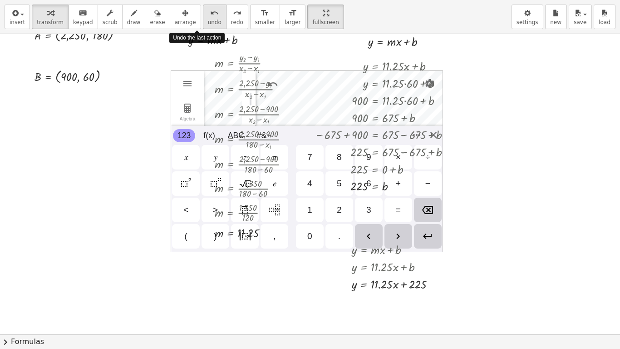
click at [210, 14] on icon "undo" at bounding box center [214, 13] width 9 height 11
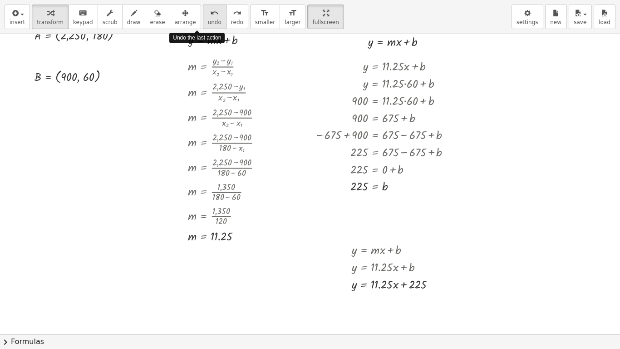
click at [210, 14] on icon "undo" at bounding box center [214, 13] width 9 height 11
click at [29, 149] on div at bounding box center [310, 325] width 620 height 628
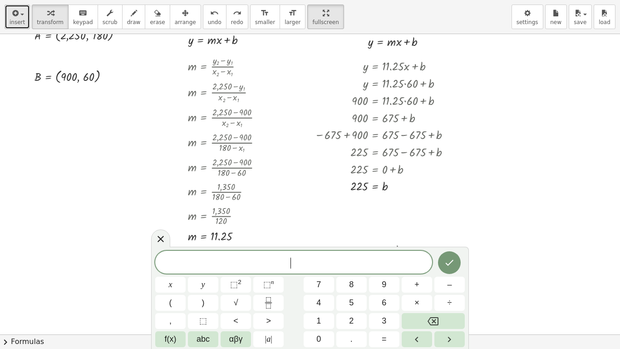
click at [21, 17] on div "button" at bounding box center [17, 12] width 15 height 11
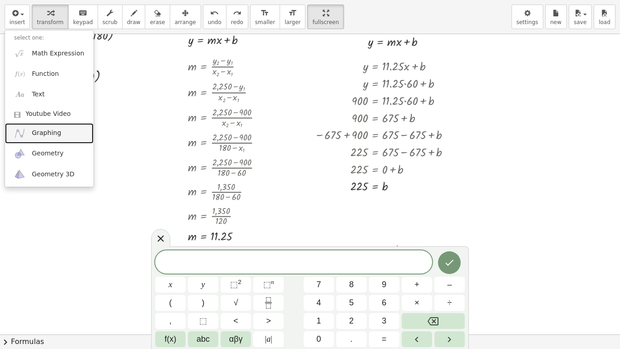
click at [50, 128] on link "Graphing" at bounding box center [49, 133] width 88 height 20
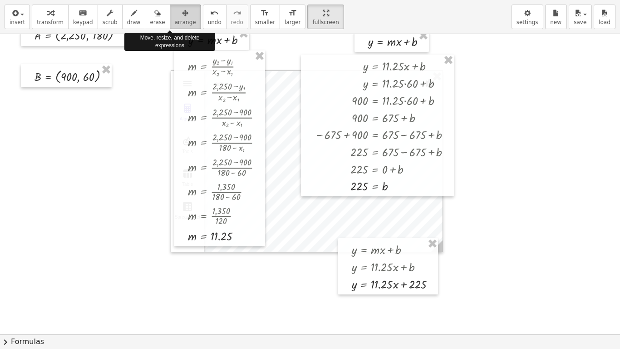
click at [176, 13] on div "button" at bounding box center [185, 12] width 21 height 11
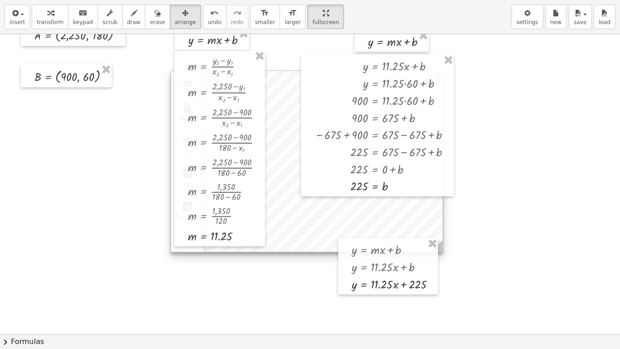
click at [288, 155] on div at bounding box center [306, 161] width 271 height 181
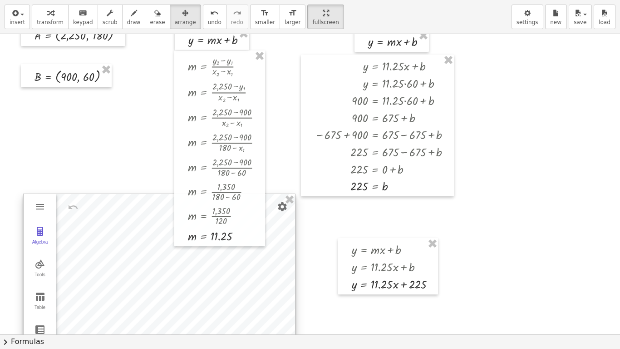
drag, startPoint x: 288, startPoint y: 155, endPoint x: 140, endPoint y: 292, distance: 201.4
click at [140, 287] on div at bounding box center [159, 284] width 271 height 181
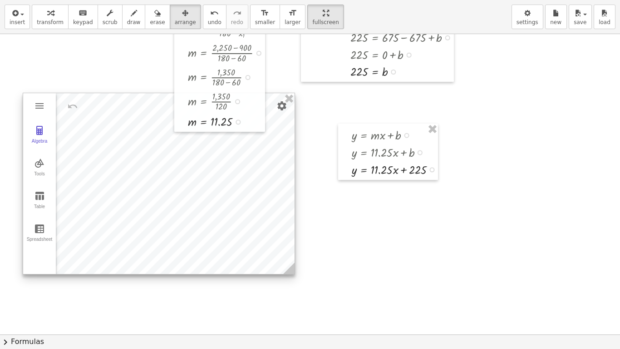
scroll to position [138, 0]
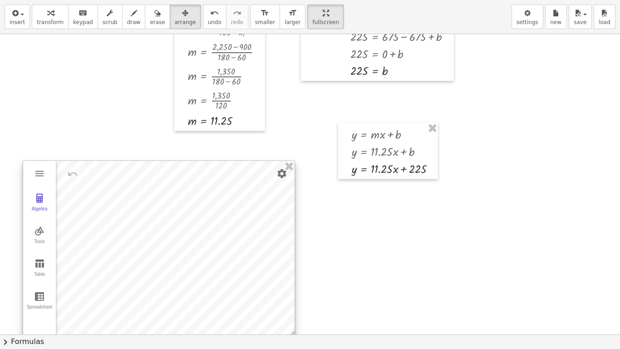
drag, startPoint x: 94, startPoint y: 189, endPoint x: 94, endPoint y: 257, distance: 68.5
click at [94, 257] on div at bounding box center [158, 251] width 271 height 181
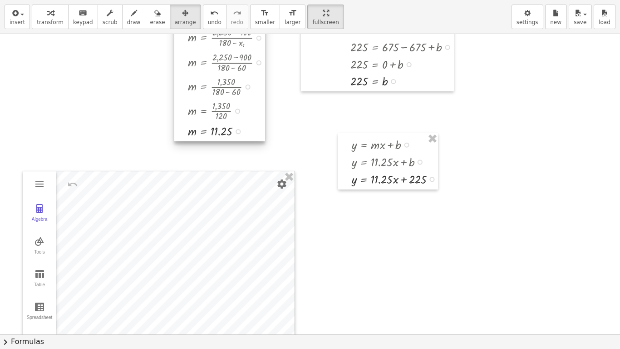
scroll to position [133, 0]
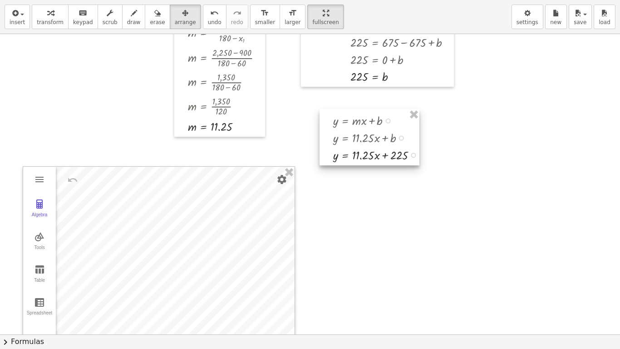
drag, startPoint x: 357, startPoint y: 175, endPoint x: 341, endPoint y: 154, distance: 26.5
click at [341, 154] on div at bounding box center [369, 137] width 100 height 56
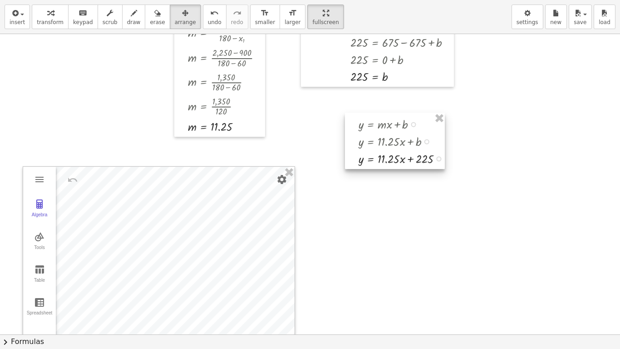
drag, startPoint x: 351, startPoint y: 134, endPoint x: 374, endPoint y: 139, distance: 23.7
click at [374, 139] on div at bounding box center [395, 141] width 100 height 56
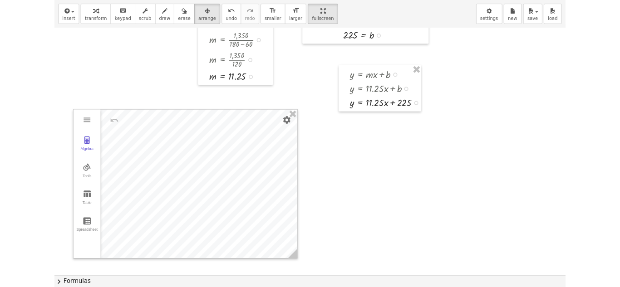
scroll to position [200, 0]
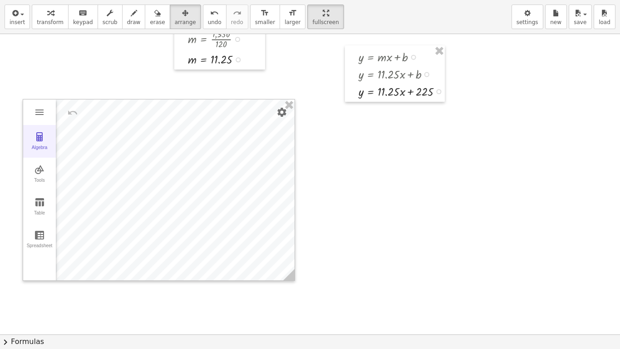
click at [40, 136] on img "Graphing Calculator" at bounding box center [39, 136] width 11 height 11
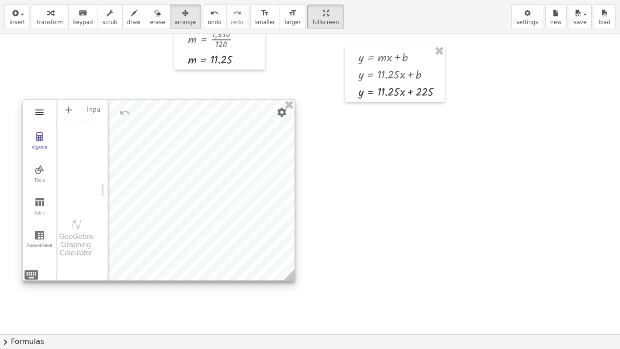
click at [37, 108] on img "Graphing Calculator" at bounding box center [39, 112] width 11 height 11
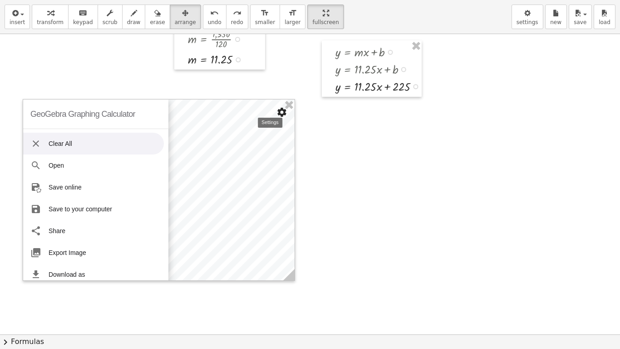
click at [283, 114] on img "Settings" at bounding box center [281, 112] width 11 height 11
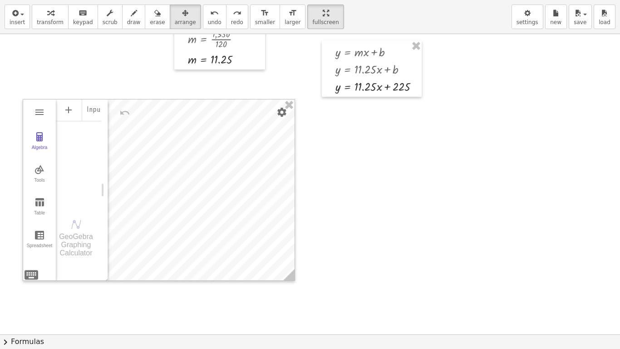
click at [325, 226] on div at bounding box center [310, 148] width 620 height 628
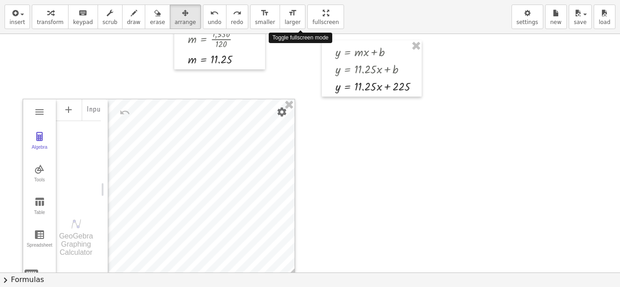
drag, startPoint x: 305, startPoint y: 18, endPoint x: 305, endPoint y: -22, distance: 39.5
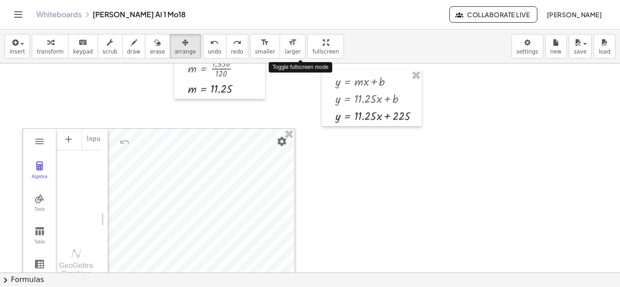
click at [305, 0] on html "Graspable Math Activities Whiteboards Classes Account v1.28.5 | Privacy policy …" at bounding box center [310, 143] width 620 height 287
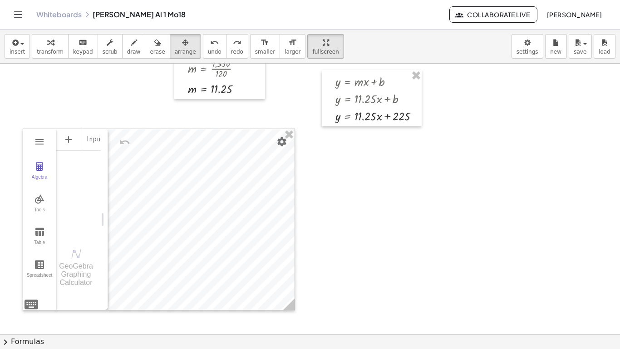
drag, startPoint x: 296, startPoint y: 43, endPoint x: 296, endPoint y: 82, distance: 39.5
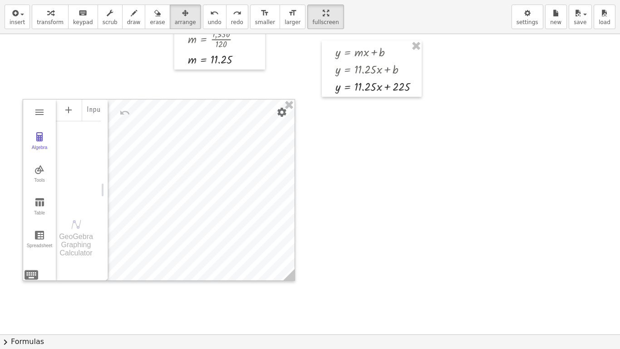
click at [296, 82] on div "insert select one: Math Expression Function Text Youtube Video Graphing Geometr…" at bounding box center [310, 174] width 620 height 349
click at [416, 110] on div at bounding box center [310, 148] width 620 height 628
click at [582, 14] on span "button" at bounding box center [582, 14] width 2 height 6
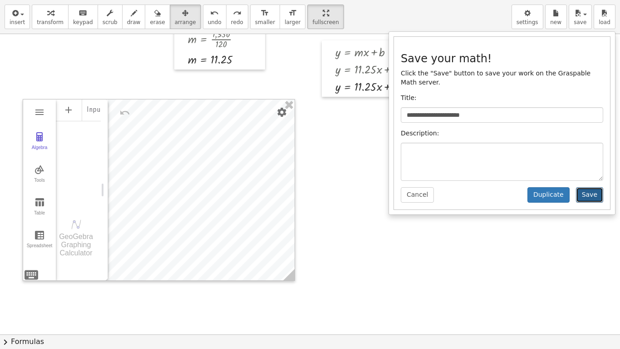
click at [585, 187] on button "Save" at bounding box center [589, 194] width 27 height 15
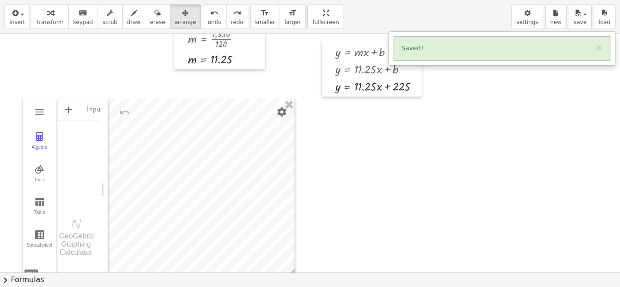
drag, startPoint x: 300, startPoint y: 15, endPoint x: 300, endPoint y: -24, distance: 39.5
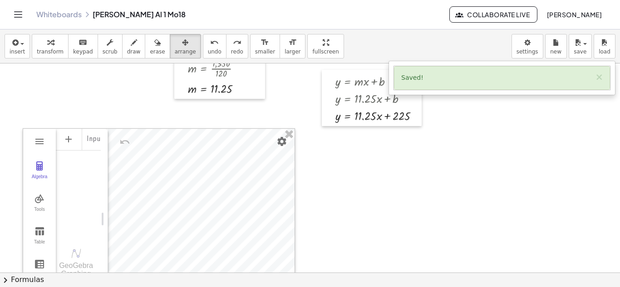
click at [300, 0] on html "Graspable Math Activities Whiteboards Classes Account v1.28.5 | Privacy policy …" at bounding box center [310, 143] width 620 height 287
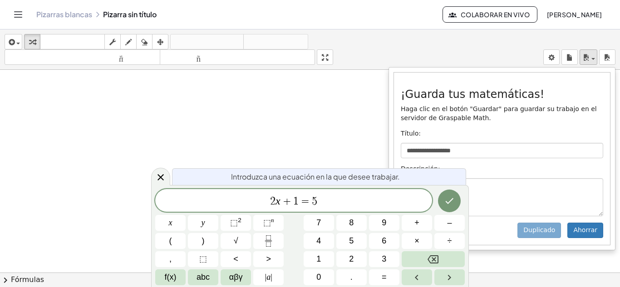
click at [589, 58] on icon "button" at bounding box center [586, 57] width 8 height 11
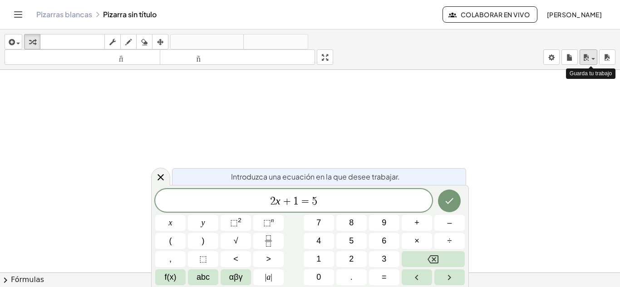
click at [589, 58] on icon "button" at bounding box center [586, 57] width 8 height 11
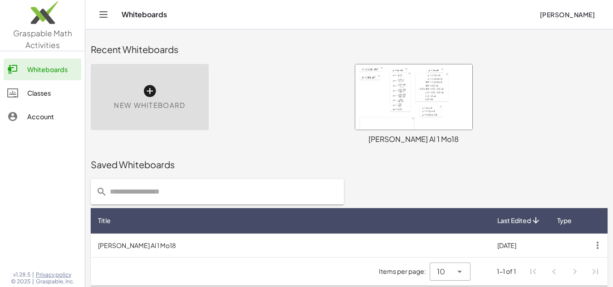
click at [419, 100] on div at bounding box center [413, 96] width 117 height 65
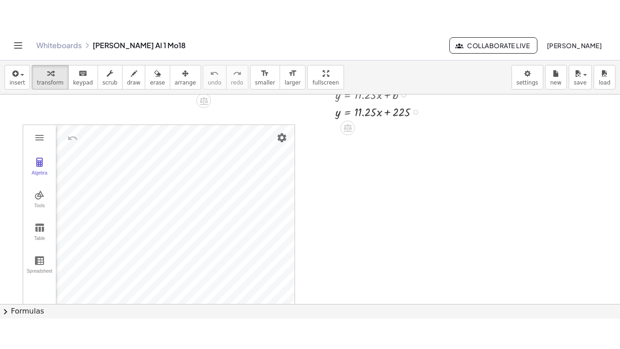
scroll to position [236, 0]
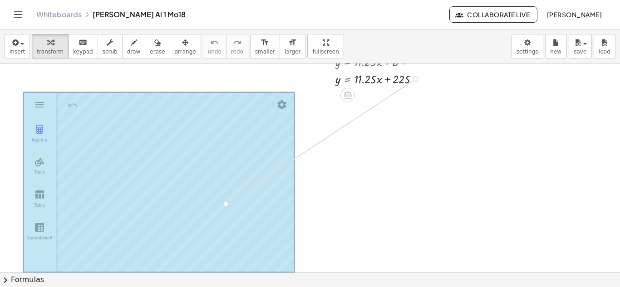
drag, startPoint x: 417, startPoint y: 77, endPoint x: 235, endPoint y: 197, distance: 217.9
drag, startPoint x: 415, startPoint y: 79, endPoint x: 135, endPoint y: 186, distance: 299.5
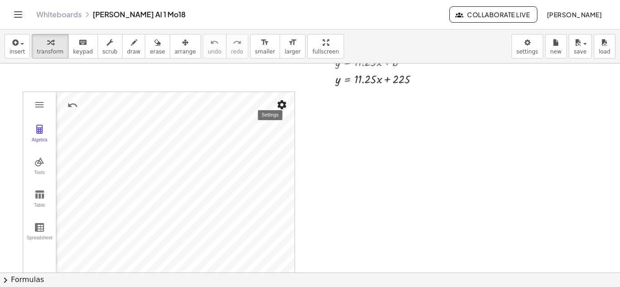
click at [286, 103] on img "Settings" at bounding box center [281, 104] width 11 height 11
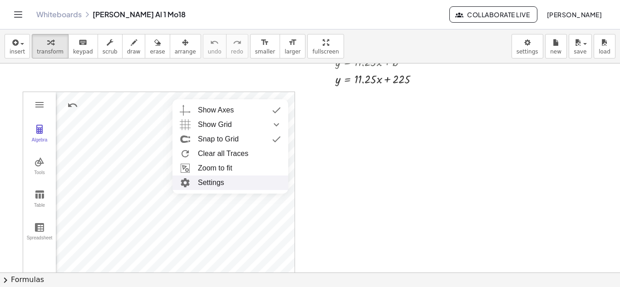
click at [210, 178] on li "Settings" at bounding box center [230, 183] width 116 height 15
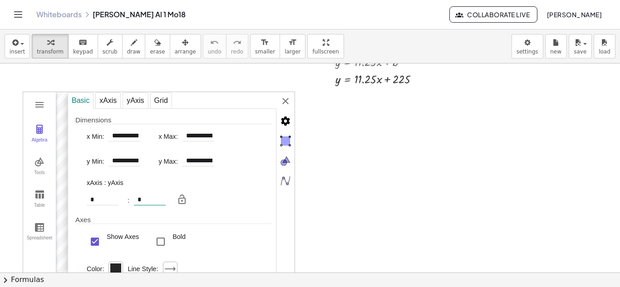
click at [144, 201] on input "*" at bounding box center [150, 200] width 32 height 11
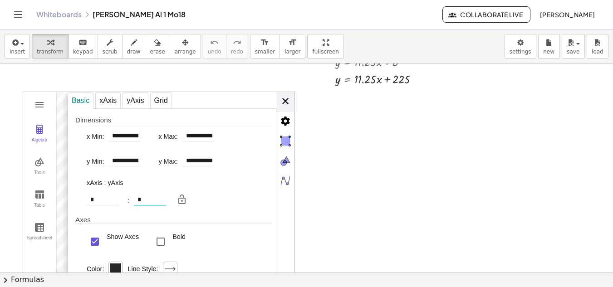
type input "*"
type input "**********"
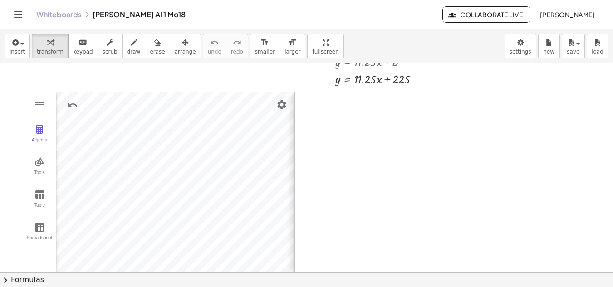
click at [283, 96] on div "**********" at bounding box center [159, 183] width 272 height 182
click at [283, 100] on img "Settings" at bounding box center [281, 104] width 11 height 11
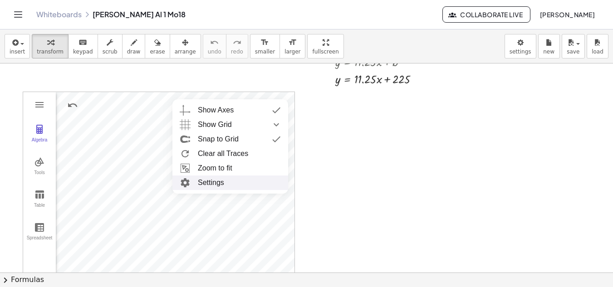
click at [233, 180] on li "Settings" at bounding box center [230, 183] width 116 height 15
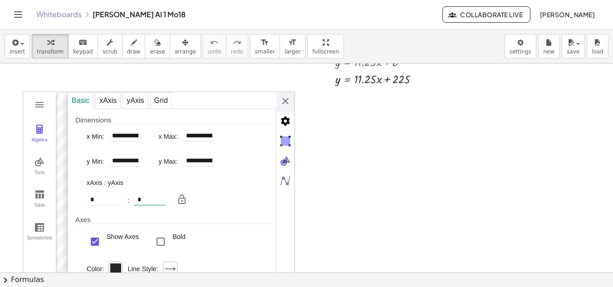
click at [144, 200] on input "*" at bounding box center [150, 200] width 32 height 11
type input "**"
type input "**********"
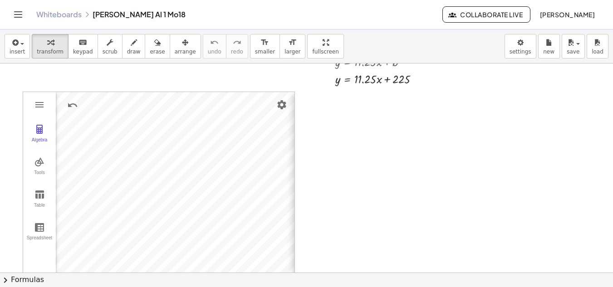
click at [281, 98] on div "**********" at bounding box center [159, 183] width 272 height 182
click at [280, 102] on img "Settings" at bounding box center [281, 104] width 11 height 11
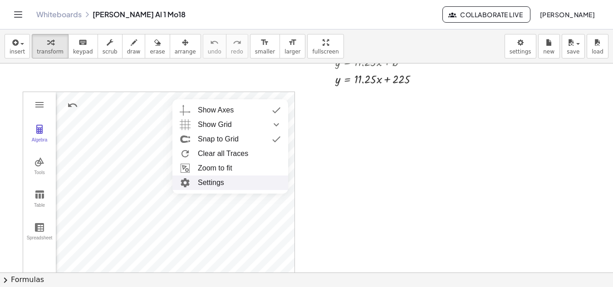
click at [217, 180] on li "Settings" at bounding box center [230, 183] width 116 height 15
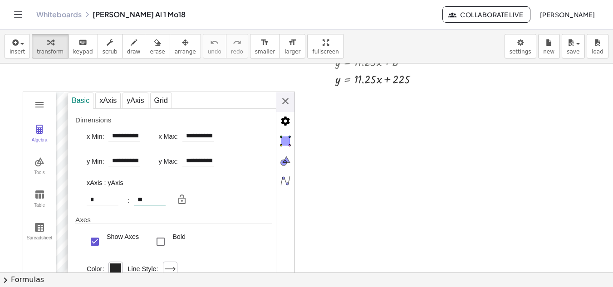
click at [153, 199] on input "**" at bounding box center [150, 200] width 32 height 11
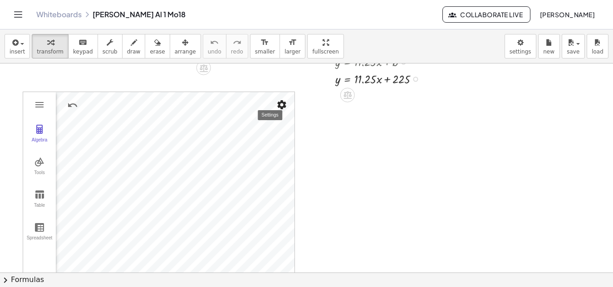
click at [280, 106] on img "Settings" at bounding box center [281, 104] width 11 height 11
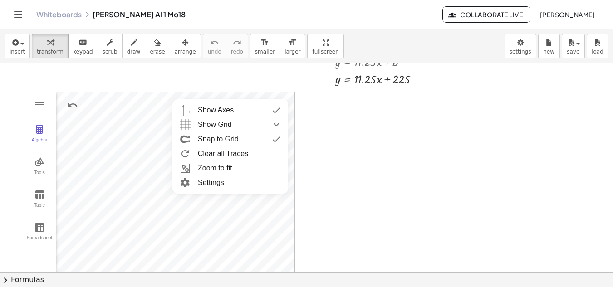
click at [242, 186] on li "Settings" at bounding box center [230, 183] width 116 height 15
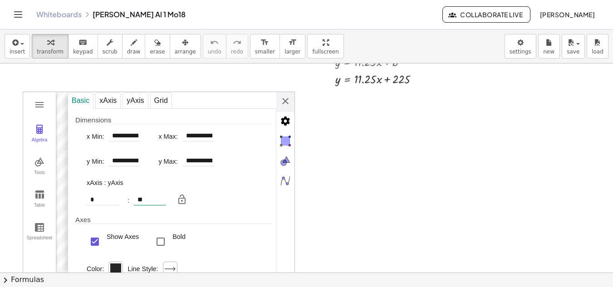
click at [148, 200] on input "**" at bounding box center [150, 200] width 32 height 11
type input "*"
click at [289, 105] on img "Graphing Calculator" at bounding box center [285, 101] width 18 height 18
type input "**********"
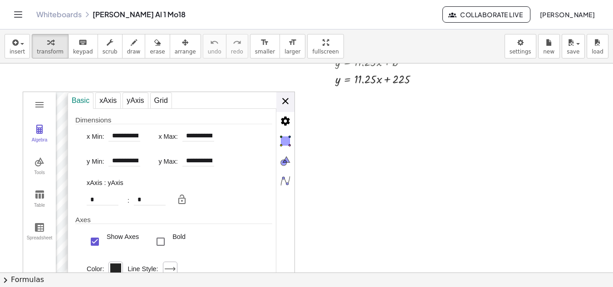
type input "**********"
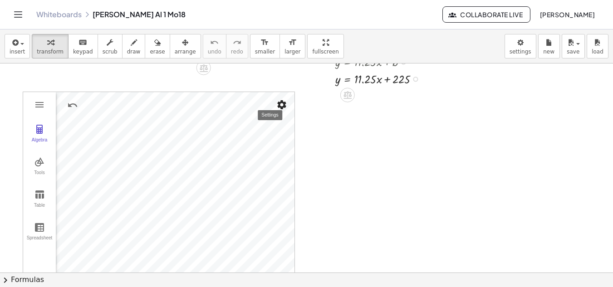
click at [289, 105] on button "Settings" at bounding box center [282, 105] width 16 height 16
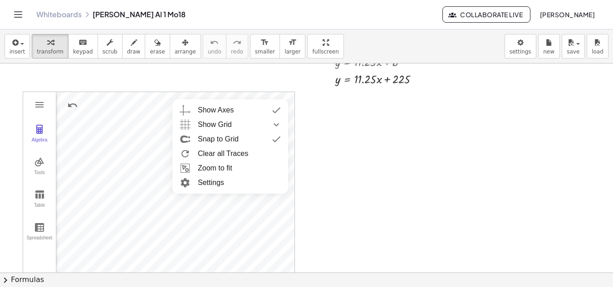
click at [223, 182] on li "Settings" at bounding box center [230, 183] width 116 height 15
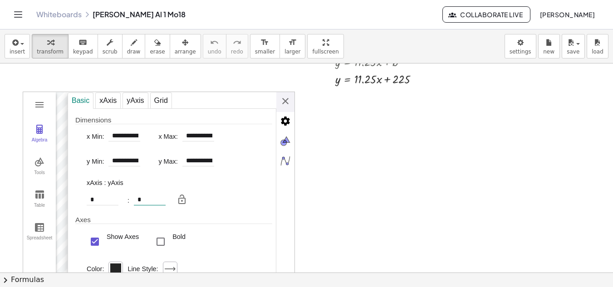
click at [153, 203] on input "*" at bounding box center [150, 200] width 32 height 11
type input "**********"
click at [183, 198] on img "Graphing Calculator" at bounding box center [182, 199] width 11 height 11
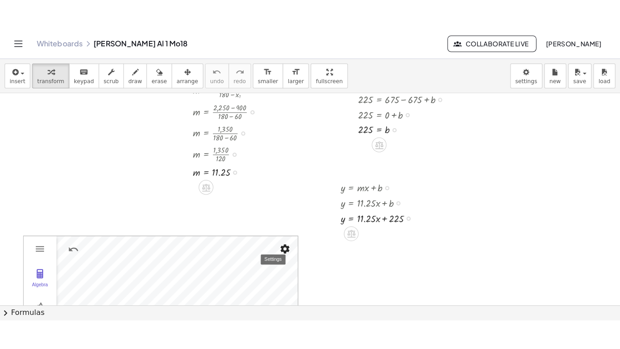
scroll to position [128, 0]
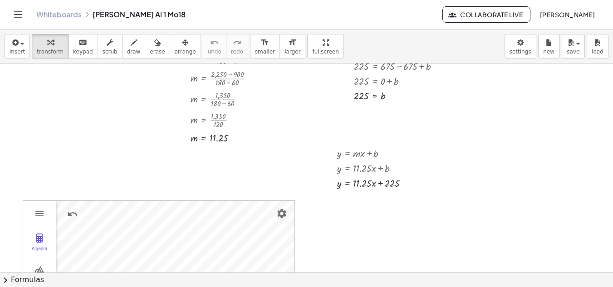
click at [371, 241] on div at bounding box center [306, 161] width 613 height 451
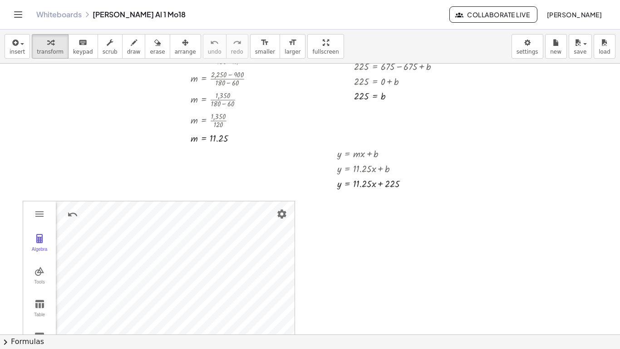
drag, startPoint x: 310, startPoint y: 41, endPoint x: 310, endPoint y: 80, distance: 39.5
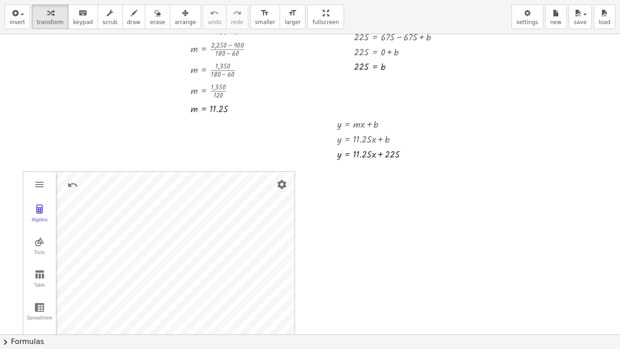
click at [310, 80] on div "insert select one: Math Expression Function Text Youtube Video Graphing Geometr…" at bounding box center [310, 174] width 620 height 349
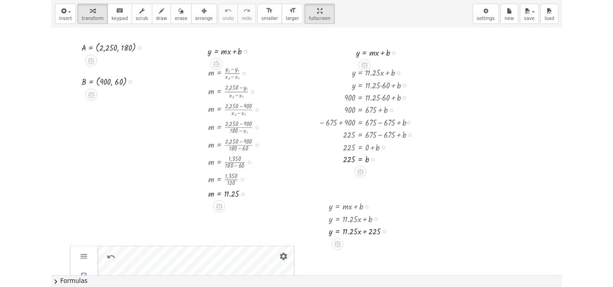
scroll to position [0, 0]
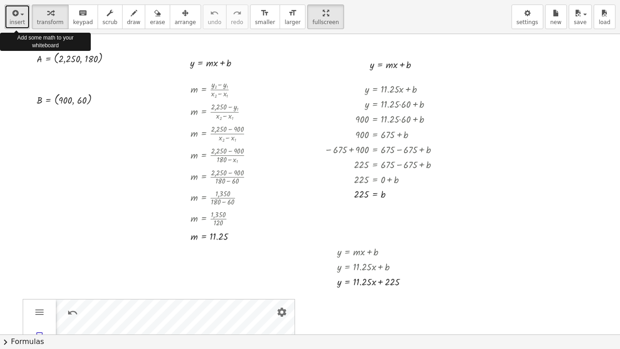
click at [22, 10] on div "button" at bounding box center [17, 12] width 15 height 11
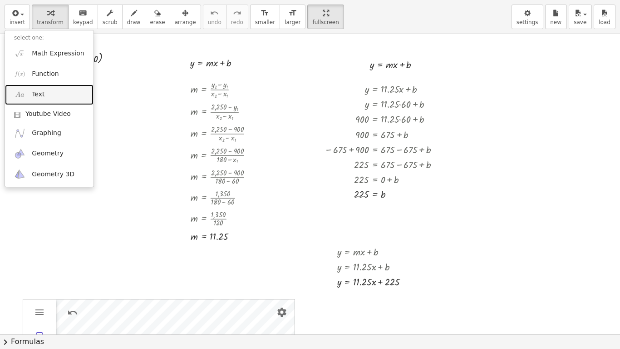
click at [35, 86] on link "Text" at bounding box center [49, 94] width 88 height 20
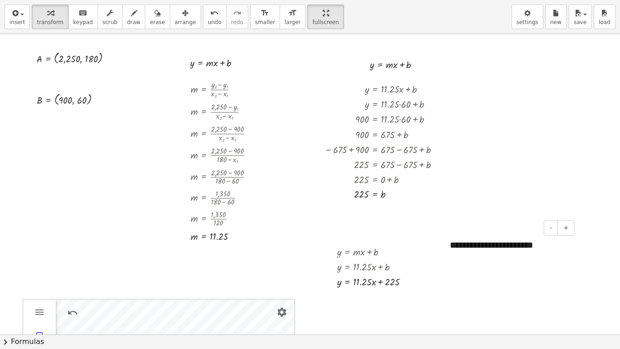
click at [541, 242] on div "**********" at bounding box center [509, 244] width 136 height 31
click at [511, 251] on div "**********" at bounding box center [509, 244] width 136 height 31
click at [531, 249] on div "**********" at bounding box center [509, 244] width 136 height 31
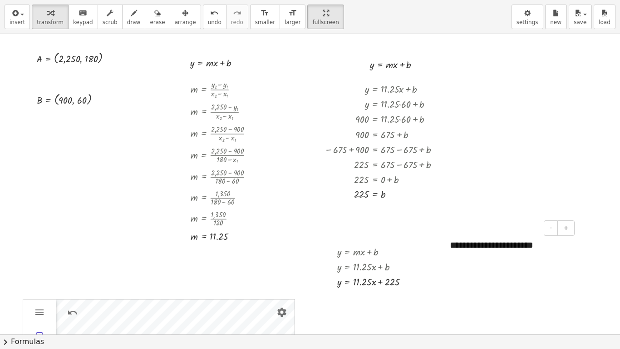
click at [502, 248] on div "**********" at bounding box center [509, 244] width 136 height 31
click at [535, 246] on div "**********" at bounding box center [509, 244] width 136 height 31
click at [524, 247] on div "**********" at bounding box center [509, 244] width 136 height 31
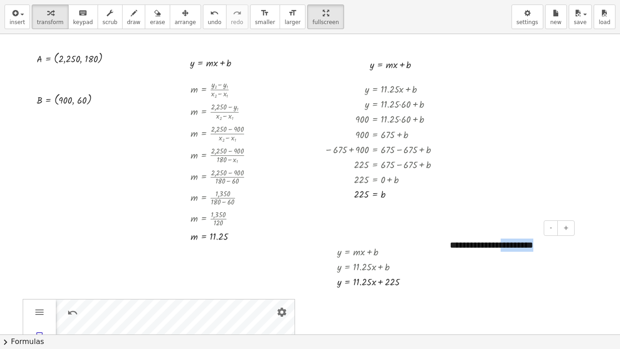
drag, startPoint x: 524, startPoint y: 247, endPoint x: 521, endPoint y: 232, distance: 15.3
click at [521, 232] on div "**********" at bounding box center [509, 244] width 136 height 31
click at [521, 232] on div "- +" at bounding box center [506, 227] width 136 height 15
click at [515, 249] on div "**********" at bounding box center [509, 244] width 136 height 31
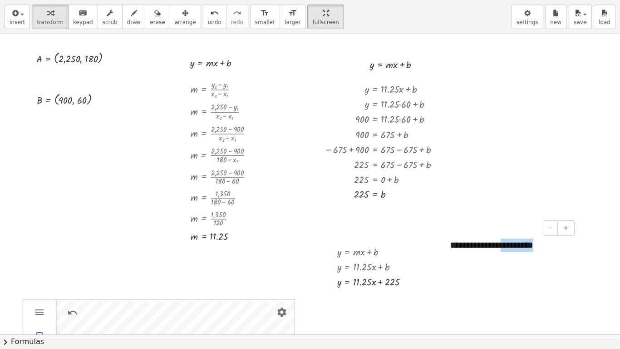
click at [515, 249] on div "**********" at bounding box center [509, 244] width 136 height 31
click at [537, 245] on div at bounding box center [544, 255] width 14 height 20
click at [584, 253] on div at bounding box center [604, 254] width 116 height 15
drag, startPoint x: 584, startPoint y: 253, endPoint x: 457, endPoint y: 189, distance: 141.7
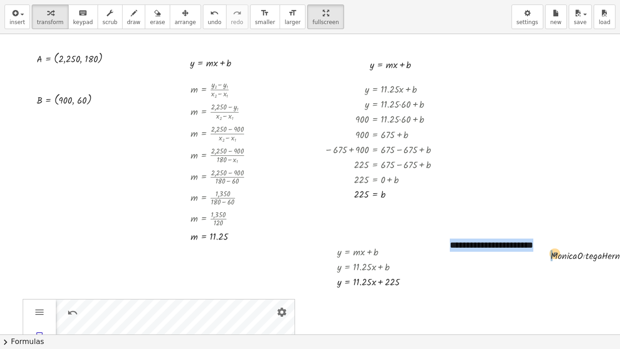
click at [457, 189] on div "m = · ( + y 2 − y 1 ) · ( + x 2 − x 1 ) m = · ( + 2,250 − y 1 ) · ( + x 2 − x 1…" at bounding box center [326, 334] width 653 height 600
click at [210, 15] on icon "undo" at bounding box center [214, 13] width 9 height 11
click at [533, 247] on div "**********" at bounding box center [509, 244] width 136 height 31
click at [535, 243] on div "**********" at bounding box center [509, 244] width 136 height 31
click at [561, 246] on div "**********" at bounding box center [509, 244] width 136 height 31
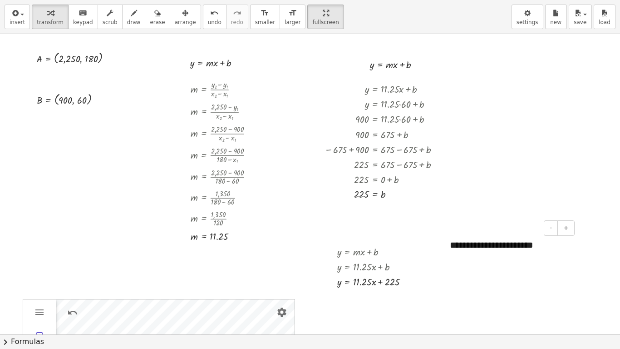
click at [541, 242] on div "**********" at bounding box center [509, 244] width 136 height 31
click at [531, 245] on div "**********" at bounding box center [509, 244] width 136 height 31
drag, startPoint x: 447, startPoint y: 245, endPoint x: 24, endPoint y: 150, distance: 433.4
click at [24, 150] on div at bounding box center [21, 149] width 9 height 31
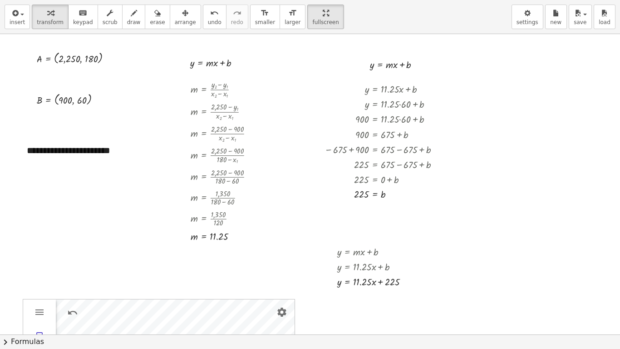
click at [336, 12] on div "insert select one: Math Expression Function Text Youtube Video Graphing Geometr…" at bounding box center [310, 17] width 620 height 34
click at [328, 52] on div at bounding box center [326, 334] width 653 height 600
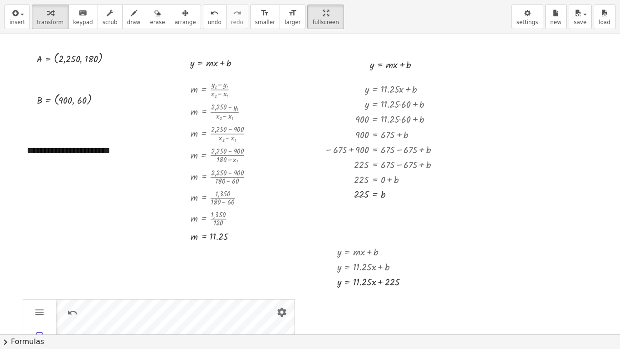
click at [328, 52] on div at bounding box center [326, 334] width 653 height 600
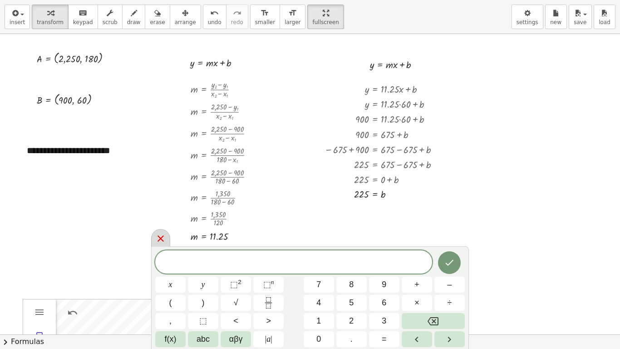
click at [159, 232] on div at bounding box center [160, 238] width 19 height 18
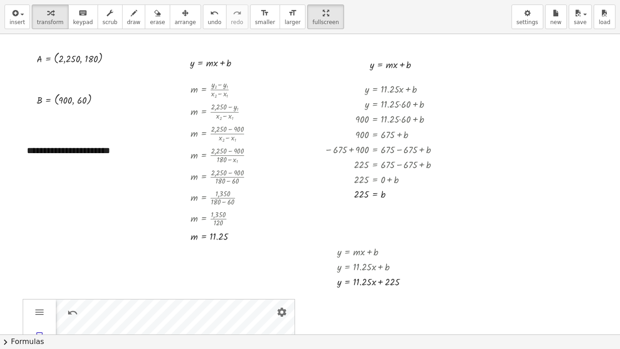
click at [350, 44] on div at bounding box center [326, 334] width 653 height 600
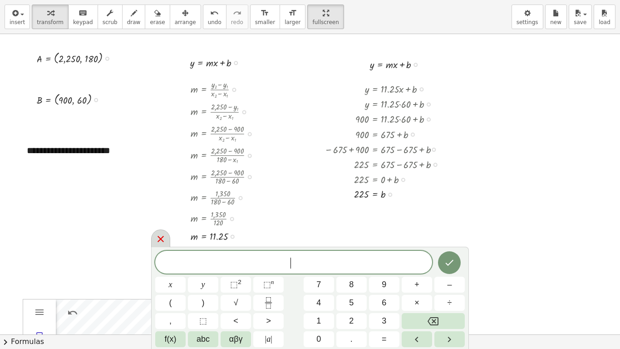
click at [164, 235] on icon at bounding box center [160, 238] width 11 height 11
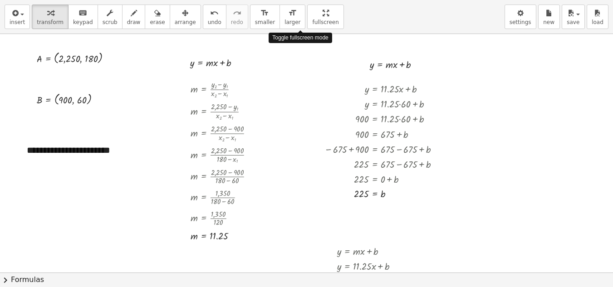
drag, startPoint x: 309, startPoint y: 9, endPoint x: 309, endPoint y: -31, distance: 39.5
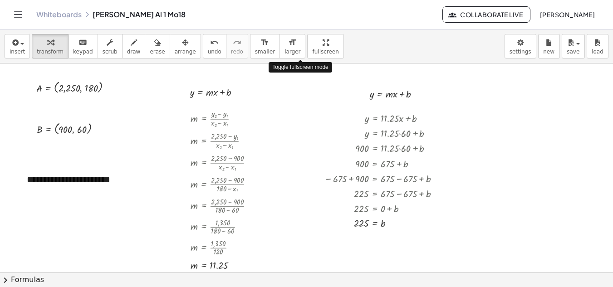
click at [309, 0] on html "Graspable Math Activities Whiteboards Classes Account v1.28.5 | Privacy policy …" at bounding box center [306, 195] width 613 height 391
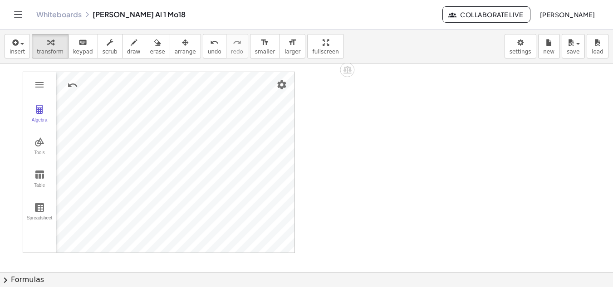
scroll to position [261, 0]
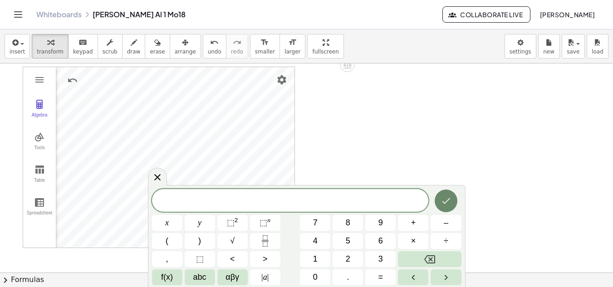
click at [442, 196] on icon "Done" at bounding box center [446, 201] width 11 height 11
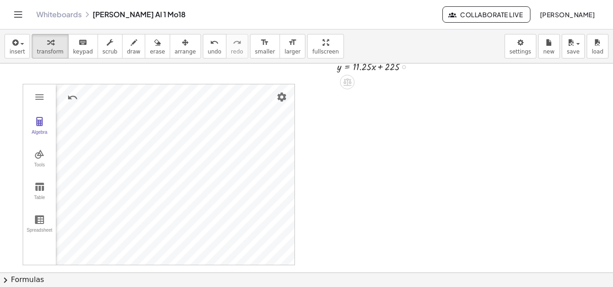
scroll to position [181, 0]
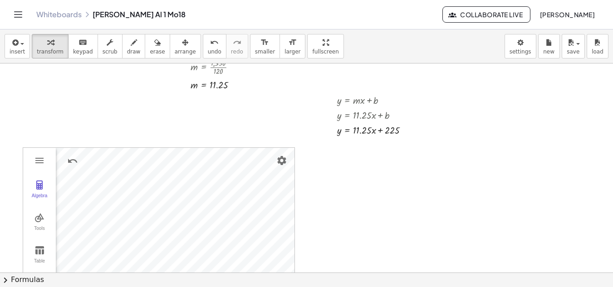
click at [161, 111] on div at bounding box center [326, 197] width 653 height 628
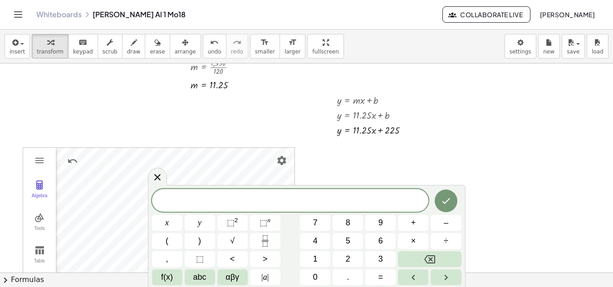
click at [447, 201] on icon "Done" at bounding box center [446, 201] width 11 height 11
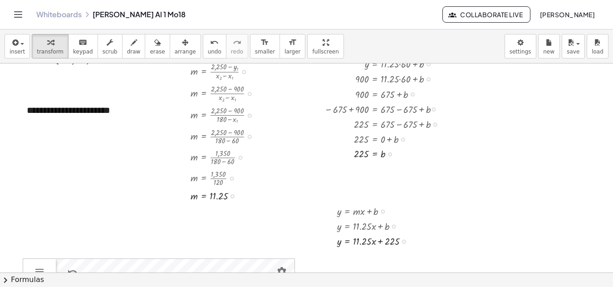
scroll to position [50, 0]
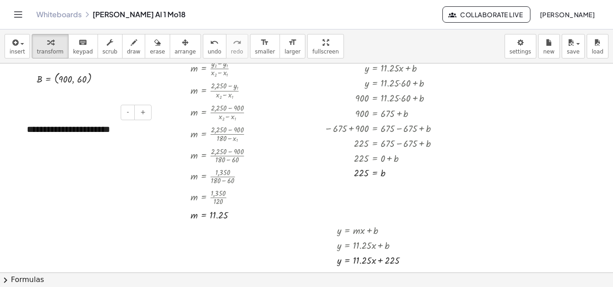
drag, startPoint x: 16, startPoint y: 128, endPoint x: 23, endPoint y: 128, distance: 7.3
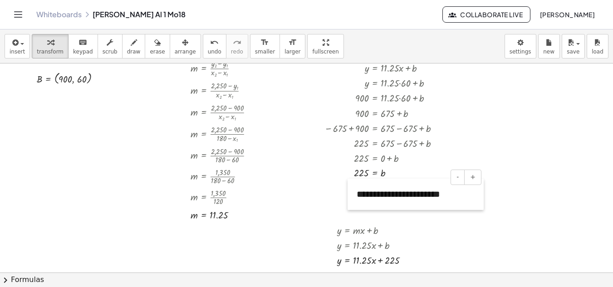
drag, startPoint x: 23, startPoint y: 128, endPoint x: 354, endPoint y: 193, distance: 337.8
click at [354, 193] on div at bounding box center [352, 194] width 9 height 31
drag, startPoint x: 495, startPoint y: 236, endPoint x: 498, endPoint y: 247, distance: 11.9
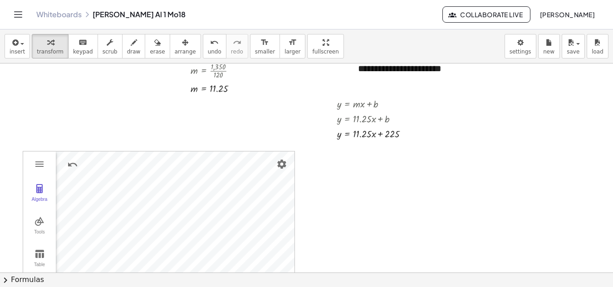
scroll to position [177, 0]
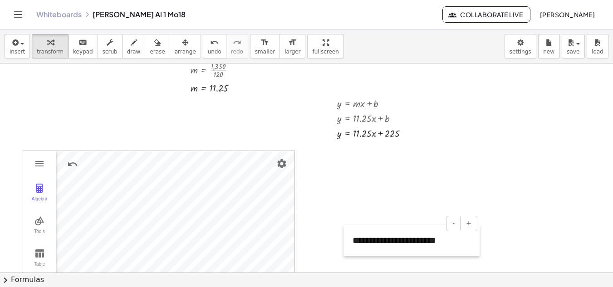
drag, startPoint x: 350, startPoint y: 71, endPoint x: 345, endPoint y: 247, distance: 176.2
click at [345, 247] on div at bounding box center [348, 240] width 9 height 31
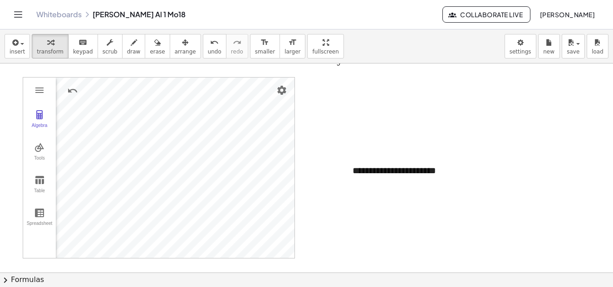
scroll to position [250, 0]
click at [505, 102] on div at bounding box center [326, 127] width 653 height 628
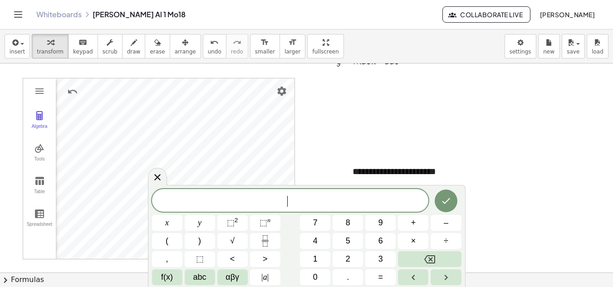
click at [379, 133] on div at bounding box center [326, 127] width 653 height 628
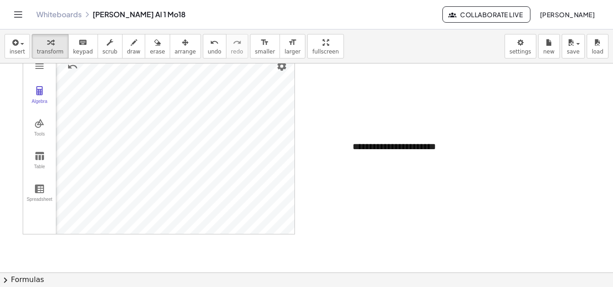
scroll to position [277, 0]
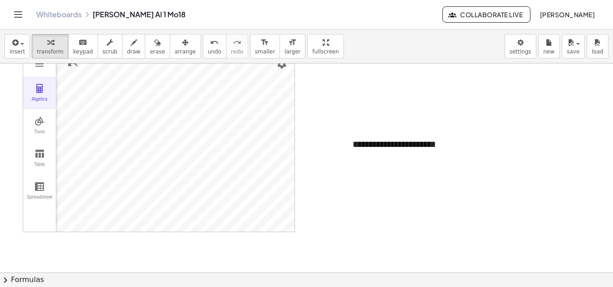
click at [41, 93] on img "Graphing Calculator" at bounding box center [39, 88] width 11 height 11
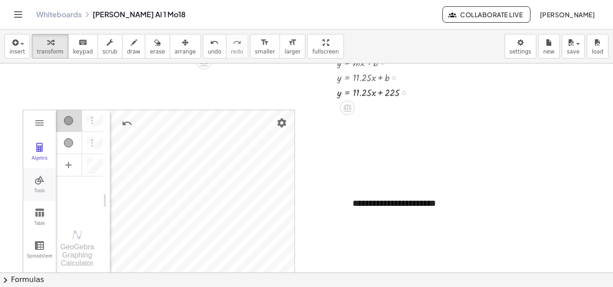
scroll to position [217, 0]
click at [40, 124] on img "Graphing Calculator" at bounding box center [39, 124] width 11 height 11
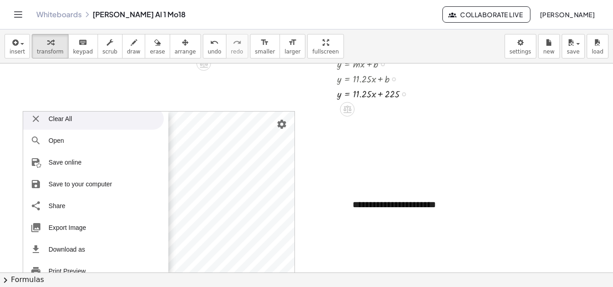
scroll to position [0, 0]
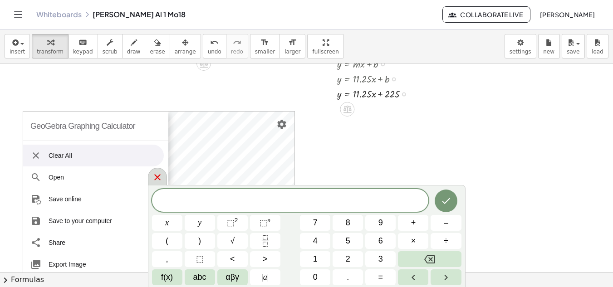
click at [149, 182] on div at bounding box center [157, 177] width 19 height 18
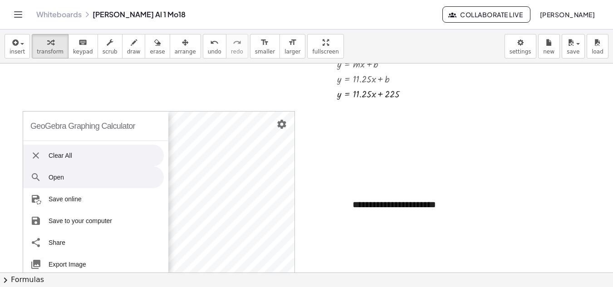
click at [42, 176] on li "Open" at bounding box center [93, 178] width 141 height 22
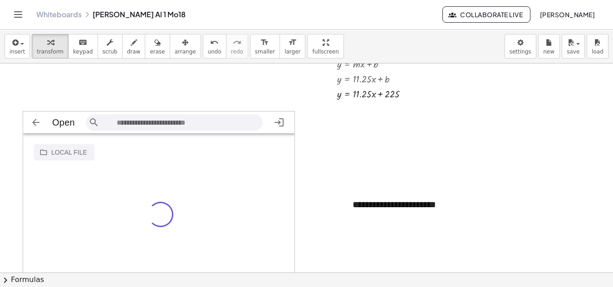
scroll to position [15, 265]
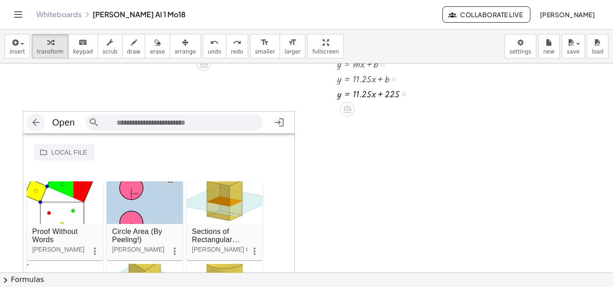
click at [39, 118] on img "Graphing Calculator" at bounding box center [35, 122] width 11 height 11
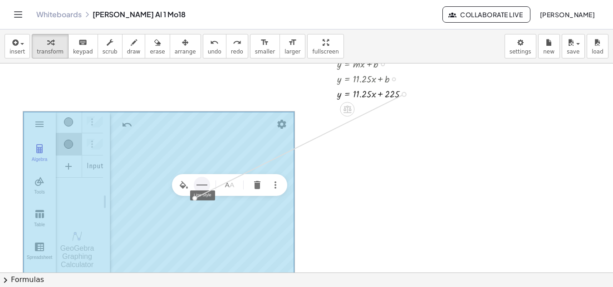
drag, startPoint x: 405, startPoint y: 93, endPoint x: 200, endPoint y: 195, distance: 229.1
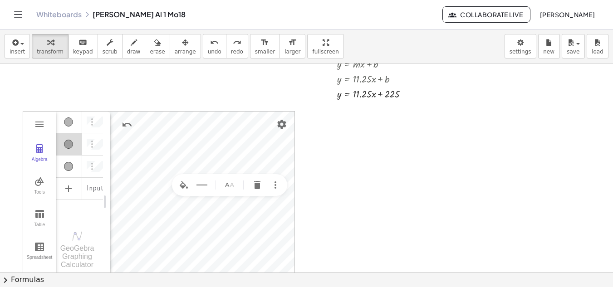
click at [200, 195] on div "Graphing Calculator" at bounding box center [229, 185] width 115 height 22
click at [255, 185] on img "Delete" at bounding box center [257, 185] width 11 height 11
click at [101, 143] on div "Algebra" at bounding box center [95, 144] width 16 height 22
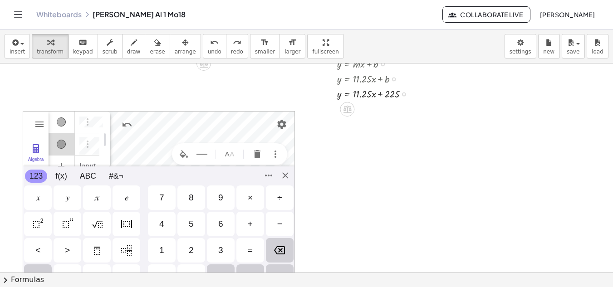
scroll to position [16, 0]
click at [92, 129] on img "Options" at bounding box center [87, 133] width 11 height 11
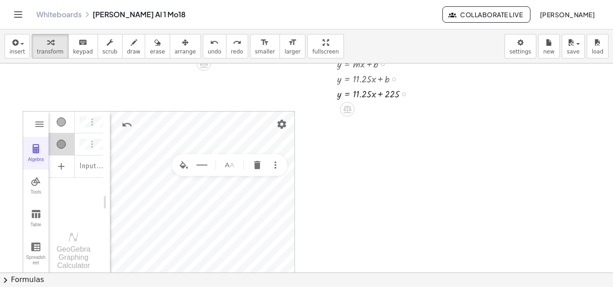
click at [36, 152] on img "Graphing Calculator" at bounding box center [35, 148] width 11 height 11
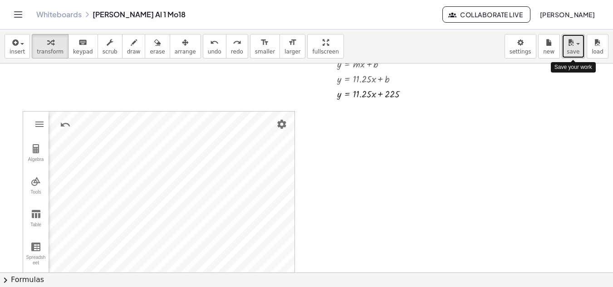
click at [582, 46] on button "save" at bounding box center [573, 46] width 23 height 25
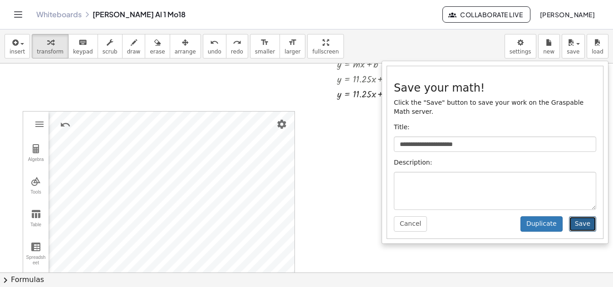
click at [588, 216] on button "Save" at bounding box center [582, 223] width 27 height 15
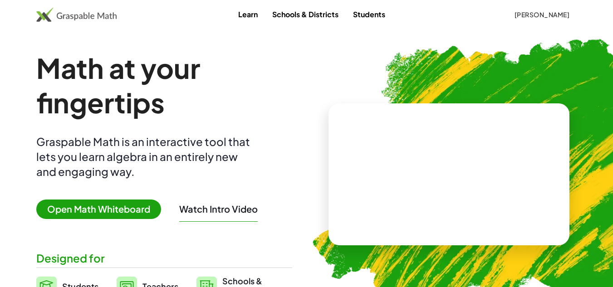
click at [96, 205] on span "Open Math Whiteboard" at bounding box center [98, 210] width 125 height 20
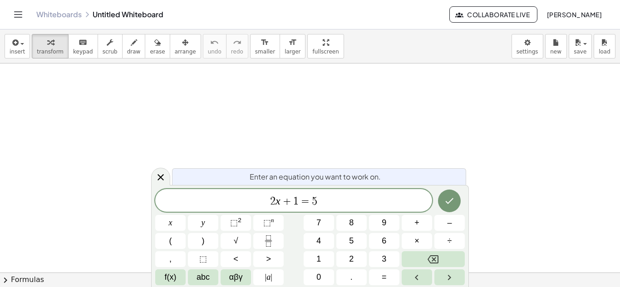
click at [592, 48] on div "insert select one: Math Expression Function Text Youtube Video Graphing Geometr…" at bounding box center [310, 46] width 620 height 34
click at [587, 49] on button "save" at bounding box center [580, 46] width 23 height 25
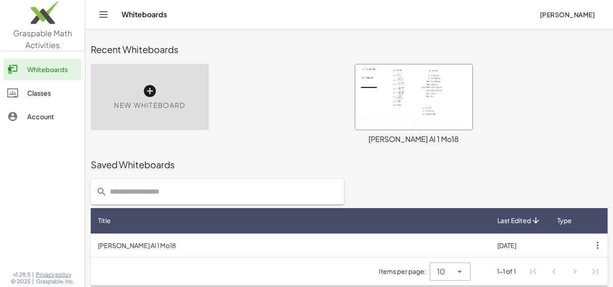
click at [413, 114] on div at bounding box center [413, 96] width 117 height 65
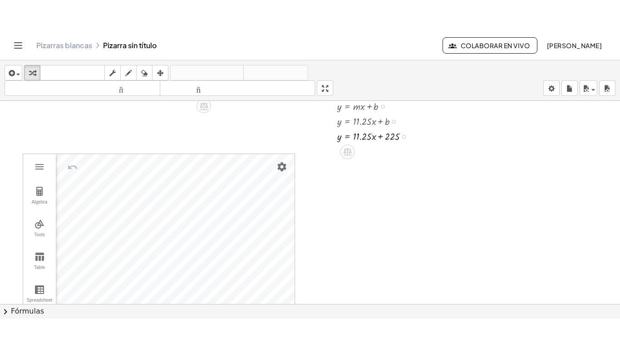
scroll to position [211, 0]
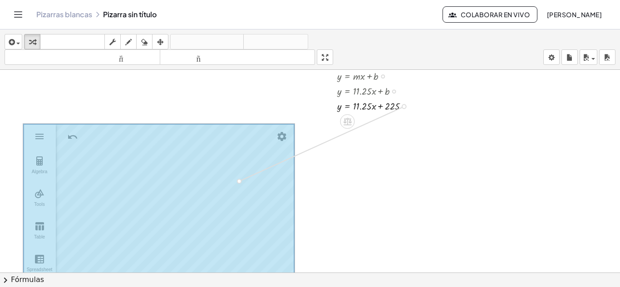
drag, startPoint x: 405, startPoint y: 107, endPoint x: 244, endPoint y: 180, distance: 176.9
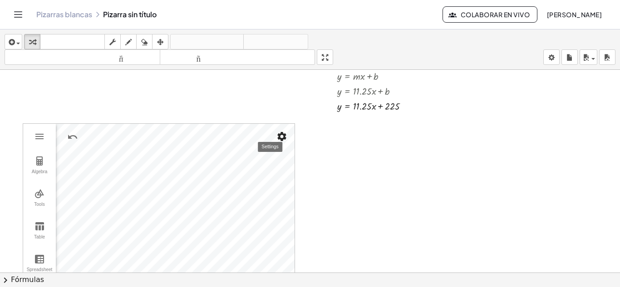
click at [286, 137] on img "Settings" at bounding box center [281, 136] width 11 height 11
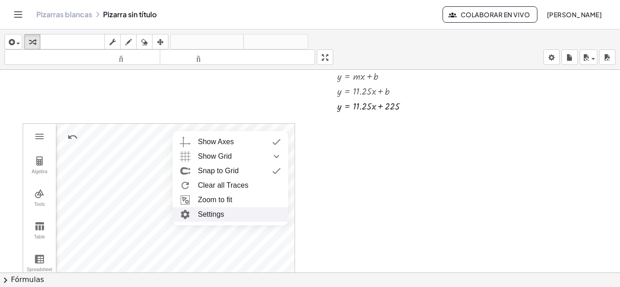
click at [211, 210] on li "Settings" at bounding box center [230, 214] width 116 height 15
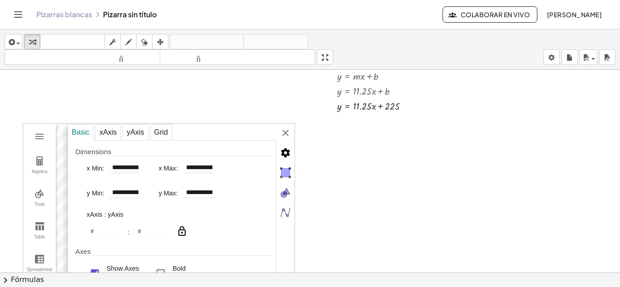
click at [187, 228] on img "Graphing Calculator" at bounding box center [182, 231] width 11 height 11
click at [148, 237] on input "*" at bounding box center [150, 231] width 32 height 11
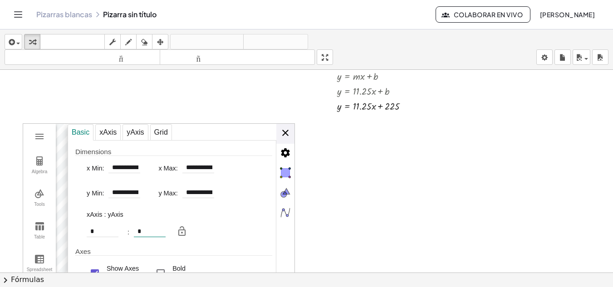
type input "*"
type input "**********"
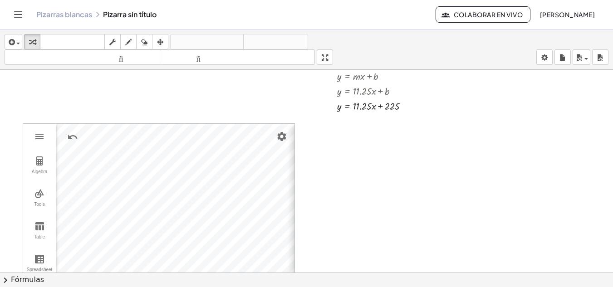
click at [284, 133] on div "**********" at bounding box center [159, 214] width 272 height 182
click at [38, 139] on img "Graphing Calculator" at bounding box center [39, 136] width 11 height 11
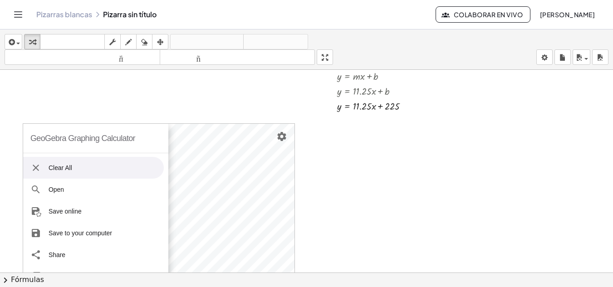
click at [43, 168] on li "Clear All" at bounding box center [93, 168] width 141 height 22
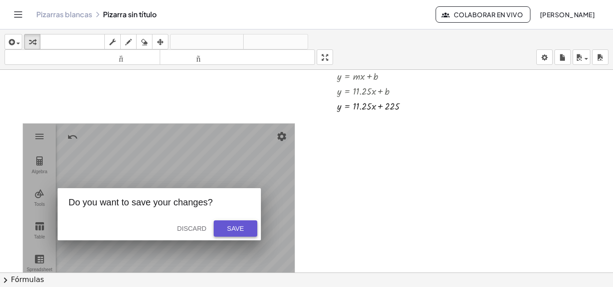
click at [219, 230] on button "Save" at bounding box center [236, 229] width 44 height 16
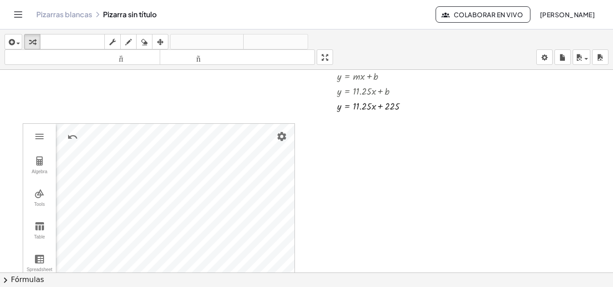
click at [94, 85] on div at bounding box center [306, 163] width 613 height 609
click at [39, 131] on button "Graphing Calculator" at bounding box center [39, 136] width 16 height 16
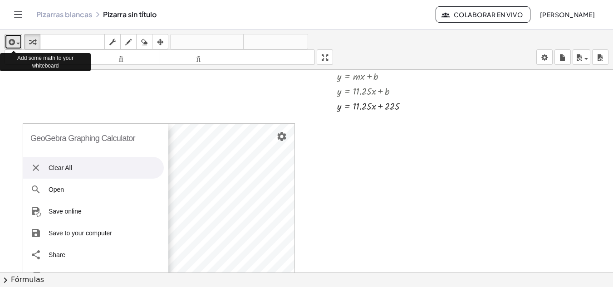
click at [10, 42] on icon "button" at bounding box center [11, 42] width 8 height 11
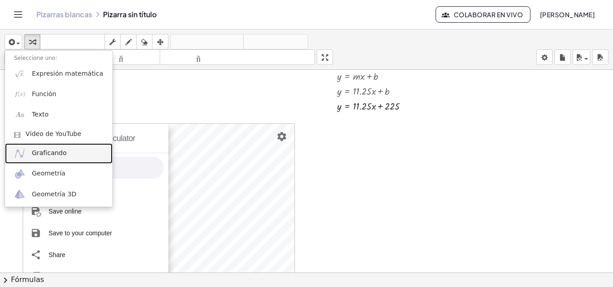
click at [56, 156] on font "Graficando" at bounding box center [49, 152] width 35 height 7
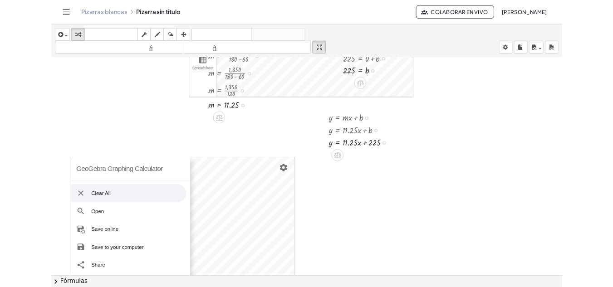
scroll to position [108, 0]
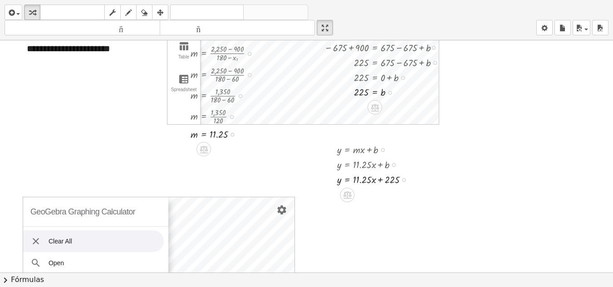
drag, startPoint x: 327, startPoint y: 26, endPoint x: 327, endPoint y: -14, distance: 39.5
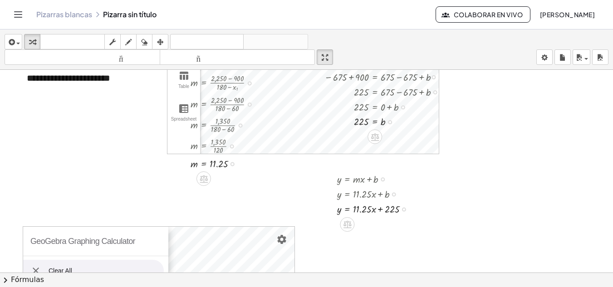
click at [327, 0] on html "Actividades matemáticas fáciles de comprender Pizarras [PERSON_NAME] Clases Cue…" at bounding box center [306, 195] width 613 height 391
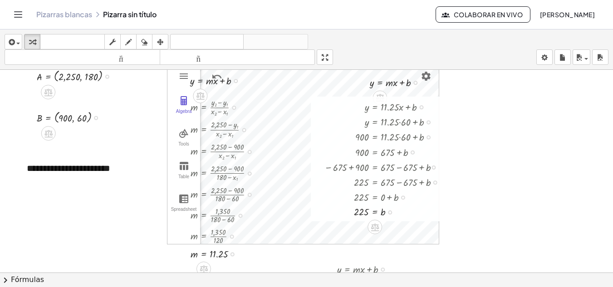
scroll to position [0, 0]
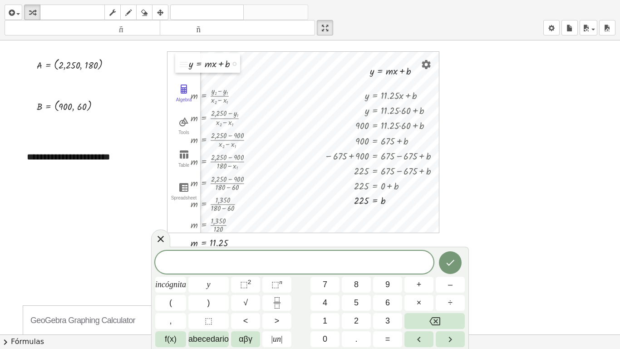
drag, startPoint x: 177, startPoint y: 64, endPoint x: 176, endPoint y: 59, distance: 5.2
click at [176, 59] on div at bounding box center [182, 63] width 14 height 20
click at [165, 59] on div at bounding box center [310, 344] width 620 height 609
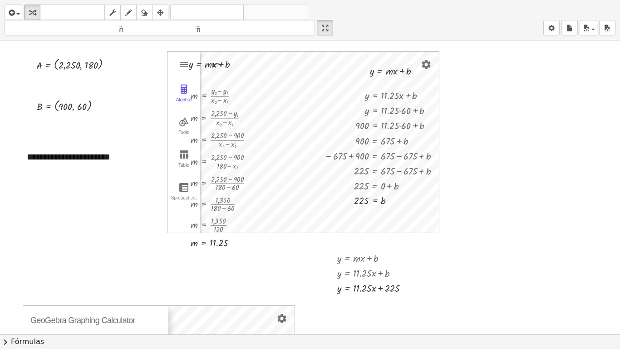
drag, startPoint x: 165, startPoint y: 59, endPoint x: 168, endPoint y: 65, distance: 6.9
click at [168, 65] on div "m = · ( + y 2 − y 1 ) · ( + x 2 − x 1 ) m = · ( + 2,250 − y 1 ) · ( + x 2 − x 1…" at bounding box center [310, 344] width 620 height 609
click at [168, 65] on div "Algebra Tools Table Spreadsheet" at bounding box center [183, 142] width 33 height 181
drag, startPoint x: 168, startPoint y: 65, endPoint x: 322, endPoint y: 119, distance: 163.5
click at [322, 119] on div "m = · ( + y 2 − y 1 ) · ( + x 2 − x 1 ) m = · ( + 2,250 − y 1 ) · ( + x 2 − x 1…" at bounding box center [310, 344] width 620 height 609
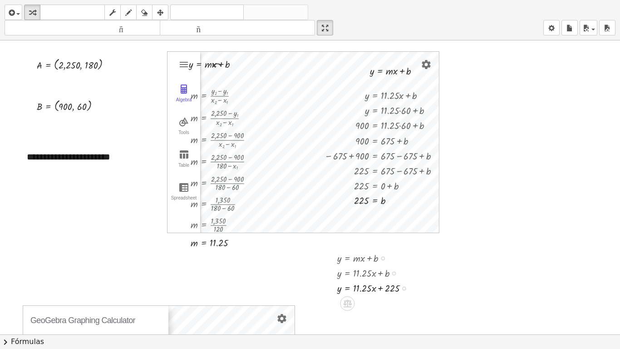
drag, startPoint x: 405, startPoint y: 288, endPoint x: 403, endPoint y: 322, distance: 34.5
click at [403, 287] on div "m = · ( + y 2 − y 1 ) · ( + x 2 − x 1 ) m = · ( + 2,250 − y 1 ) · ( + x 2 − x 1…" at bounding box center [310, 344] width 620 height 609
drag, startPoint x: 406, startPoint y: 290, endPoint x: 403, endPoint y: 296, distance: 7.1
click at [403, 287] on div "y = + · m · x + b y = + · 11.25 · x + b + 225 y = + · 11.25 · x + 225" at bounding box center [367, 272] width 86 height 50
drag, startPoint x: 406, startPoint y: 285, endPoint x: 406, endPoint y: 295, distance: 10.4
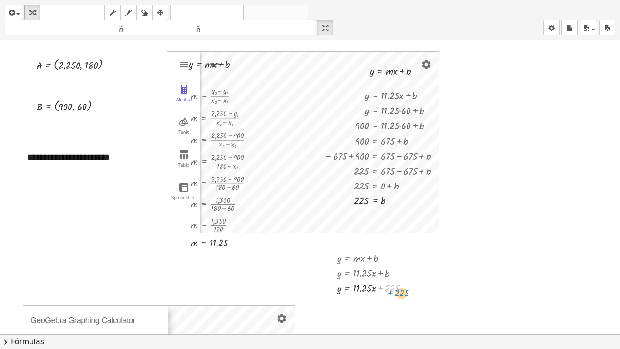
click at [406, 287] on div "y = + · m · x + b y = + · 11.25 · x + b + 225 y = + · 11.25 · x + 225" at bounding box center [367, 272] width 86 height 50
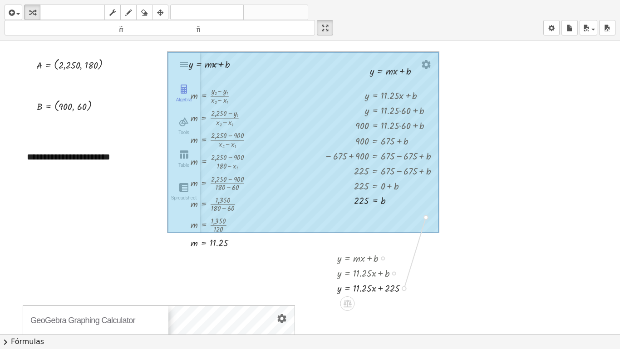
drag, startPoint x: 405, startPoint y: 288, endPoint x: 429, endPoint y: 221, distance: 71.8
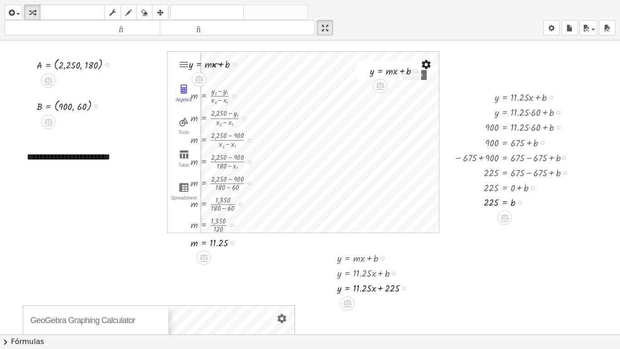
click at [432, 66] on button "Settings" at bounding box center [426, 64] width 16 height 16
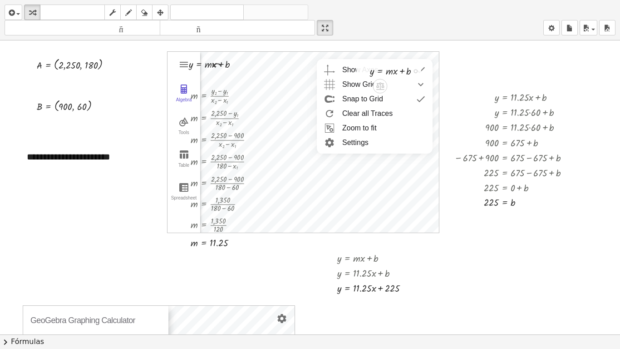
click at [357, 140] on li "Settings" at bounding box center [375, 142] width 116 height 15
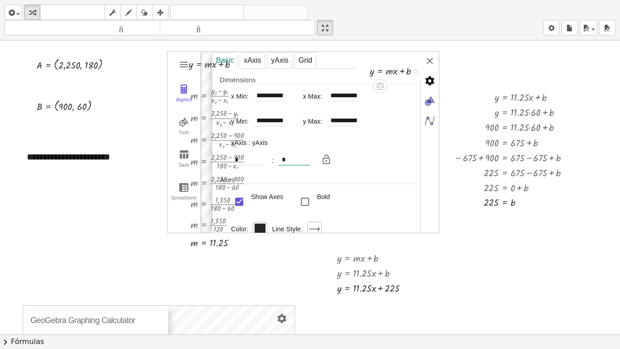
click at [293, 161] on input "*" at bounding box center [294, 159] width 32 height 11
type input "*"
click at [431, 59] on img "Graphing Calculator" at bounding box center [430, 61] width 18 height 18
type input "**********"
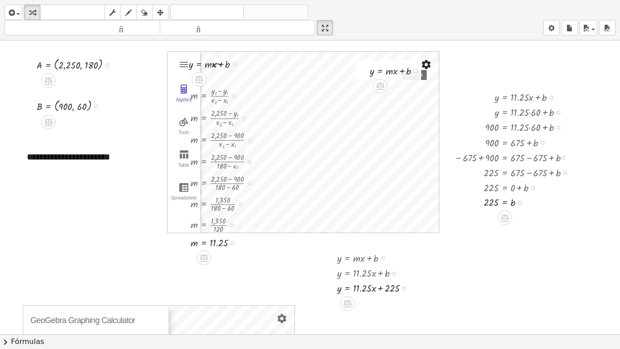
click at [432, 64] on button "Settings" at bounding box center [426, 64] width 16 height 16
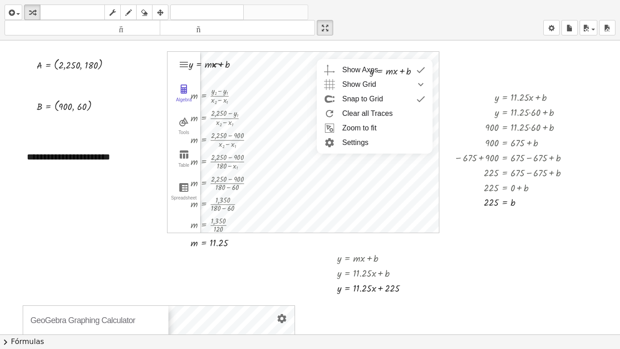
click at [397, 144] on li "Settings" at bounding box center [375, 142] width 116 height 15
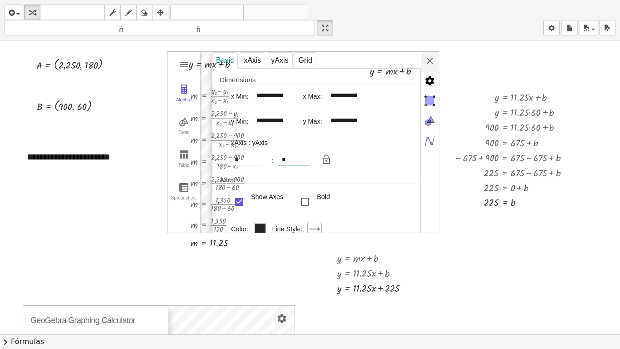
click at [296, 161] on input "*" at bounding box center [294, 159] width 32 height 11
type input "*"
click at [428, 60] on img "Graphing Calculator" at bounding box center [430, 61] width 18 height 18
type input "**********"
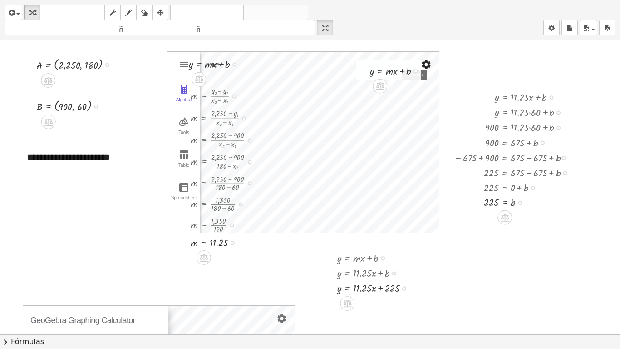
click at [422, 60] on img "Settings" at bounding box center [426, 64] width 11 height 11
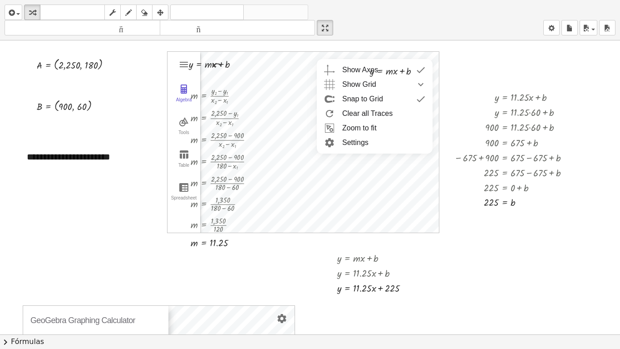
click at [369, 142] on li "Settings" at bounding box center [375, 142] width 116 height 15
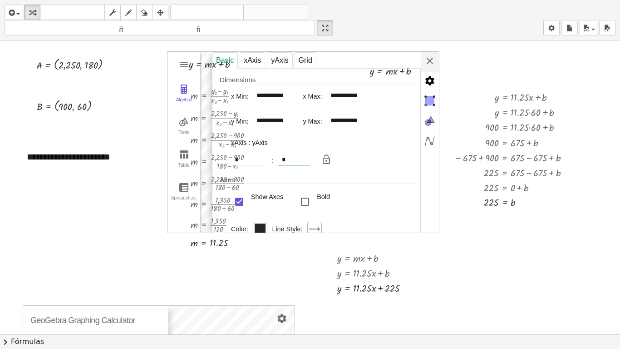
click at [295, 162] on input "*" at bounding box center [294, 159] width 32 height 11
type input "*"
click at [429, 61] on img "Graphing Calculator" at bounding box center [430, 61] width 18 height 18
type input "**********"
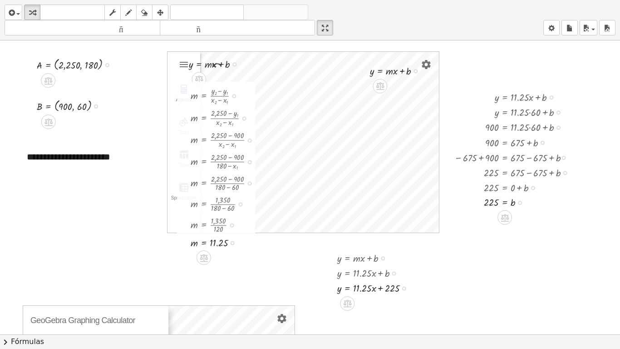
click at [203, 120] on div at bounding box center [225, 117] width 79 height 22
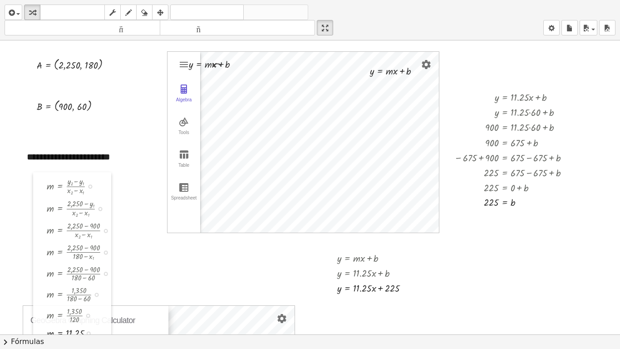
drag, startPoint x: 180, startPoint y: 94, endPoint x: 32, endPoint y: 184, distance: 172.9
click at [33, 184] on div at bounding box center [40, 257] width 14 height 170
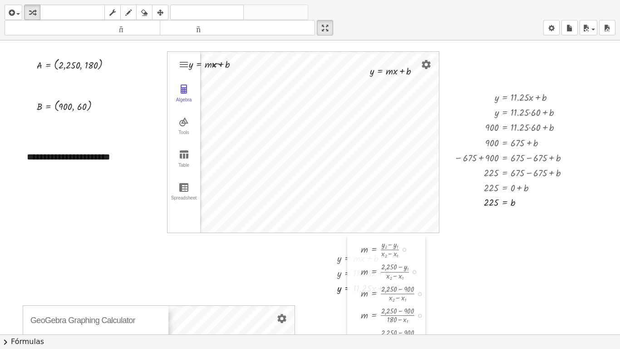
drag, startPoint x: 38, startPoint y: 193, endPoint x: 356, endPoint y: 256, distance: 324.8
click at [356, 256] on div at bounding box center [354, 320] width 14 height 170
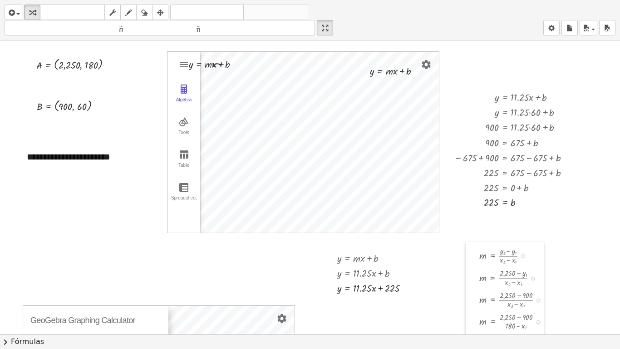
drag, startPoint x: 351, startPoint y: 251, endPoint x: 479, endPoint y: 257, distance: 128.1
click at [479, 257] on div at bounding box center [473, 326] width 14 height 170
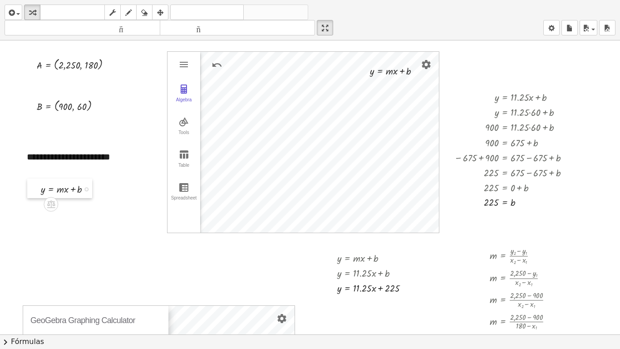
drag, startPoint x: 187, startPoint y: 61, endPoint x: 57, endPoint y: 239, distance: 220.3
click at [41, 198] on div at bounding box center [34, 188] width 14 height 20
drag, startPoint x: 49, startPoint y: 239, endPoint x: 28, endPoint y: 300, distance: 64.9
click at [28, 287] on div at bounding box center [32, 303] width 14 height 20
click at [361, 67] on div at bounding box center [363, 70] width 14 height 20
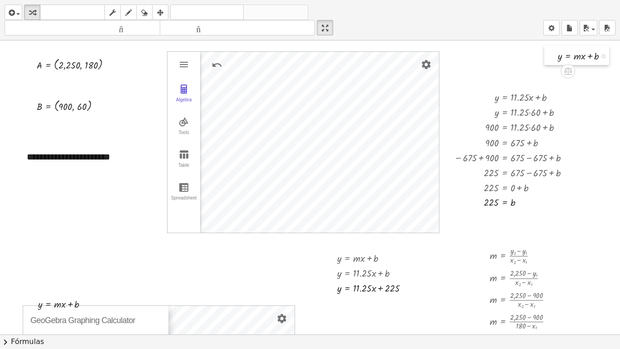
drag, startPoint x: 361, startPoint y: 67, endPoint x: 566, endPoint y: 53, distance: 205.6
click at [558, 53] on div at bounding box center [551, 55] width 14 height 20
drag, startPoint x: 479, startPoint y: 101, endPoint x: 482, endPoint y: 88, distance: 12.6
click at [482, 88] on div "y = + · 11.25 · x + b y = + · 11.25 · 60 + b 900 = + · 11.25 · 60 + b 900 = + 6…" at bounding box center [506, 149] width 130 height 125
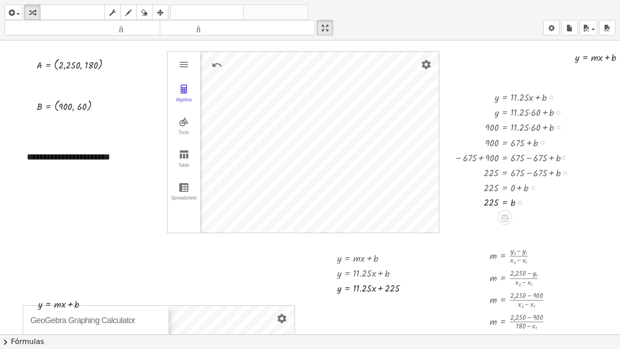
drag, startPoint x: 482, startPoint y: 88, endPoint x: 478, endPoint y: 103, distance: 15.4
click at [478, 103] on div "y = + · 11.25 · x + b y = + · 11.25 · 60 + b 900 = + · 11.25 · 60 + b 900 = + 6…" at bounding box center [506, 149] width 130 height 125
click at [478, 103] on div at bounding box center [515, 96] width 131 height 15
drag, startPoint x: 478, startPoint y: 103, endPoint x: 477, endPoint y: 139, distance: 35.4
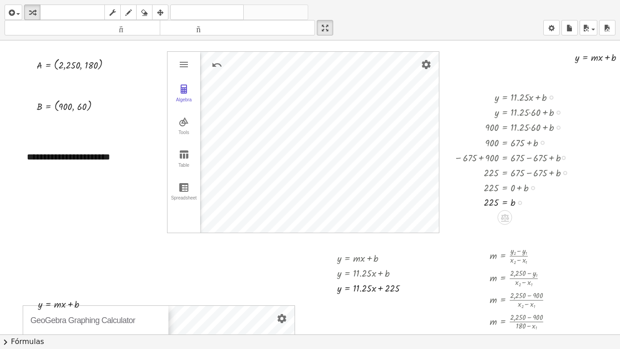
click at [505, 98] on div "y = + · 11.25 · x + b y = + · 11.25 · 60 + b 900 = + · 11.25 · 60 + b 900 = + 6…" at bounding box center [505, 98] width 0 height 0
click at [477, 139] on div at bounding box center [515, 141] width 131 height 15
click at [400, 135] on div "m = · ( + y 2 − y 1 ) · ( + x 2 − x 1 ) m = · ( + 2,250 − y 1 ) · ( + x 2 − x 1…" at bounding box center [314, 344] width 629 height 609
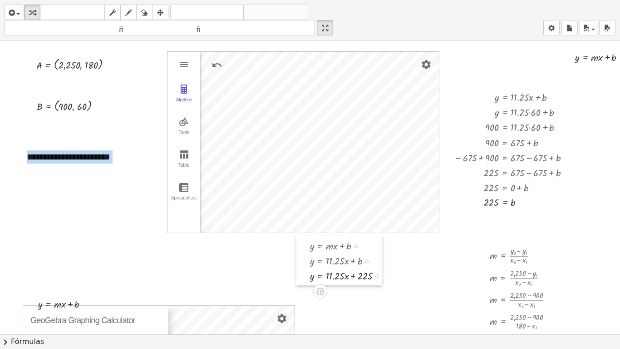
drag, startPoint x: 328, startPoint y: 257, endPoint x: 300, endPoint y: 245, distance: 29.9
click at [300, 245] on div at bounding box center [303, 260] width 14 height 50
click at [22, 64] on div at bounding box center [314, 344] width 629 height 609
drag, startPoint x: 22, startPoint y: 64, endPoint x: 25, endPoint y: 58, distance: 6.1
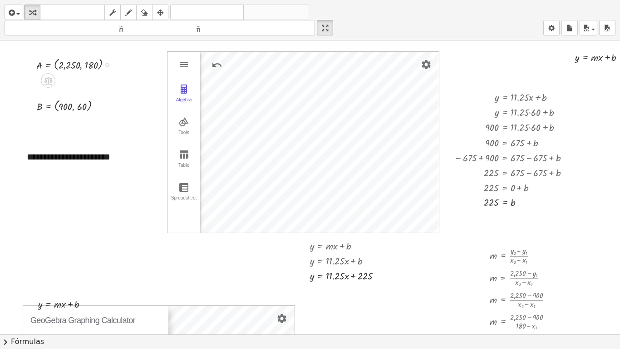
click at [25, 58] on div "m = · ( + y 2 − y 1 ) · ( + x 2 − x 1 ) m = · ( + 2,250 − y 1 ) · ( + x 2 − x 1…" at bounding box center [314, 344] width 629 height 609
drag, startPoint x: 25, startPoint y: 58, endPoint x: 13, endPoint y: 305, distance: 247.2
click at [13, 287] on div at bounding box center [18, 308] width 14 height 21
click at [19, 104] on div at bounding box center [314, 344] width 629 height 609
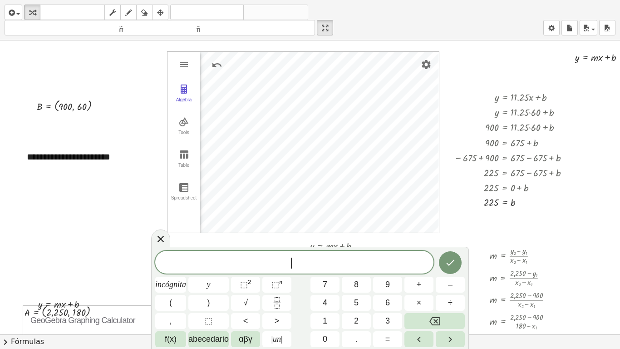
drag, startPoint x: 19, startPoint y: 104, endPoint x: 28, endPoint y: 90, distance: 17.4
click at [28, 90] on div at bounding box center [314, 344] width 629 height 609
drag, startPoint x: 27, startPoint y: 97, endPoint x: 14, endPoint y: 282, distance: 185.6
click at [14, 282] on div at bounding box center [16, 284] width 14 height 21
click at [156, 240] on icon at bounding box center [160, 238] width 11 height 11
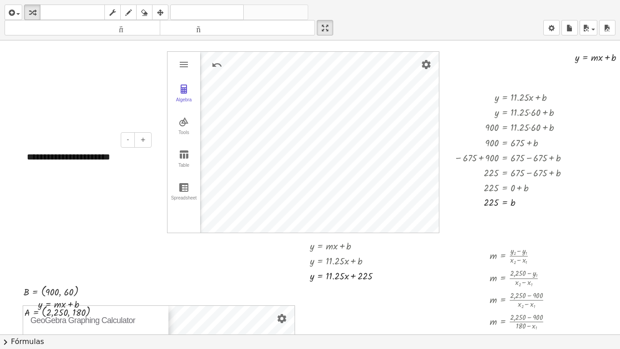
click at [25, 148] on div "**********" at bounding box center [86, 156] width 136 height 31
drag, startPoint x: 25, startPoint y: 153, endPoint x: 170, endPoint y: 251, distance: 175.3
click at [170, 251] on div at bounding box center [166, 254] width 9 height 31
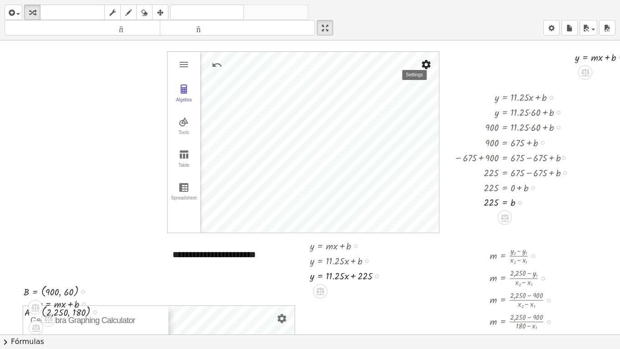
click at [422, 67] on img "Settings" at bounding box center [426, 64] width 11 height 11
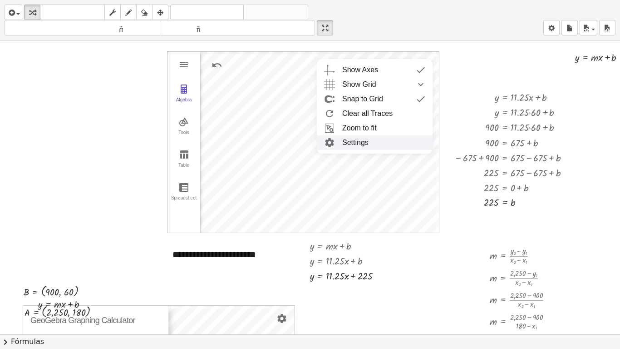
click at [362, 136] on li "Settings" at bounding box center [375, 142] width 116 height 15
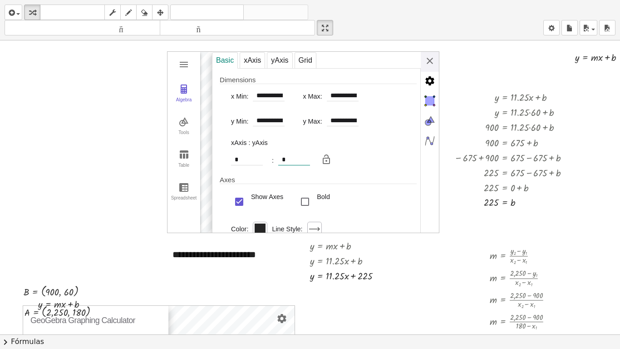
click at [295, 158] on input "*" at bounding box center [294, 159] width 32 height 11
type input "*"
type input "**********"
click at [432, 55] on div "**********" at bounding box center [303, 142] width 272 height 182
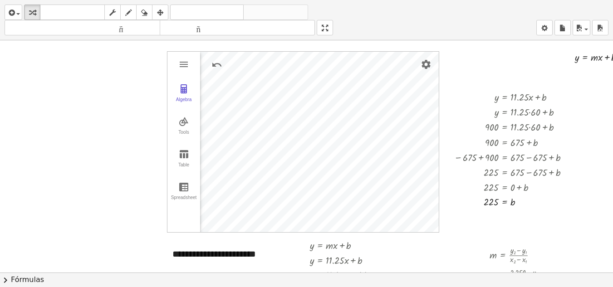
drag, startPoint x: 326, startPoint y: 25, endPoint x: 326, endPoint y: -15, distance: 39.5
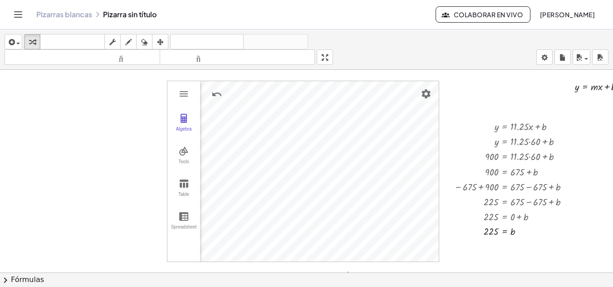
click at [326, 0] on html "Actividades matemáticas fáciles de comprender Pizarras [PERSON_NAME] Clases Cue…" at bounding box center [306, 195] width 613 height 391
